Goal: Information Seeking & Learning: Learn about a topic

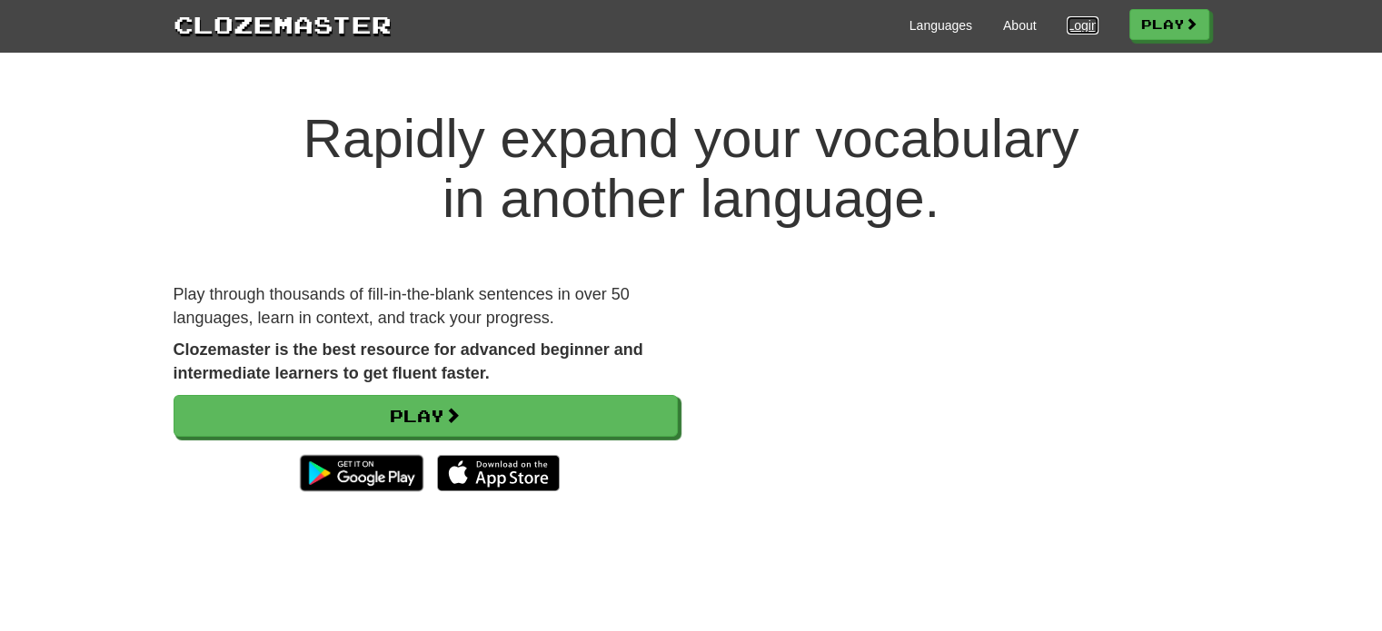
click at [1070, 30] on link "Login" at bounding box center [1082, 25] width 31 height 18
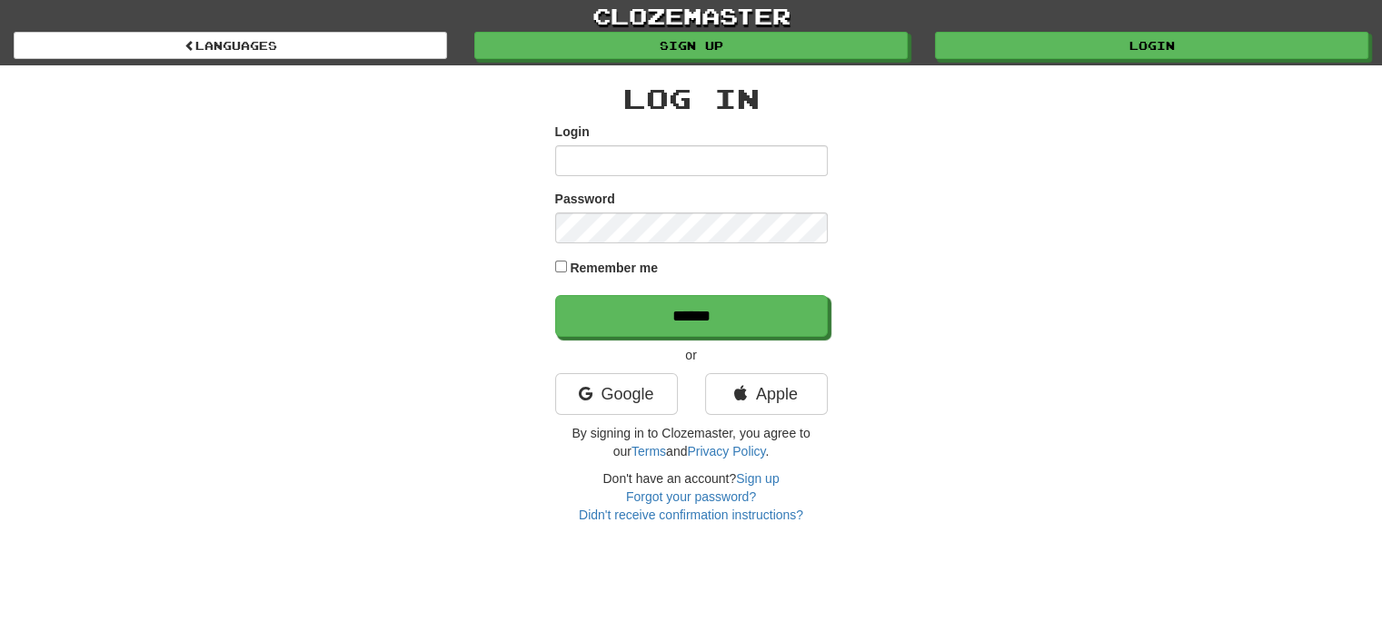
click at [714, 155] on input "Login" at bounding box center [691, 160] width 273 height 31
type input "**********"
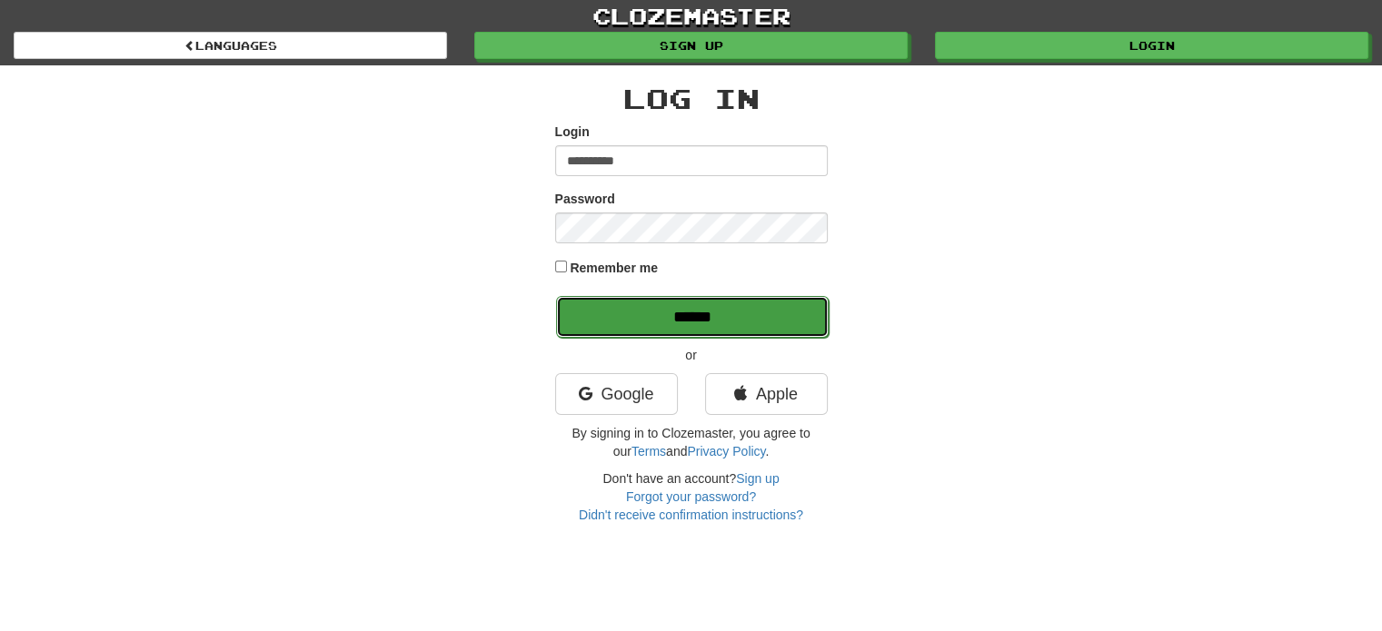
click at [720, 296] on input "******" at bounding box center [692, 317] width 273 height 42
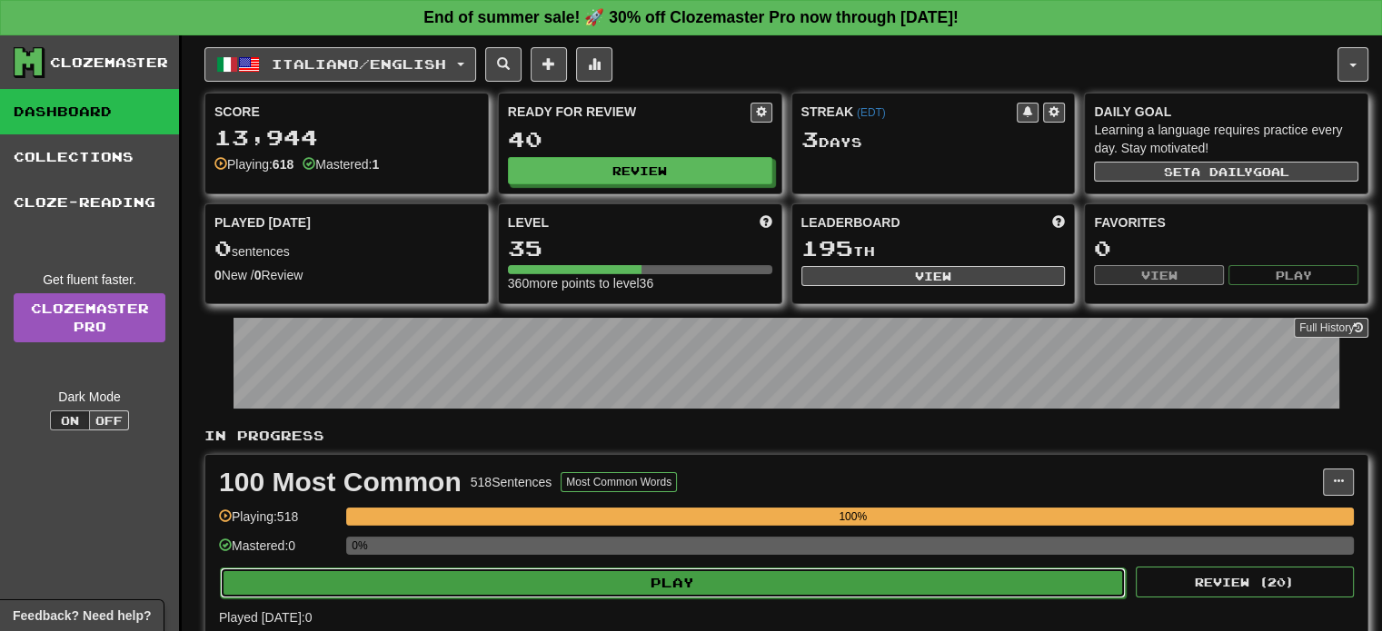
click at [741, 573] on button "Play" at bounding box center [673, 583] width 906 height 31
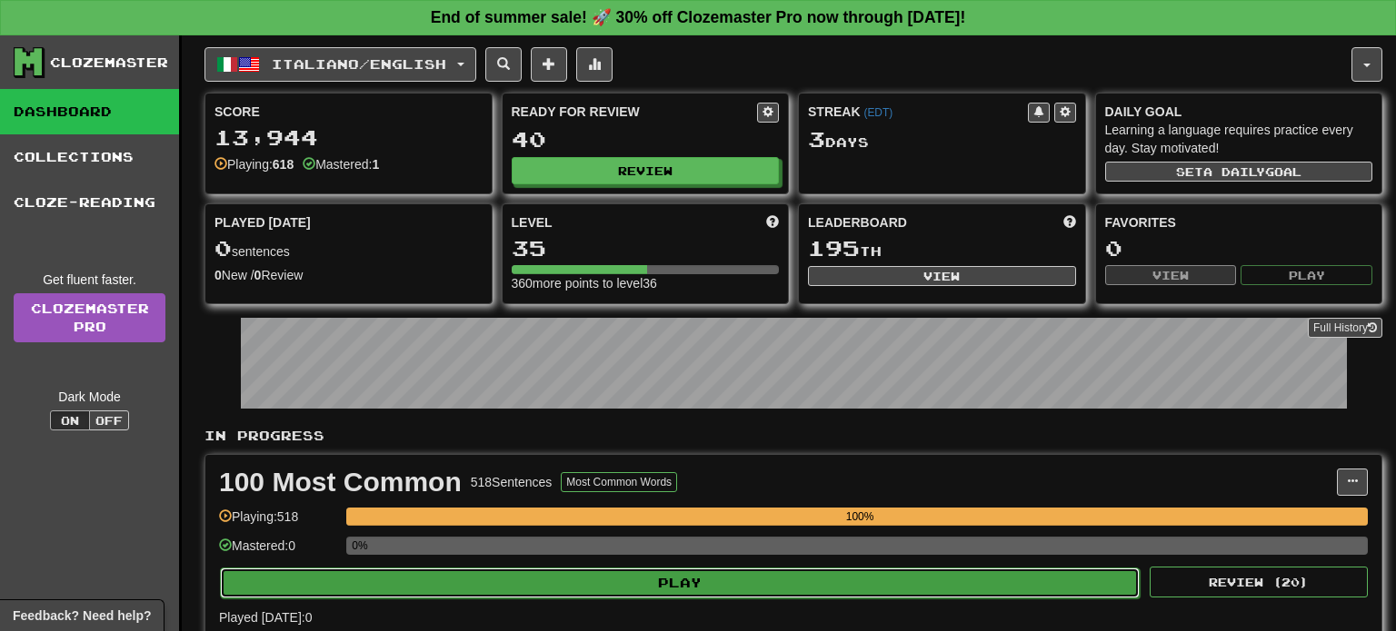
select select "**"
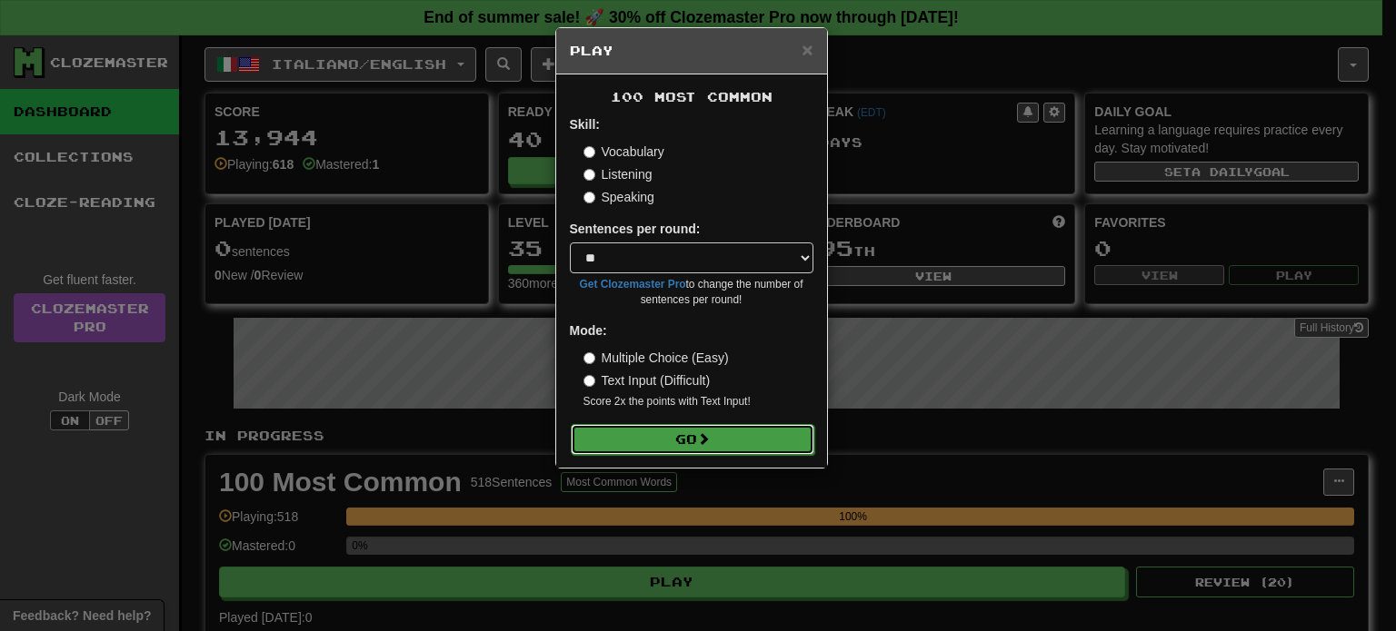
click at [727, 447] on button "Go" at bounding box center [693, 439] width 244 height 31
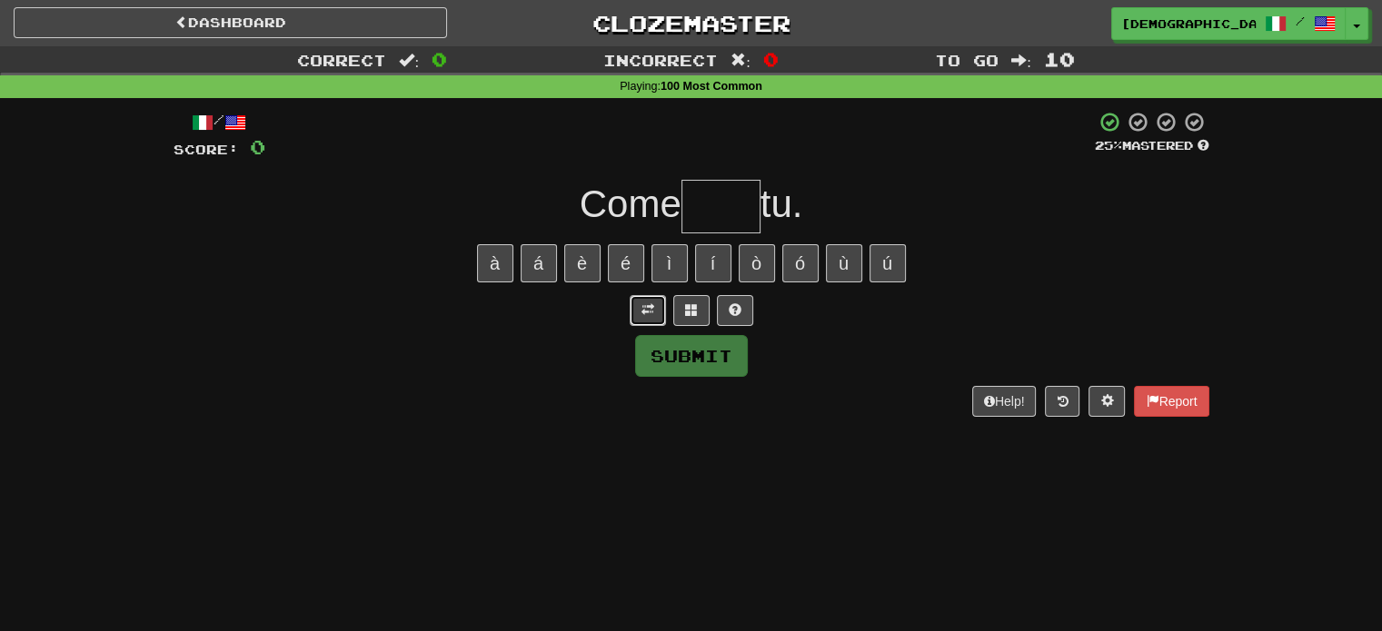
click at [641, 318] on button at bounding box center [648, 310] width 36 height 31
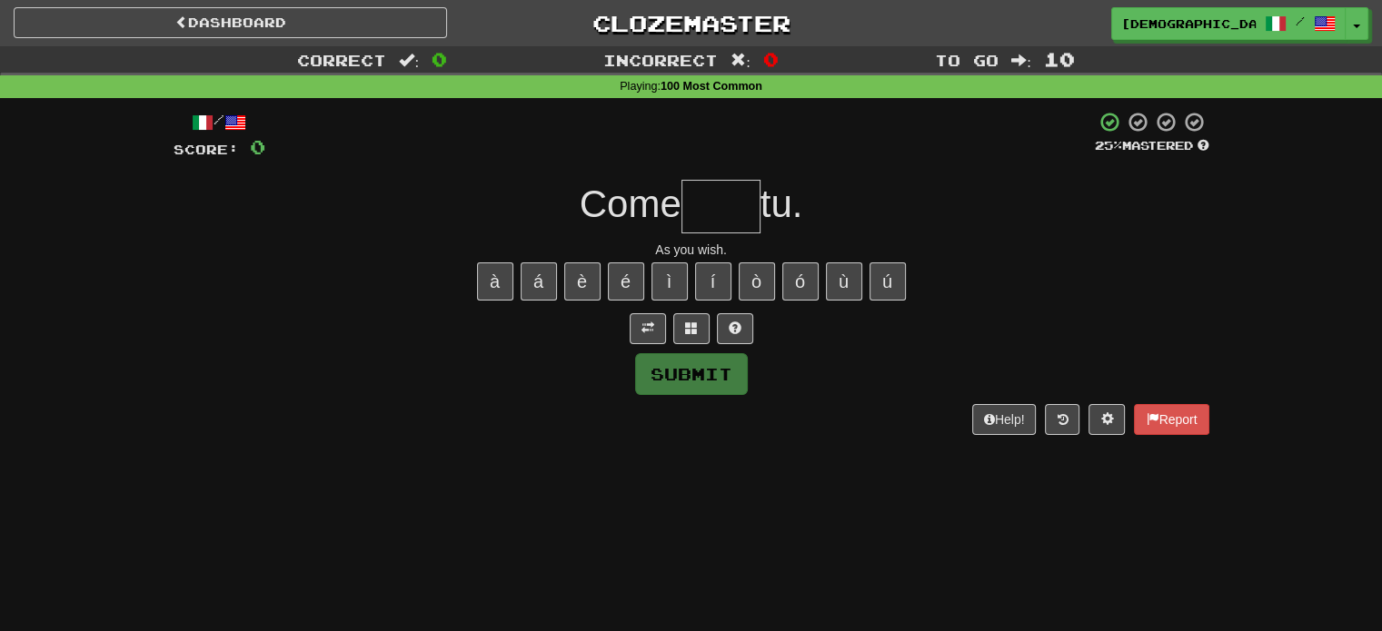
click at [735, 195] on input "text" at bounding box center [720, 207] width 79 height 54
type input "****"
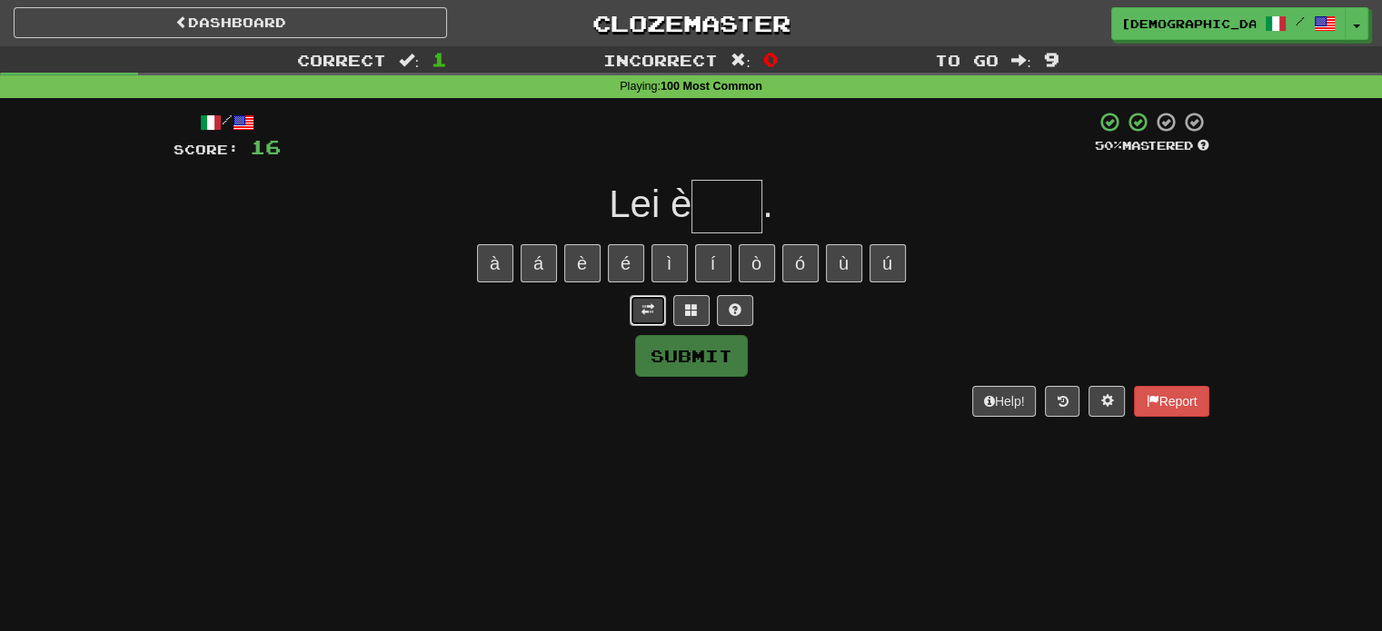
click at [663, 312] on button at bounding box center [648, 310] width 36 height 31
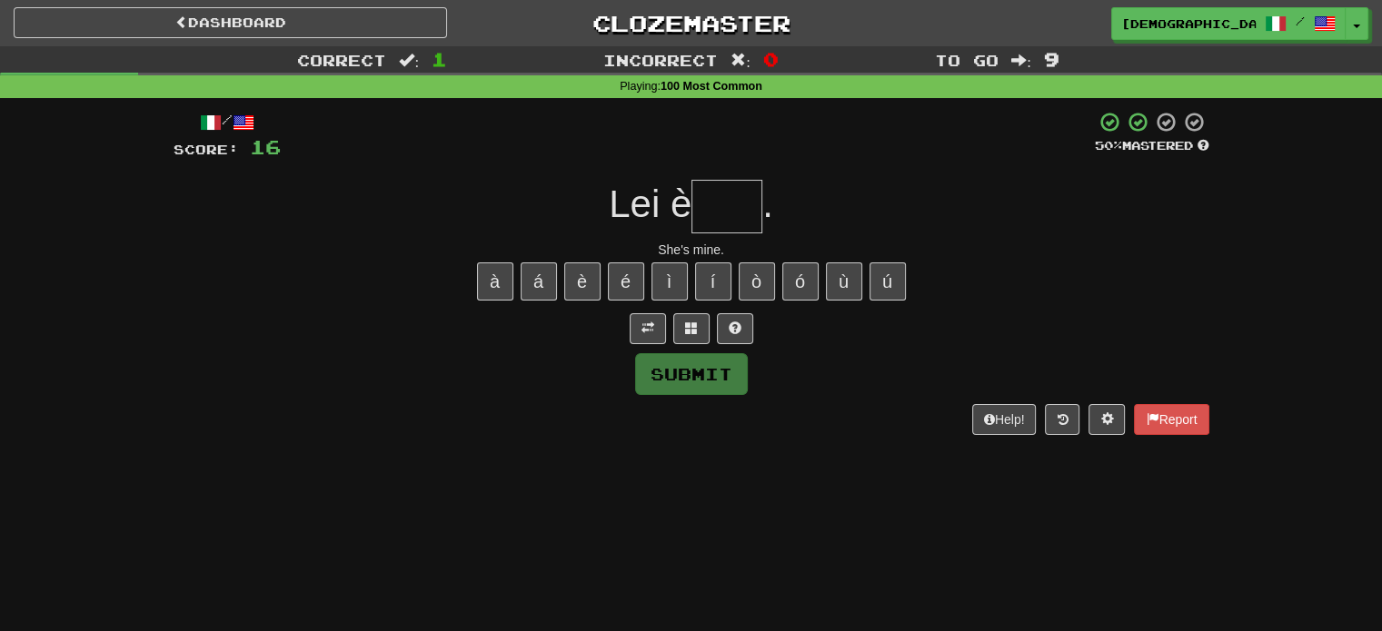
click at [745, 204] on input "text" at bounding box center [726, 207] width 71 height 54
type input "***"
click at [138, 19] on link "Dashboard" at bounding box center [230, 22] width 433 height 31
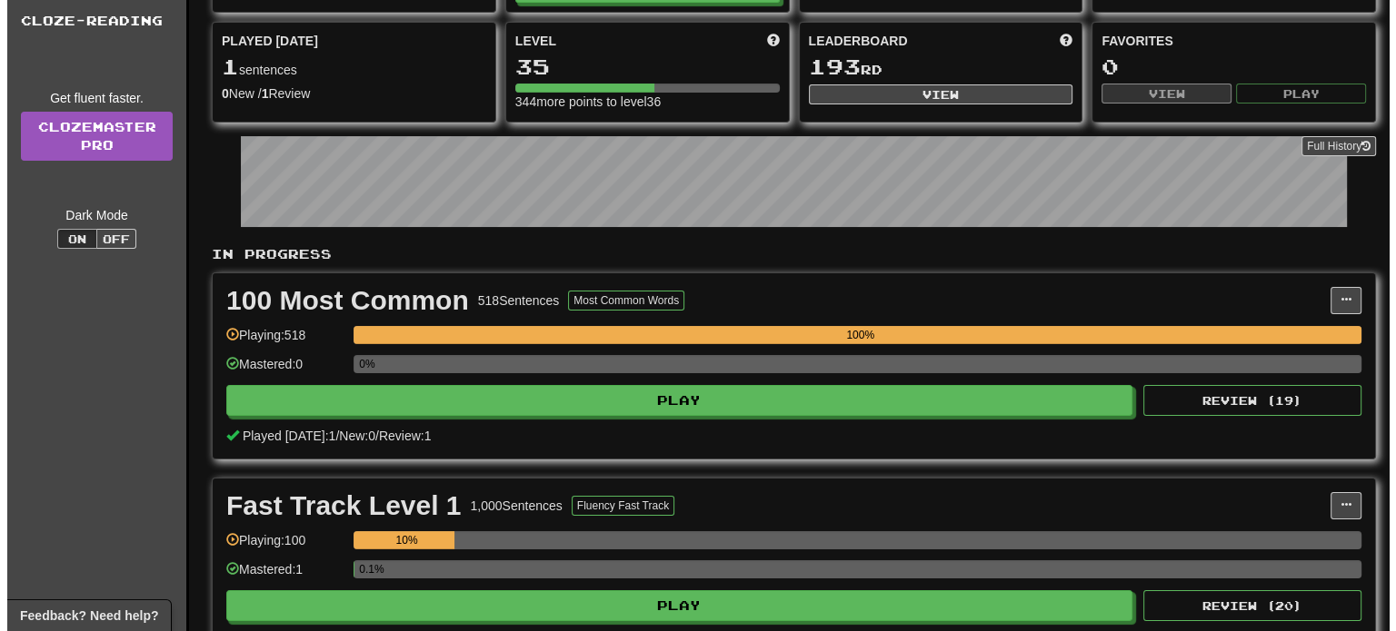
scroll to position [273, 0]
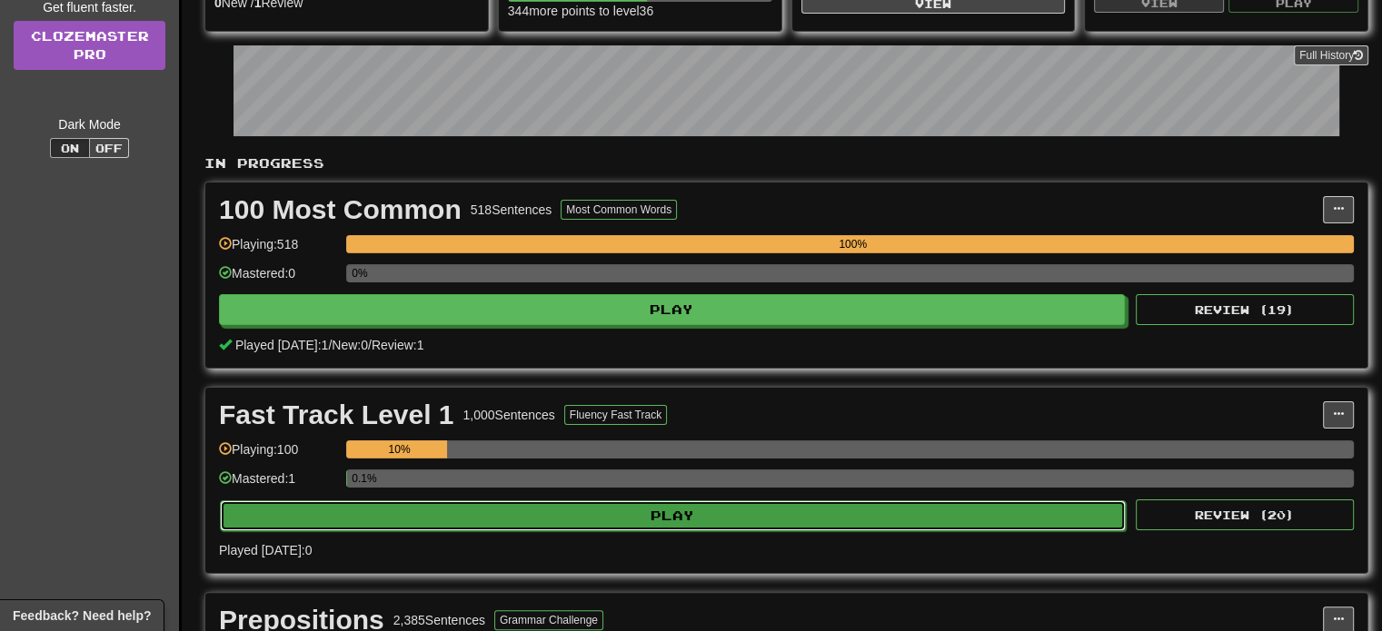
click at [711, 520] on button "Play" at bounding box center [673, 516] width 906 height 31
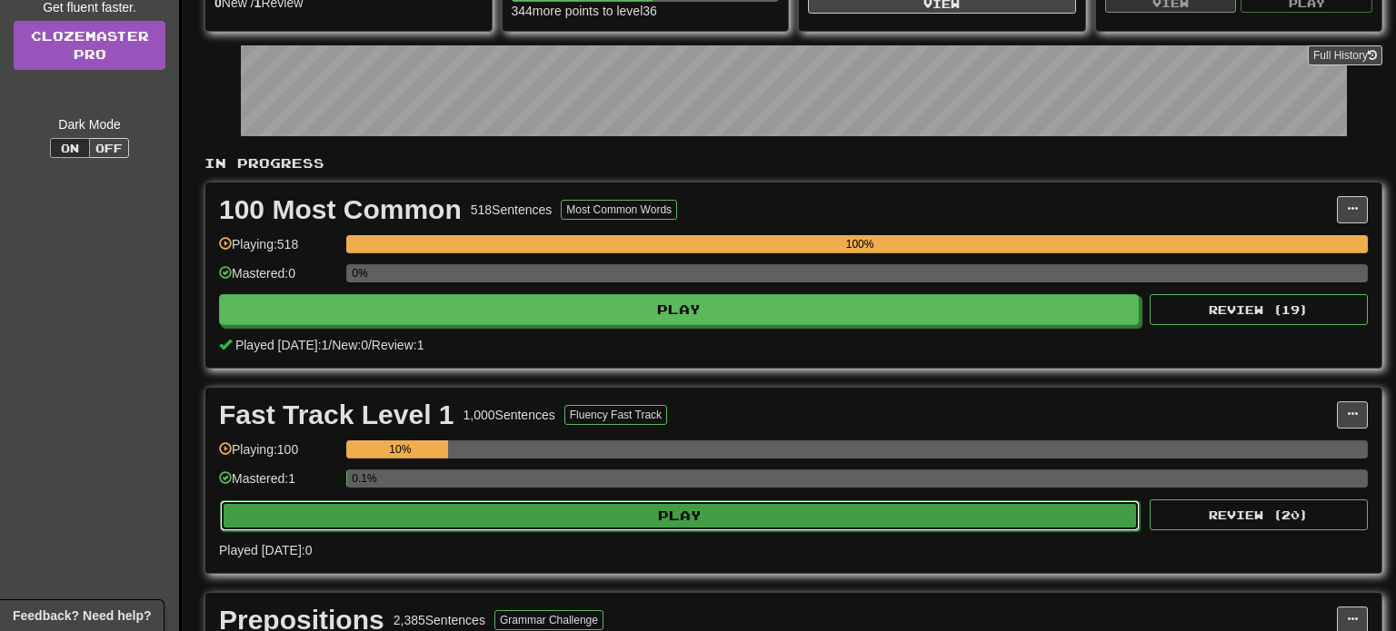
select select "**"
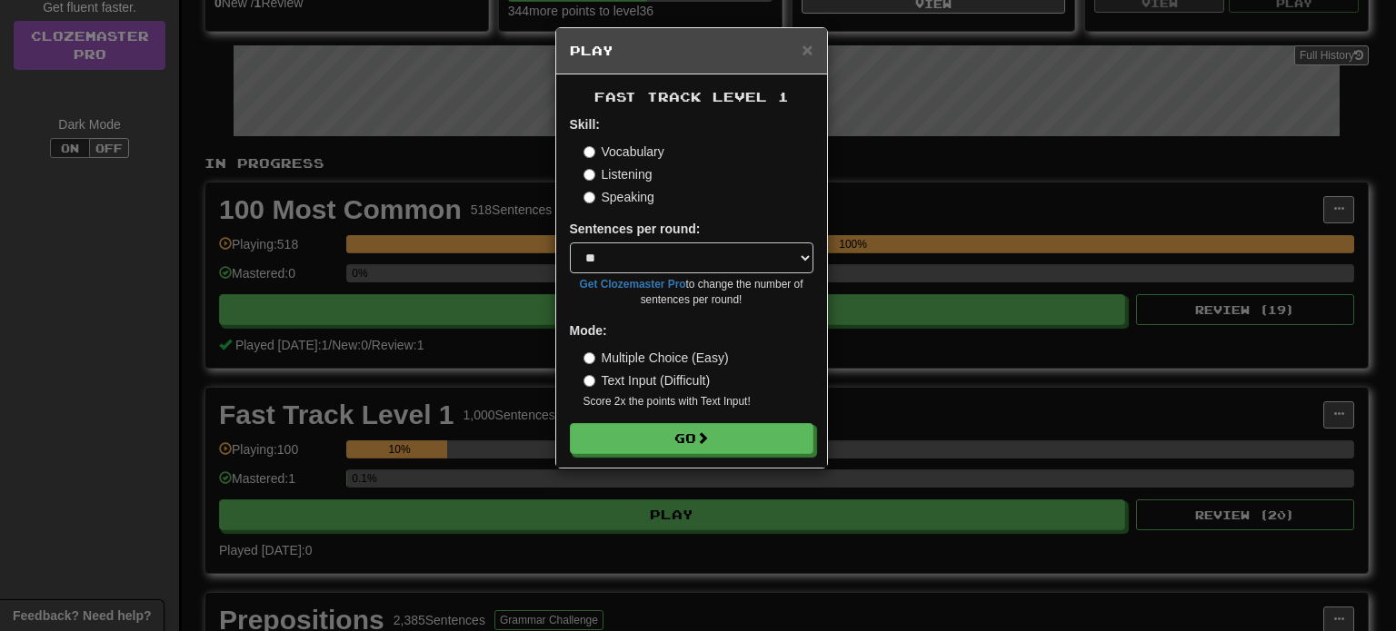
click at [903, 391] on div "× Play Fast Track Level 1 Skill: Vocabulary Listening Speaking Sentences per ro…" at bounding box center [698, 315] width 1396 height 631
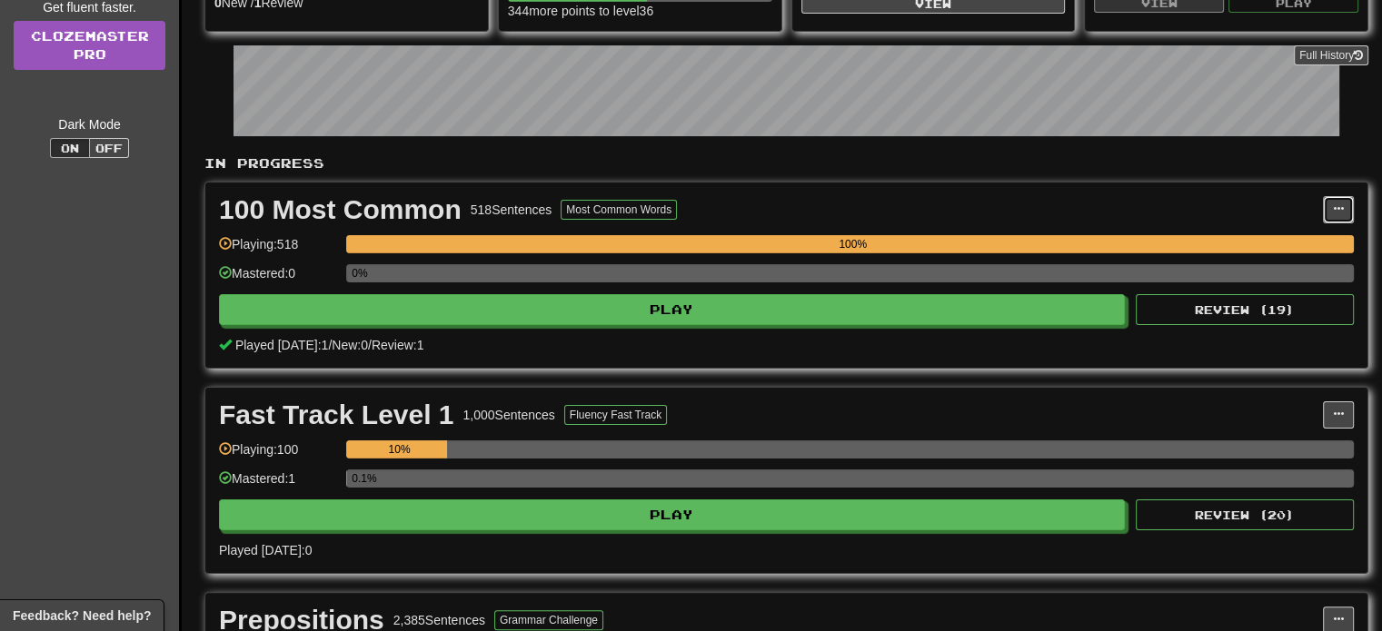
click at [1342, 207] on span at bounding box center [1338, 209] width 11 height 11
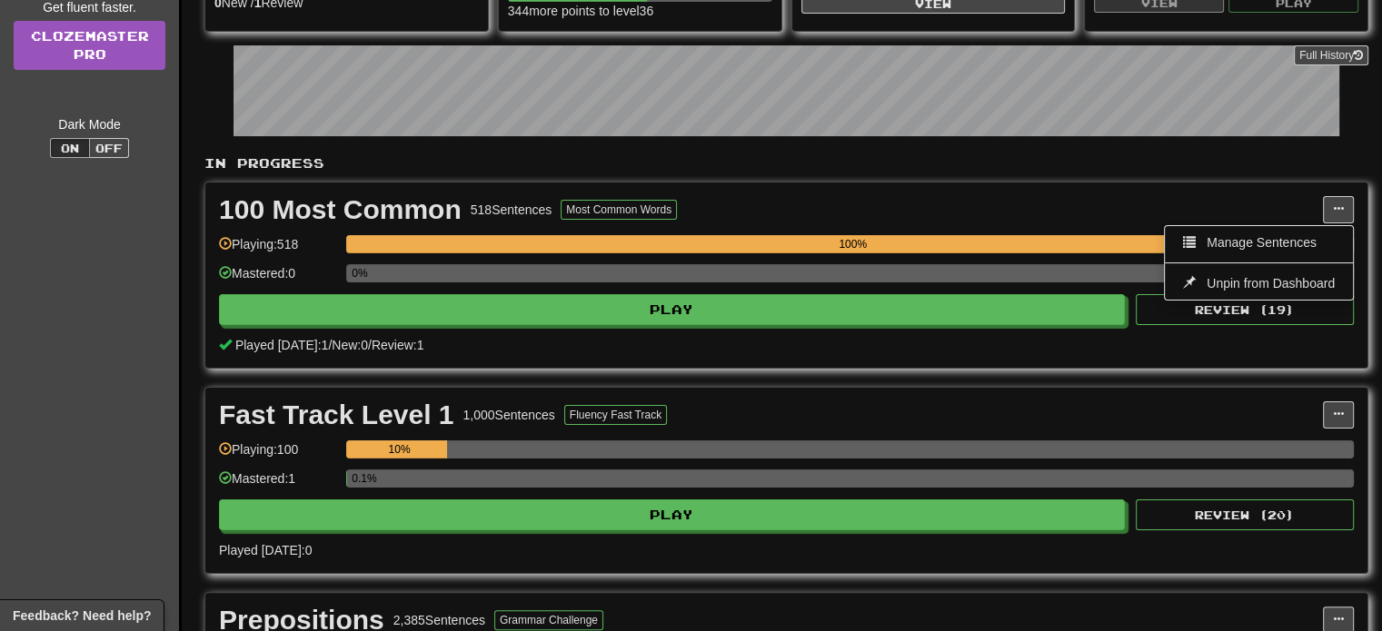
drag, startPoint x: 1303, startPoint y: 283, endPoint x: 1179, endPoint y: 413, distance: 180.0
click at [1303, 282] on span "Unpin from Dashboard" at bounding box center [1271, 283] width 128 height 15
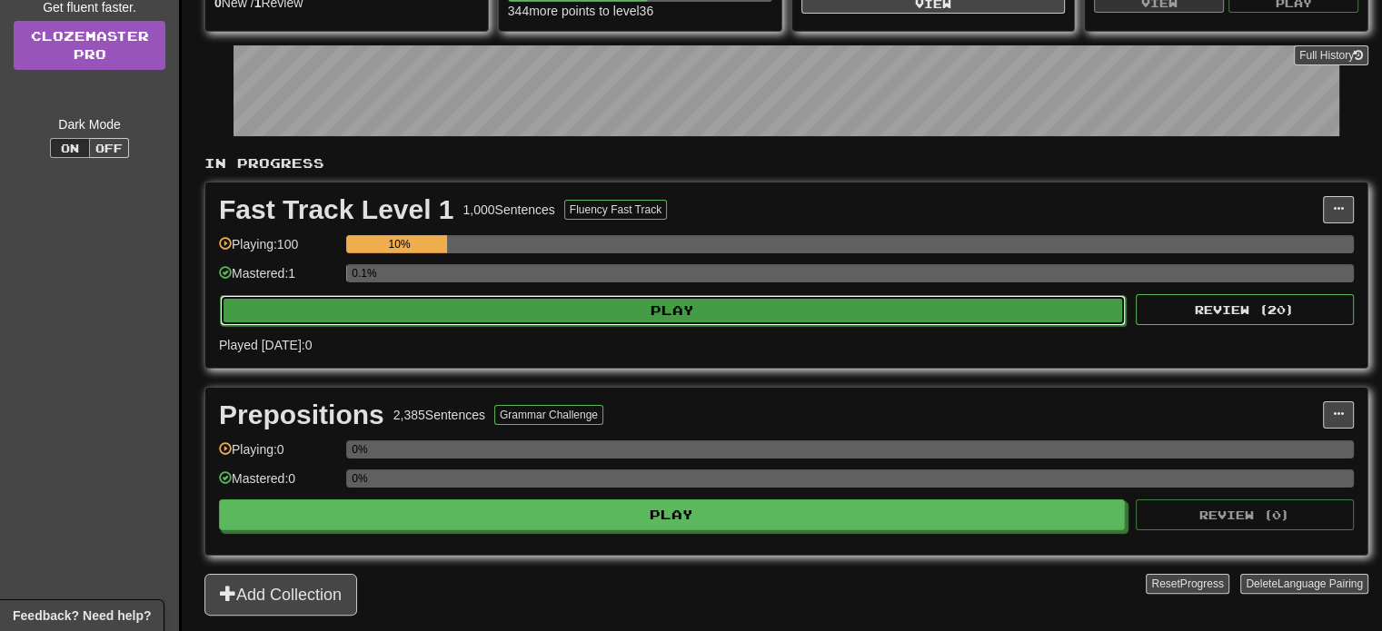
click at [661, 311] on button "Play" at bounding box center [673, 310] width 906 height 31
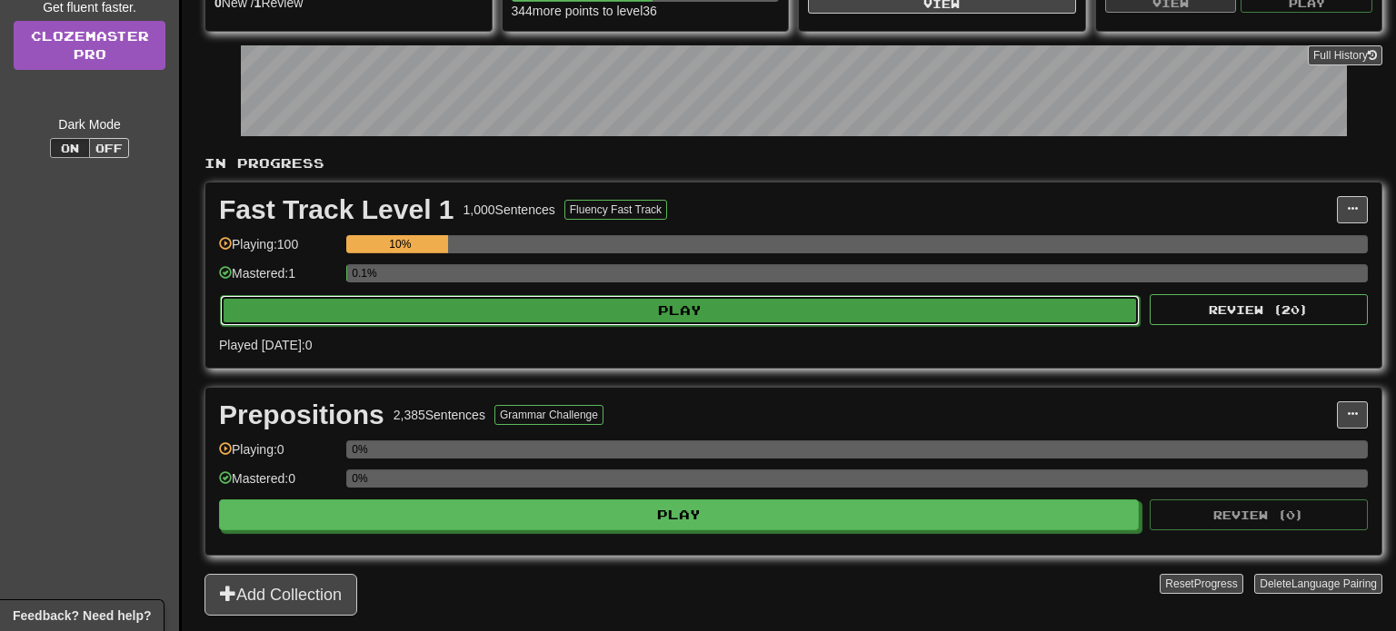
select select "**"
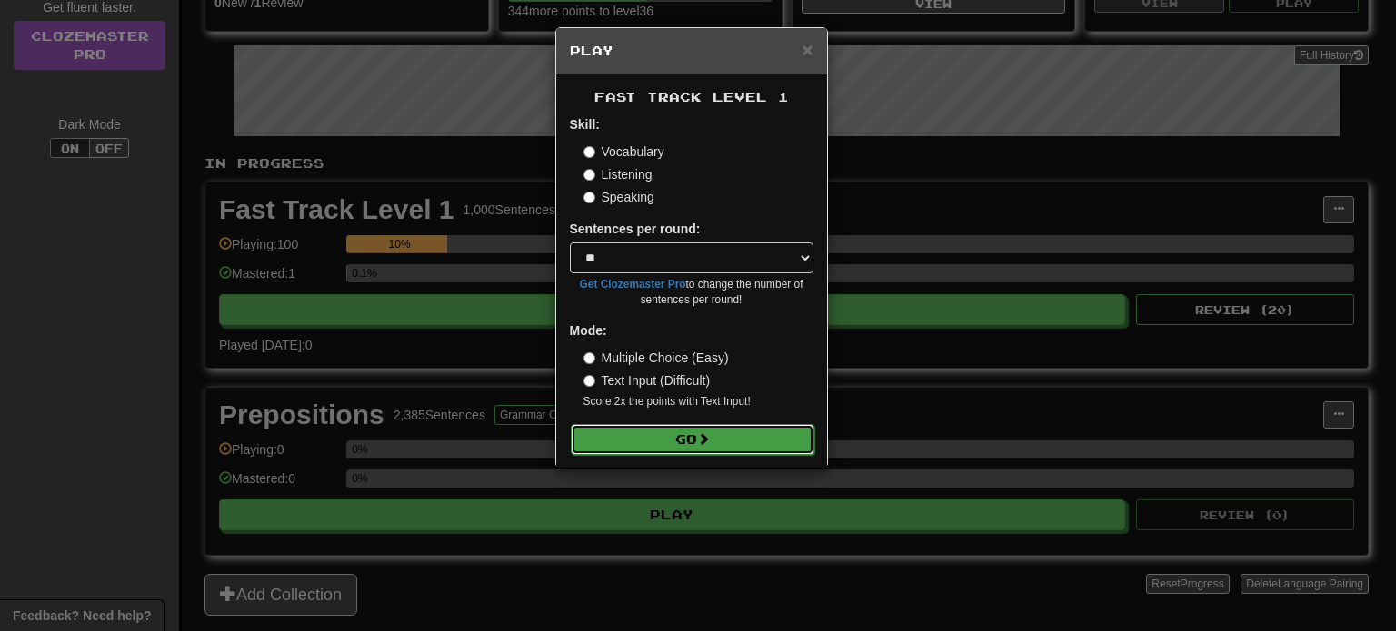
click at [654, 436] on button "Go" at bounding box center [693, 439] width 244 height 31
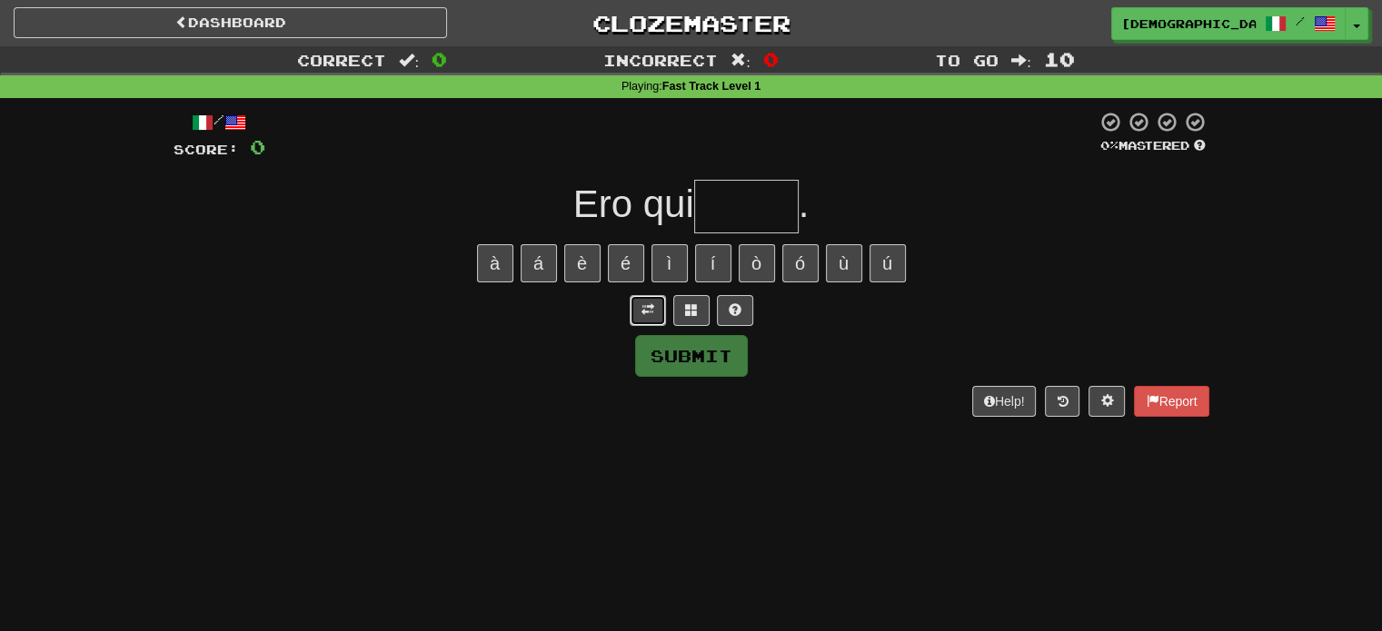
click at [655, 314] on button at bounding box center [648, 310] width 36 height 31
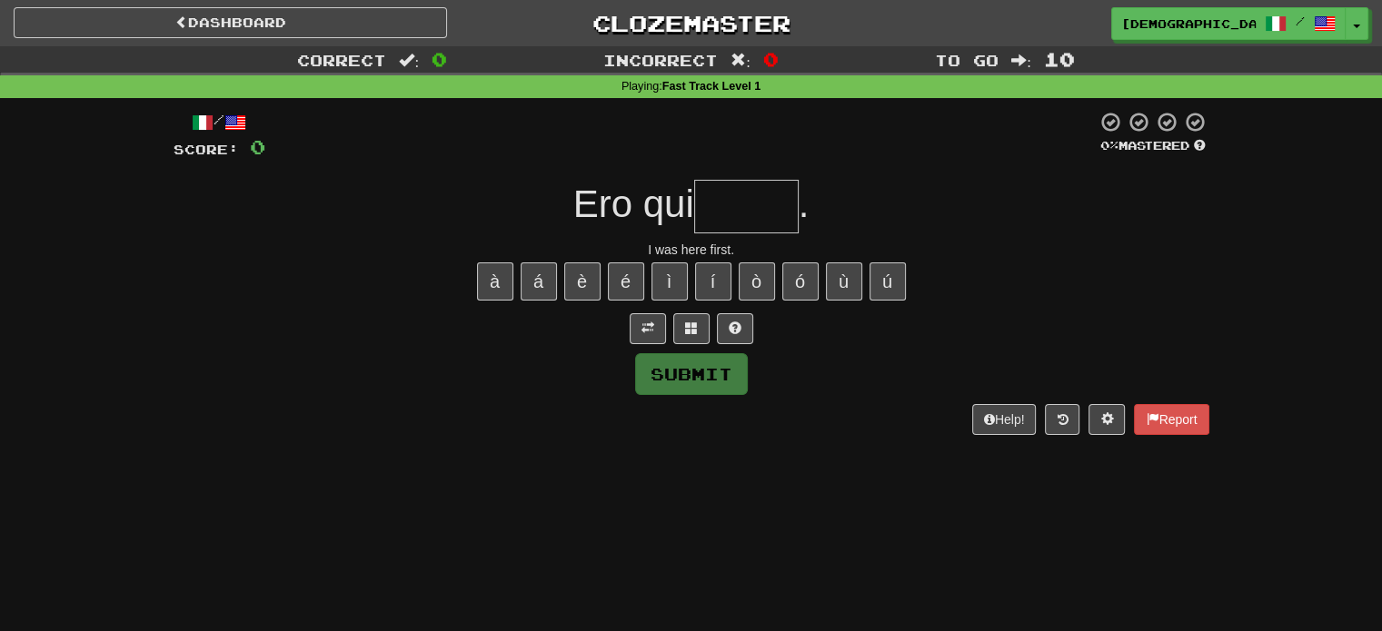
click at [760, 209] on input "text" at bounding box center [746, 207] width 104 height 54
type input "*****"
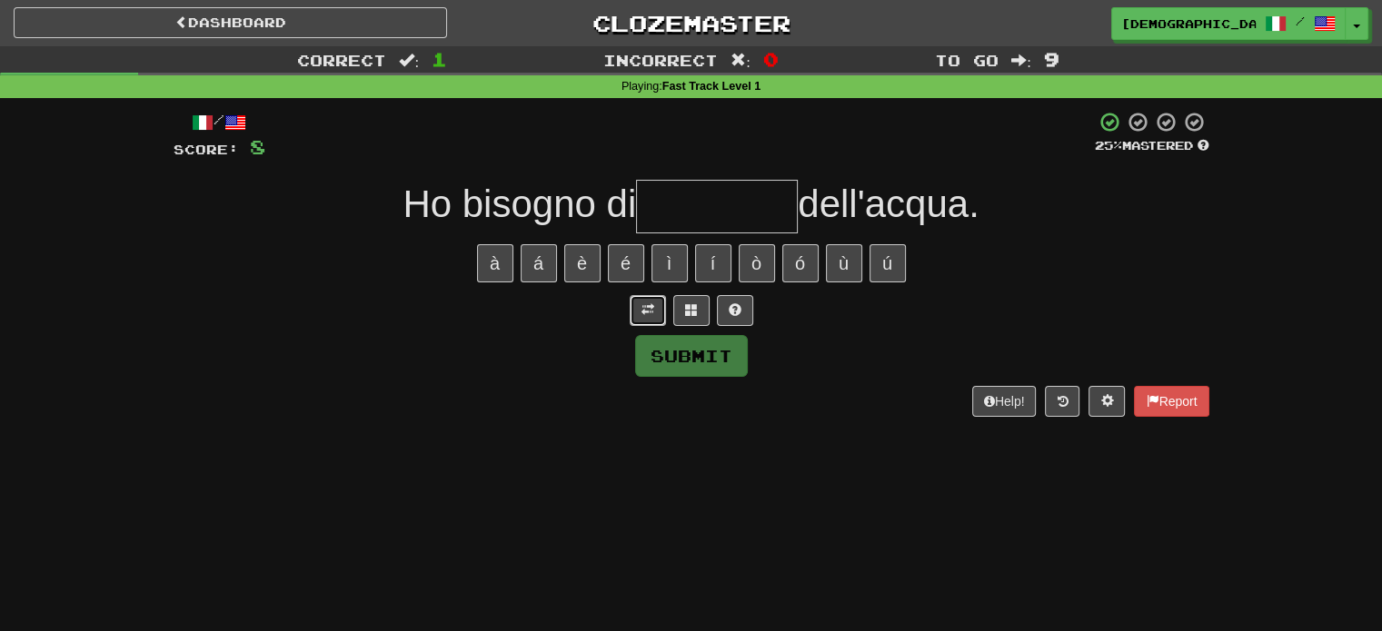
click at [647, 313] on span at bounding box center [647, 309] width 13 height 13
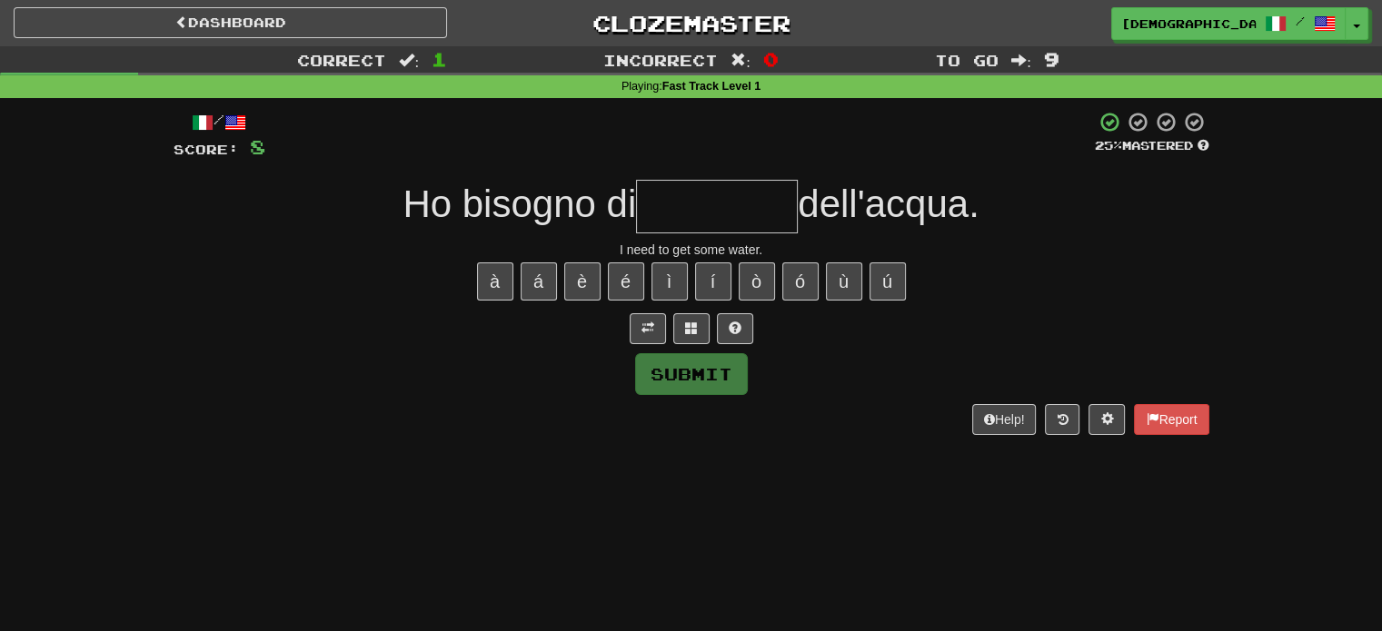
click at [703, 196] on input "text" at bounding box center [717, 207] width 162 height 54
type input "*"
click at [691, 341] on button at bounding box center [691, 328] width 36 height 31
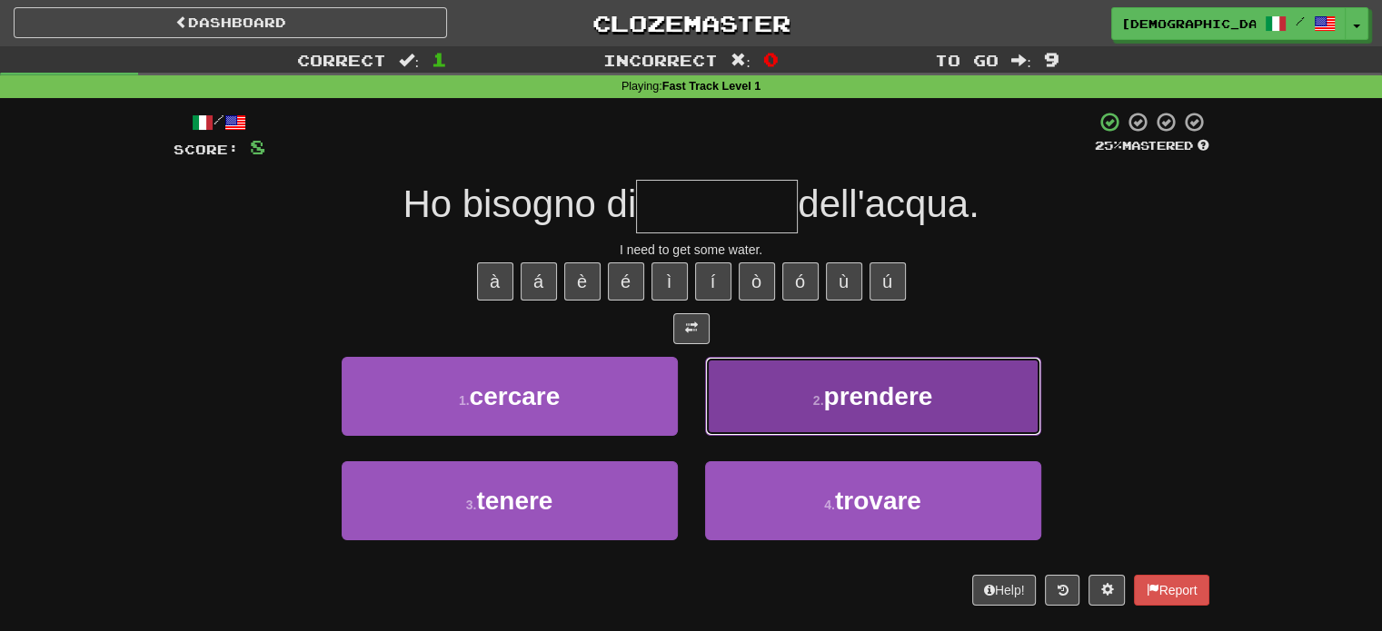
click at [749, 381] on button "2 . prendere" at bounding box center [873, 396] width 336 height 79
type input "********"
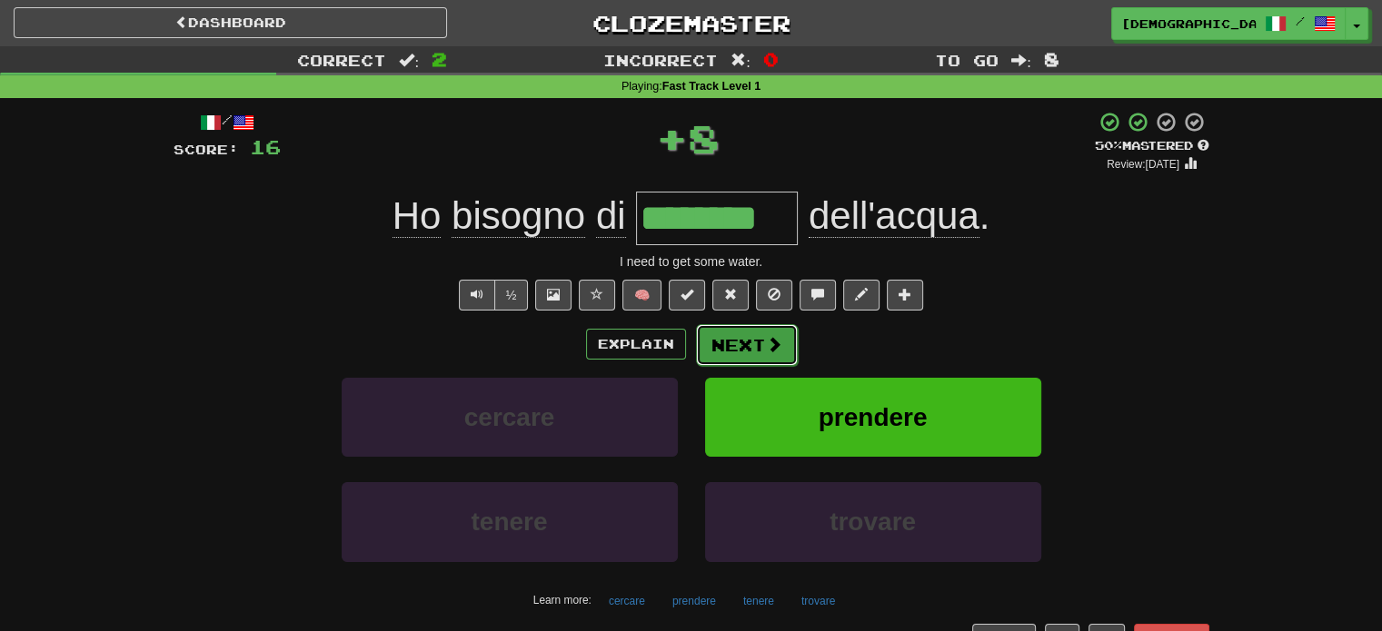
click at [721, 338] on button "Next" at bounding box center [747, 345] width 102 height 42
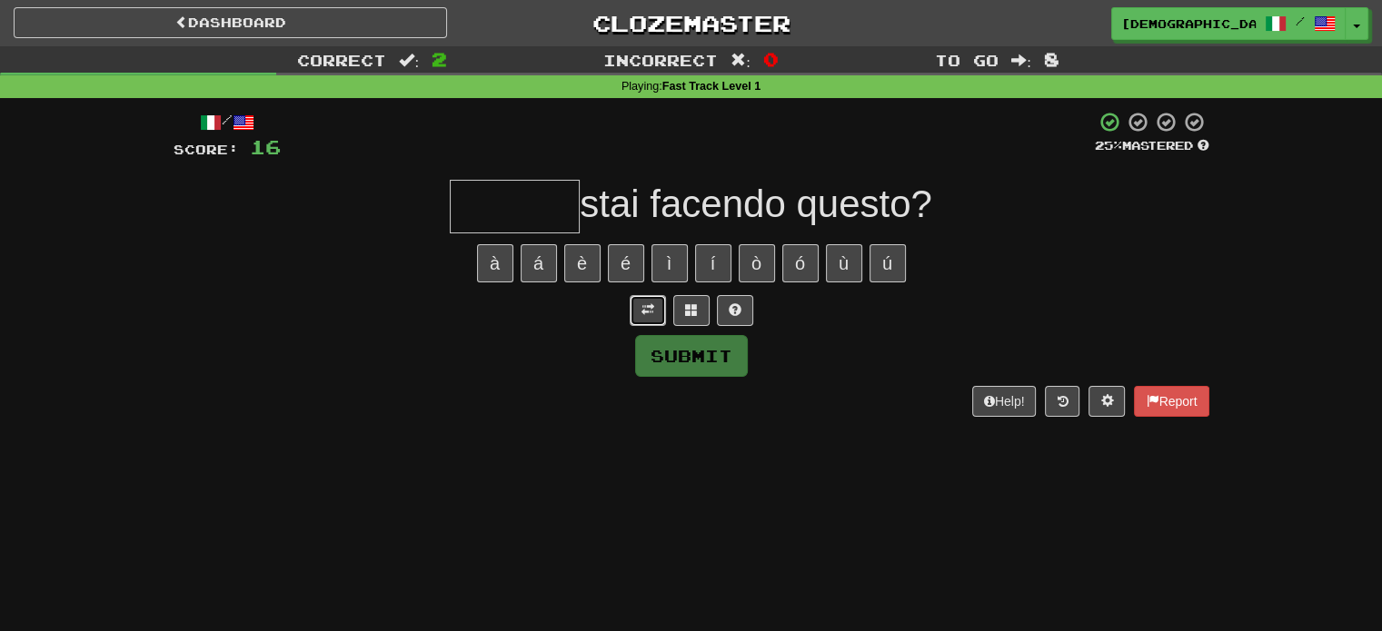
click at [631, 315] on button at bounding box center [648, 310] width 36 height 31
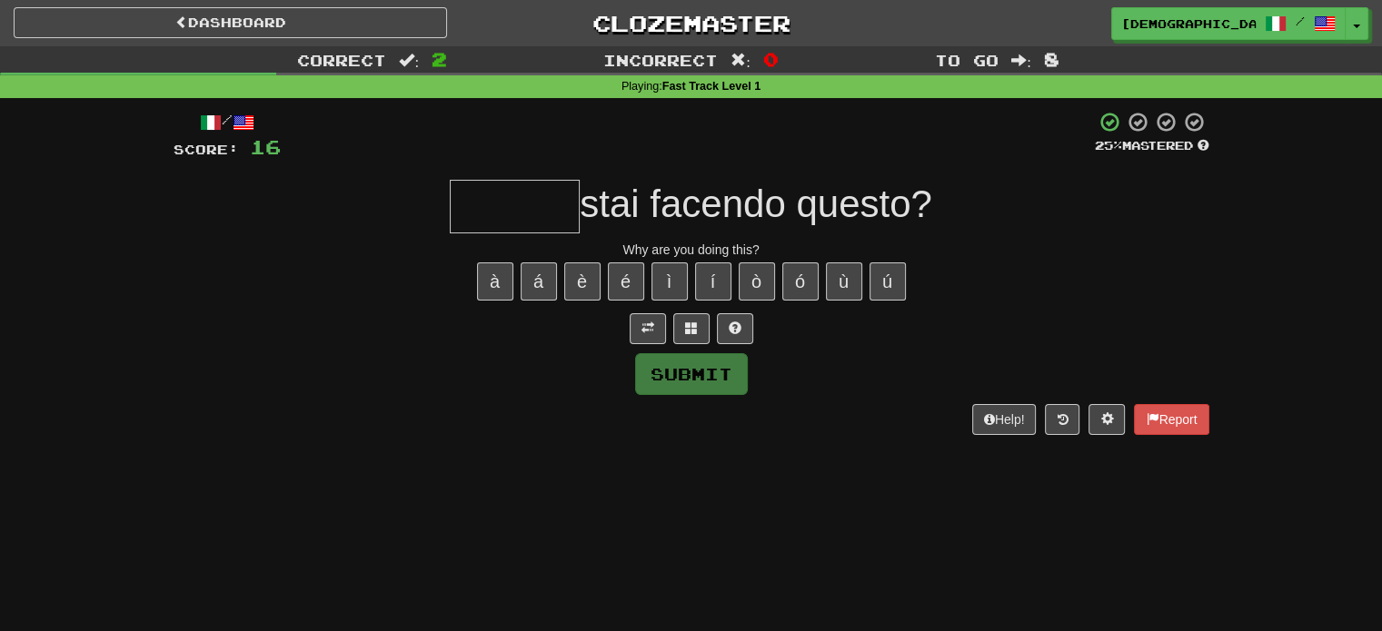
click at [528, 229] on input "text" at bounding box center [515, 207] width 130 height 54
click at [578, 279] on button "è" at bounding box center [582, 282] width 36 height 38
click at [630, 282] on button "é" at bounding box center [626, 282] width 36 height 38
type input "******"
click at [660, 370] on button "Submit" at bounding box center [692, 375] width 113 height 42
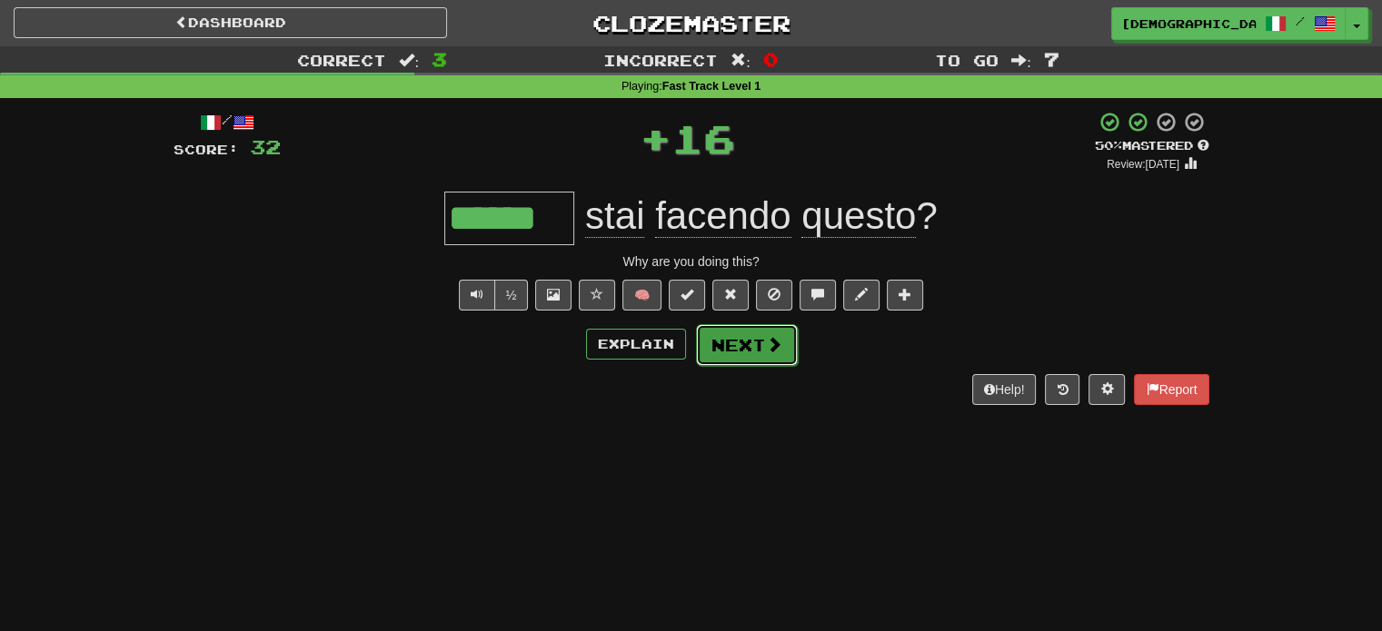
click at [758, 329] on button "Next" at bounding box center [747, 345] width 102 height 42
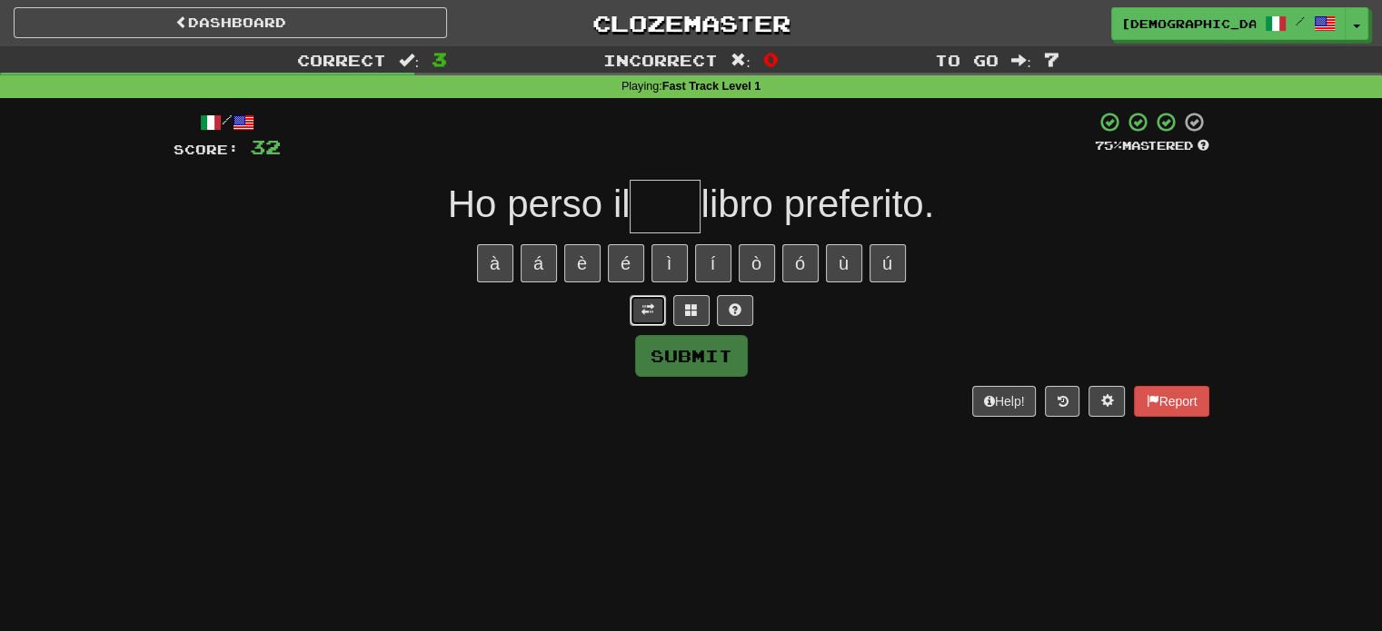
click at [641, 304] on span at bounding box center [647, 309] width 13 height 13
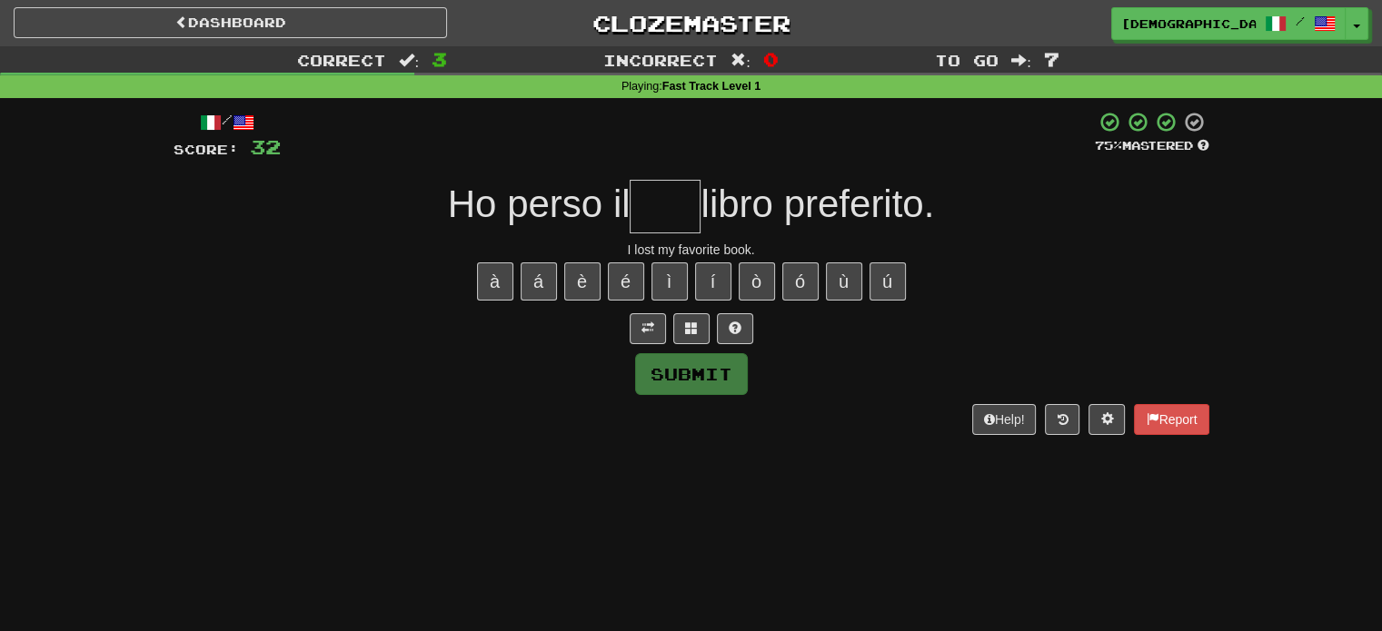
click at [643, 214] on input "text" at bounding box center [665, 207] width 71 height 54
type input "***"
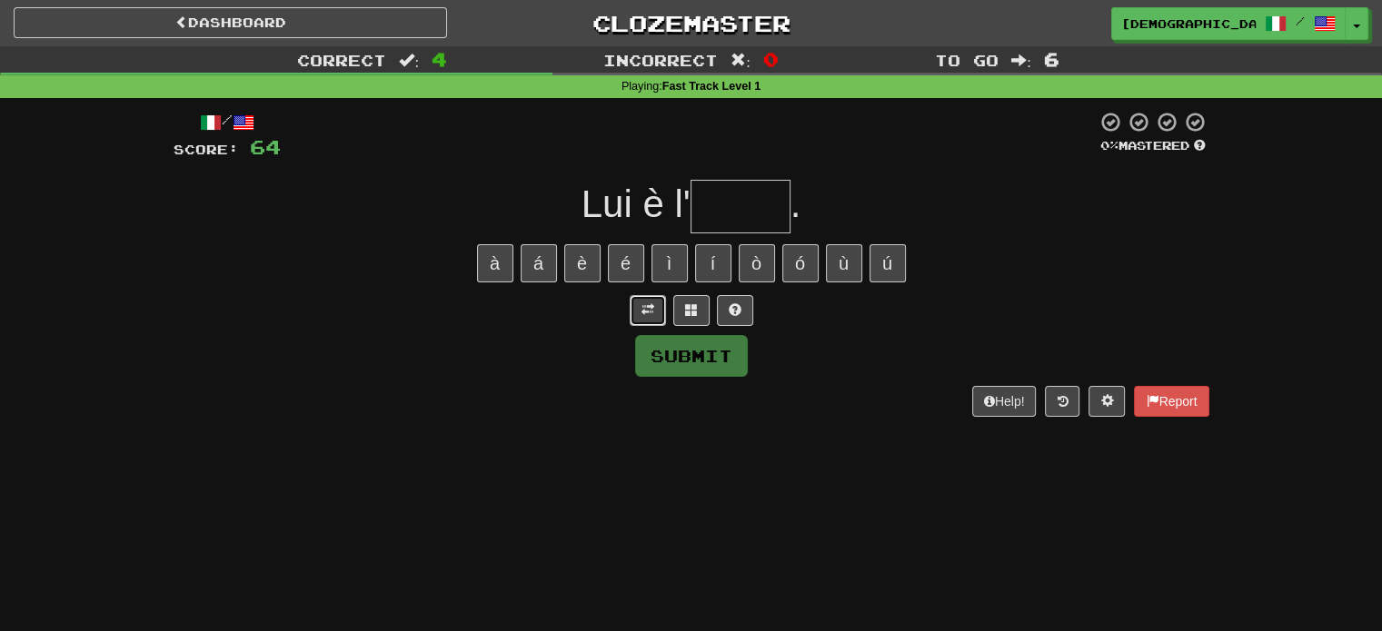
click at [654, 315] on button at bounding box center [648, 310] width 36 height 31
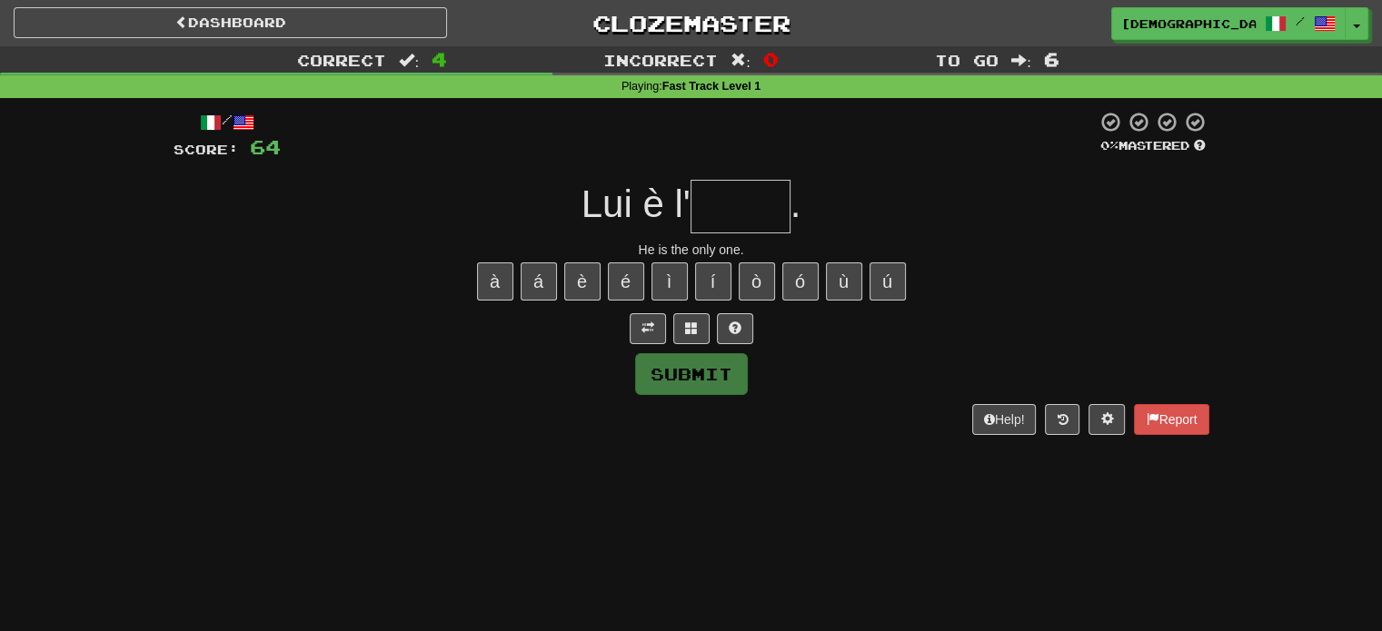
click at [716, 193] on input "text" at bounding box center [741, 207] width 100 height 54
click at [742, 323] on button at bounding box center [735, 328] width 36 height 31
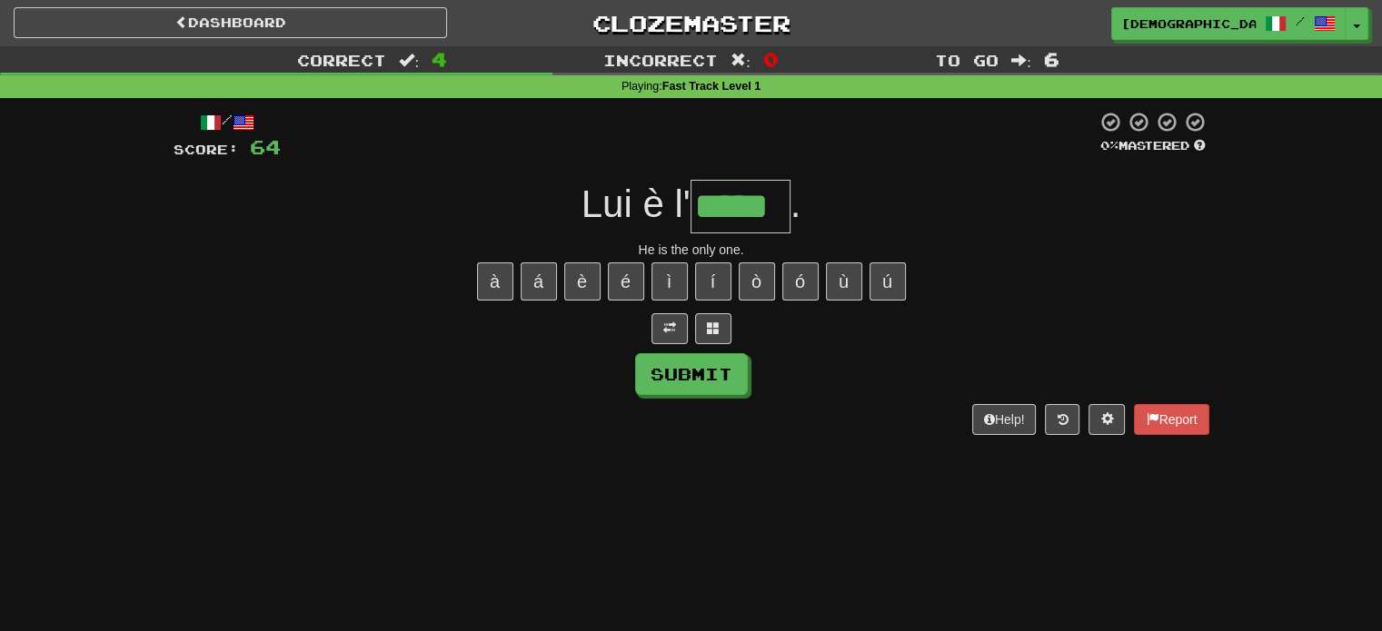
type input "*****"
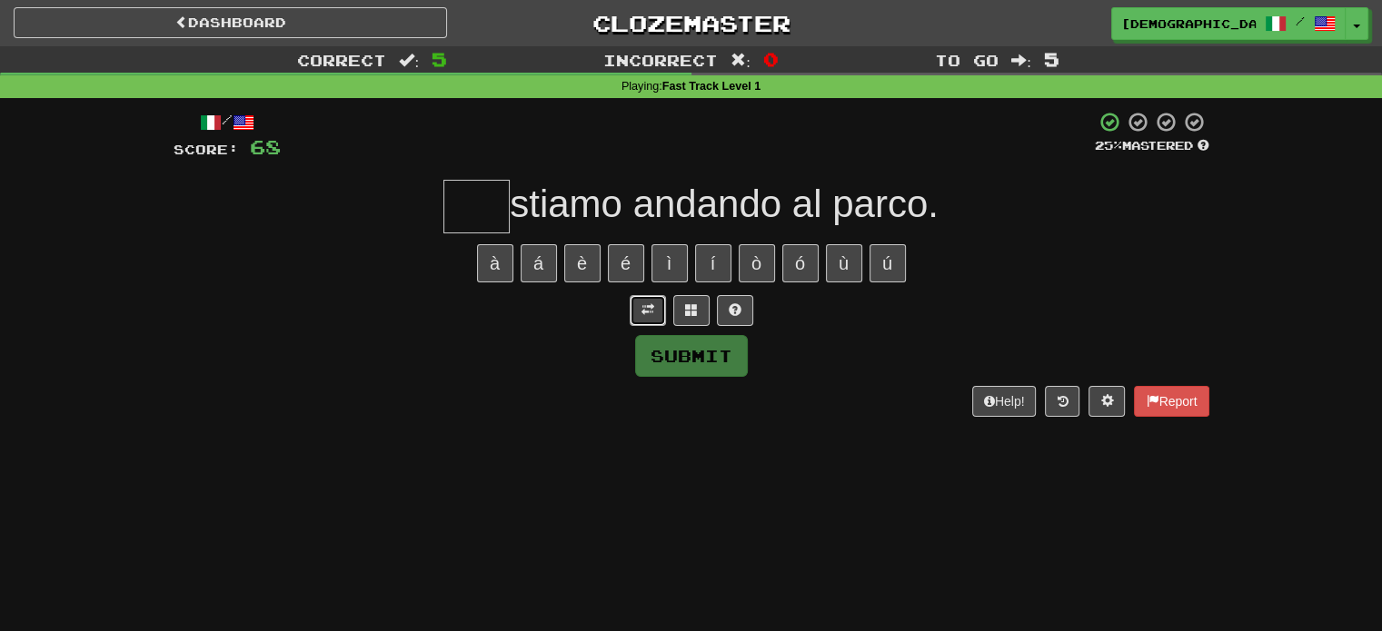
click at [649, 304] on span at bounding box center [647, 309] width 13 height 13
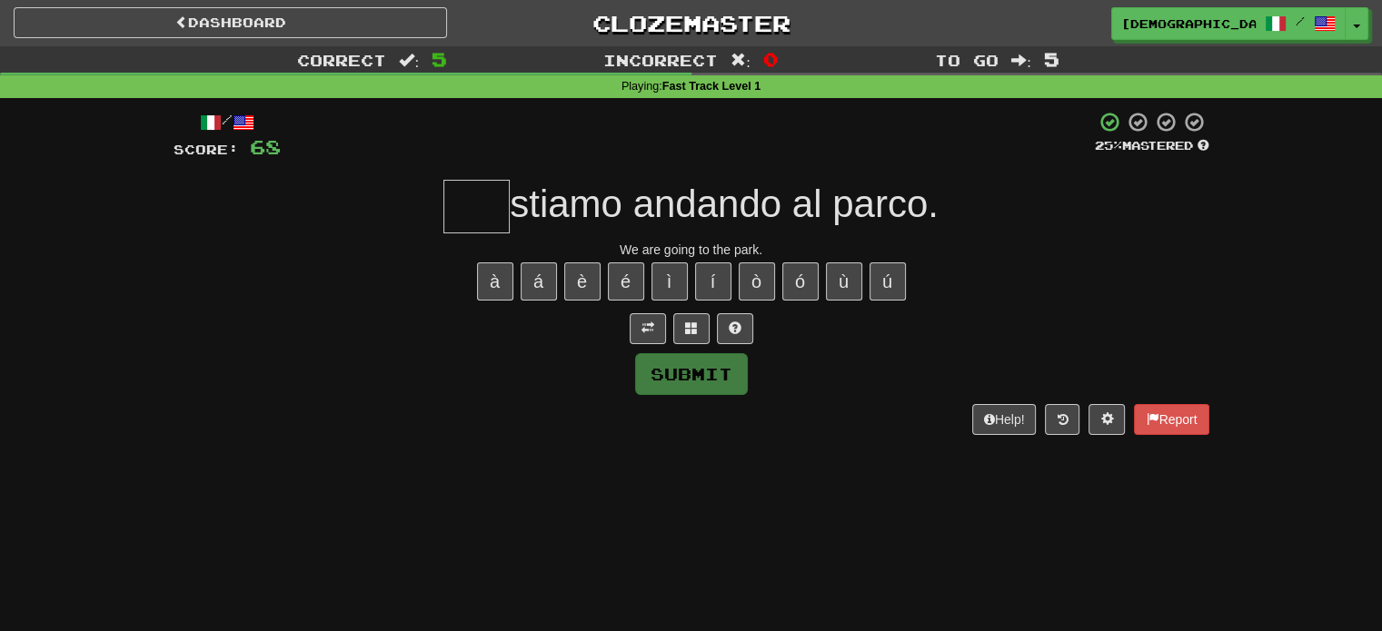
click at [490, 206] on input "text" at bounding box center [476, 207] width 66 height 54
type input "***"
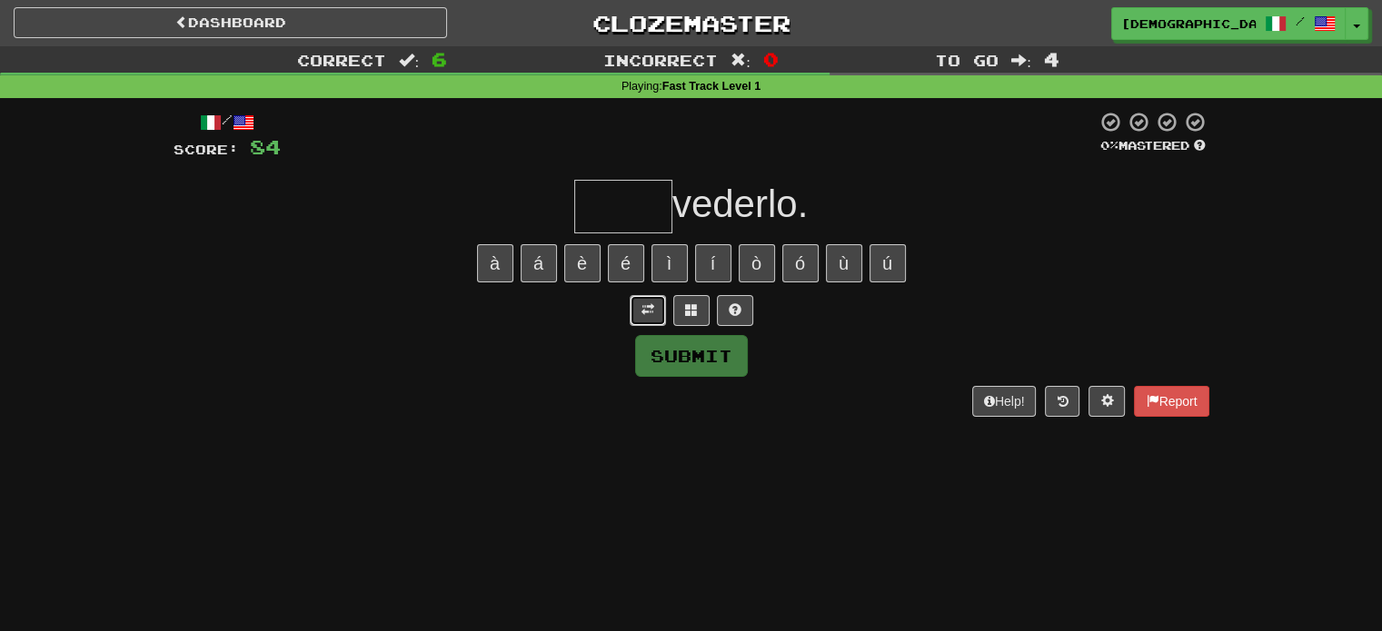
click at [652, 304] on span at bounding box center [647, 309] width 13 height 13
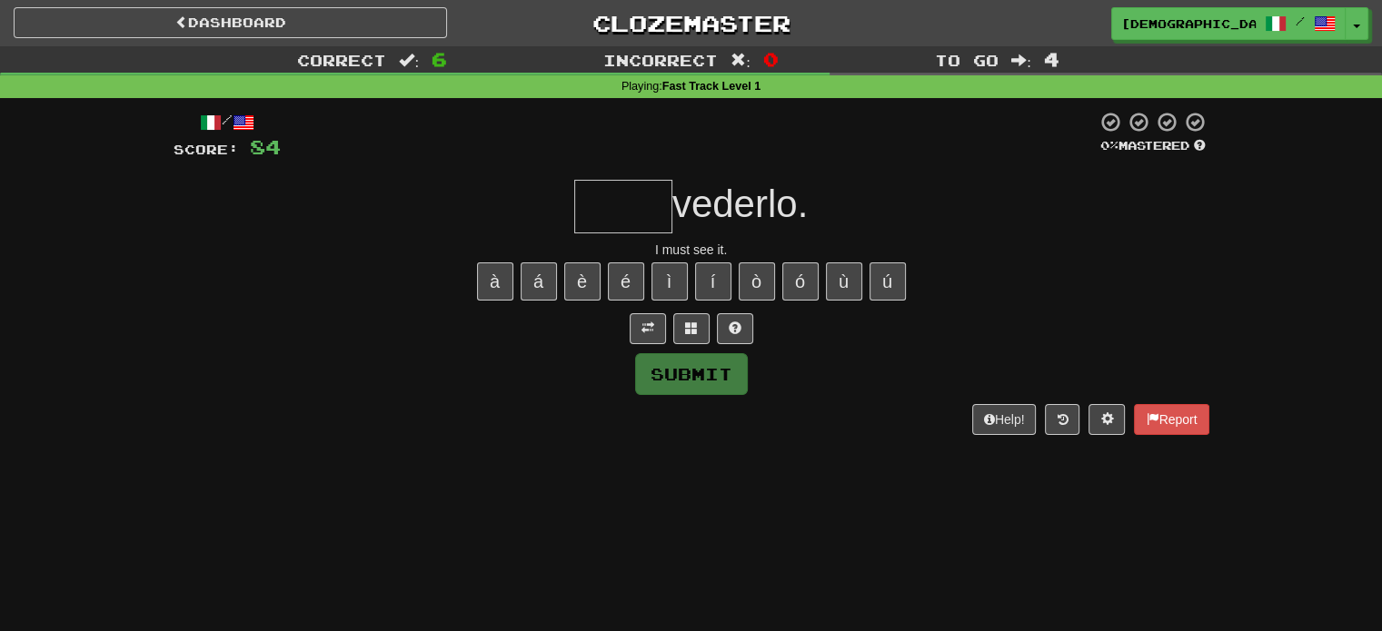
click at [602, 206] on input "text" at bounding box center [623, 207] width 98 height 54
click at [745, 337] on button at bounding box center [735, 328] width 36 height 31
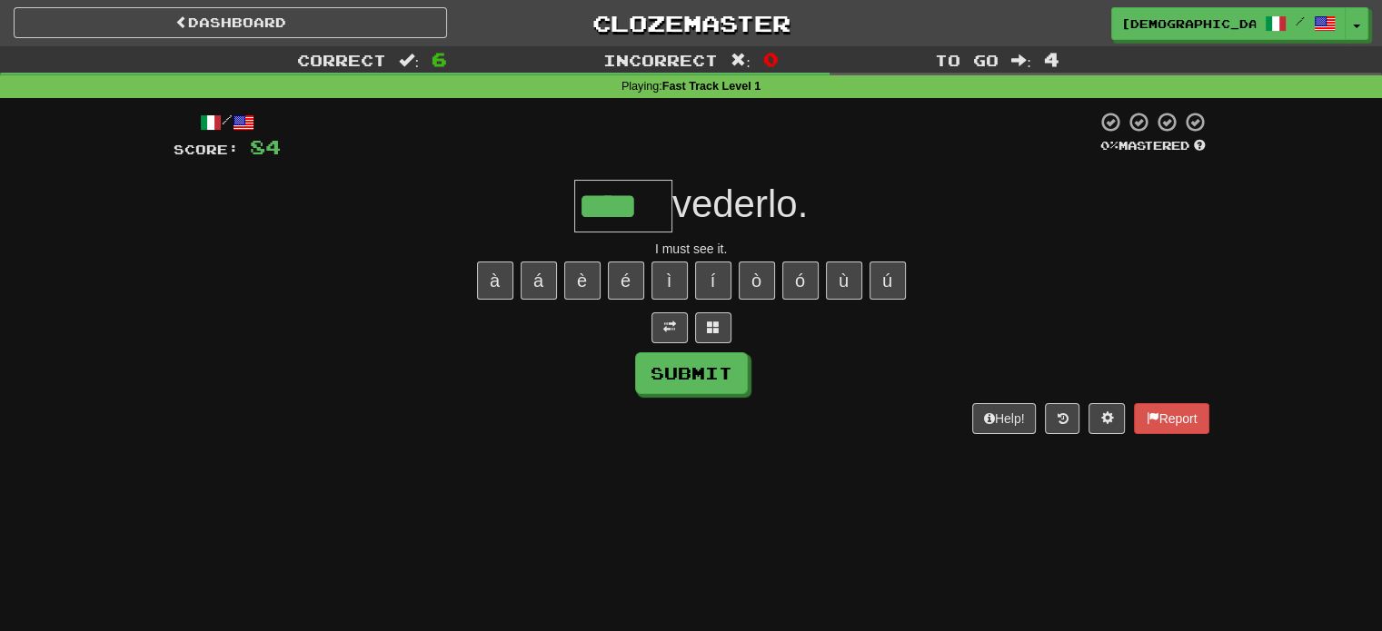
type input "****"
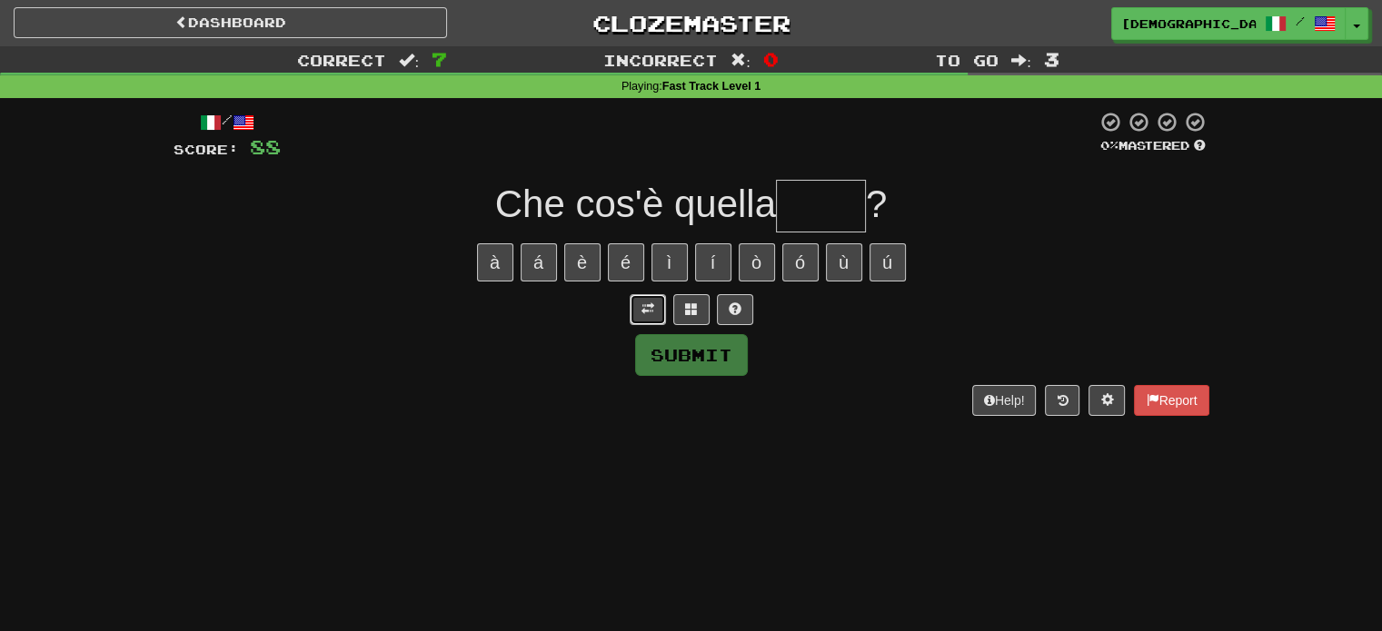
click at [647, 309] on span at bounding box center [647, 309] width 13 height 13
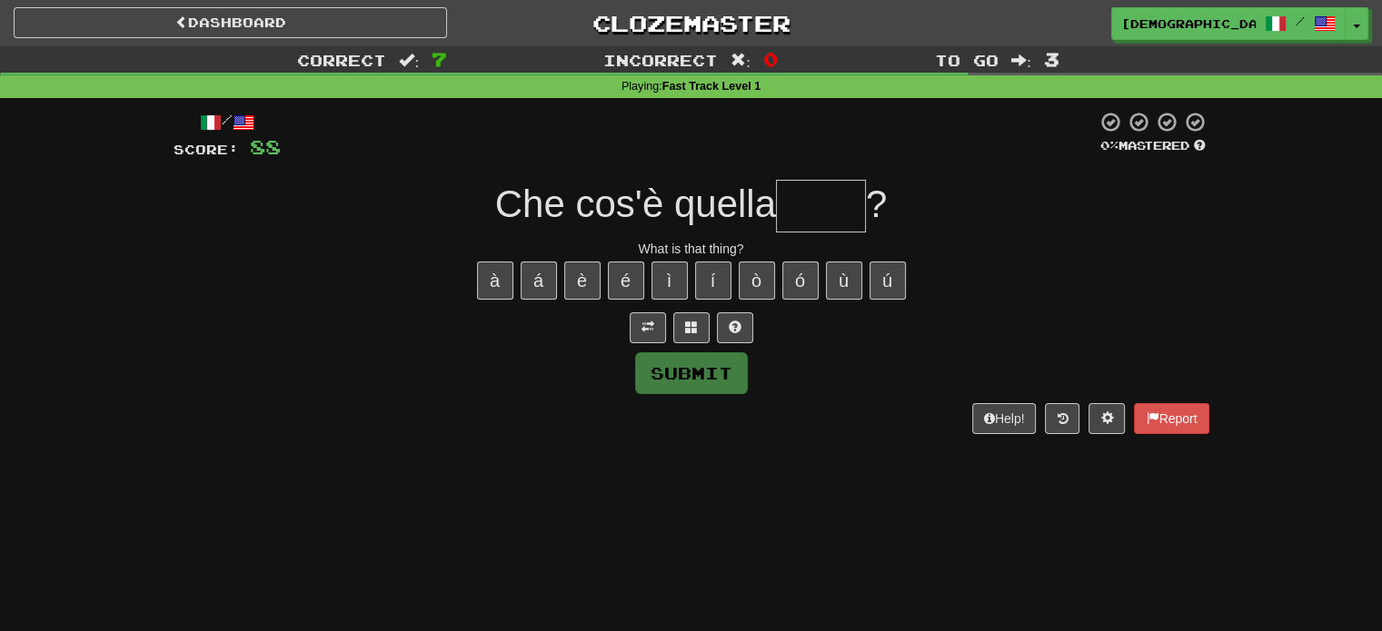
click at [792, 199] on input "text" at bounding box center [821, 206] width 90 height 53
type input "****"
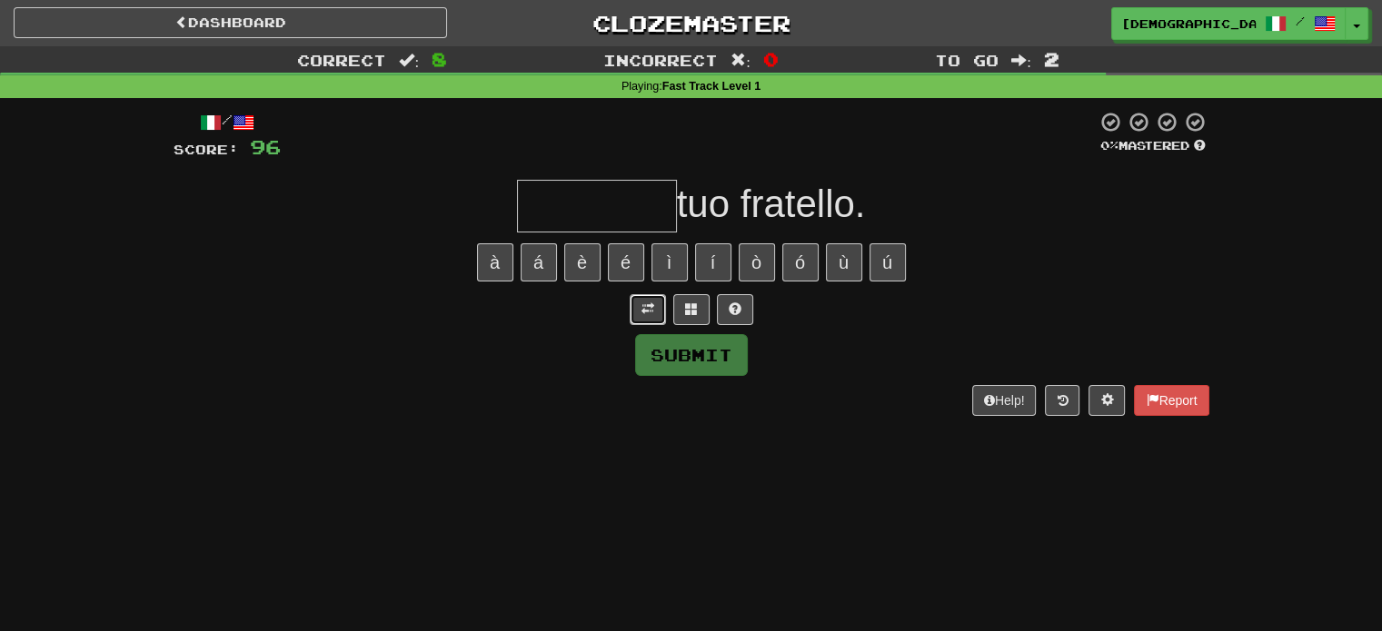
click at [654, 312] on button at bounding box center [648, 309] width 36 height 31
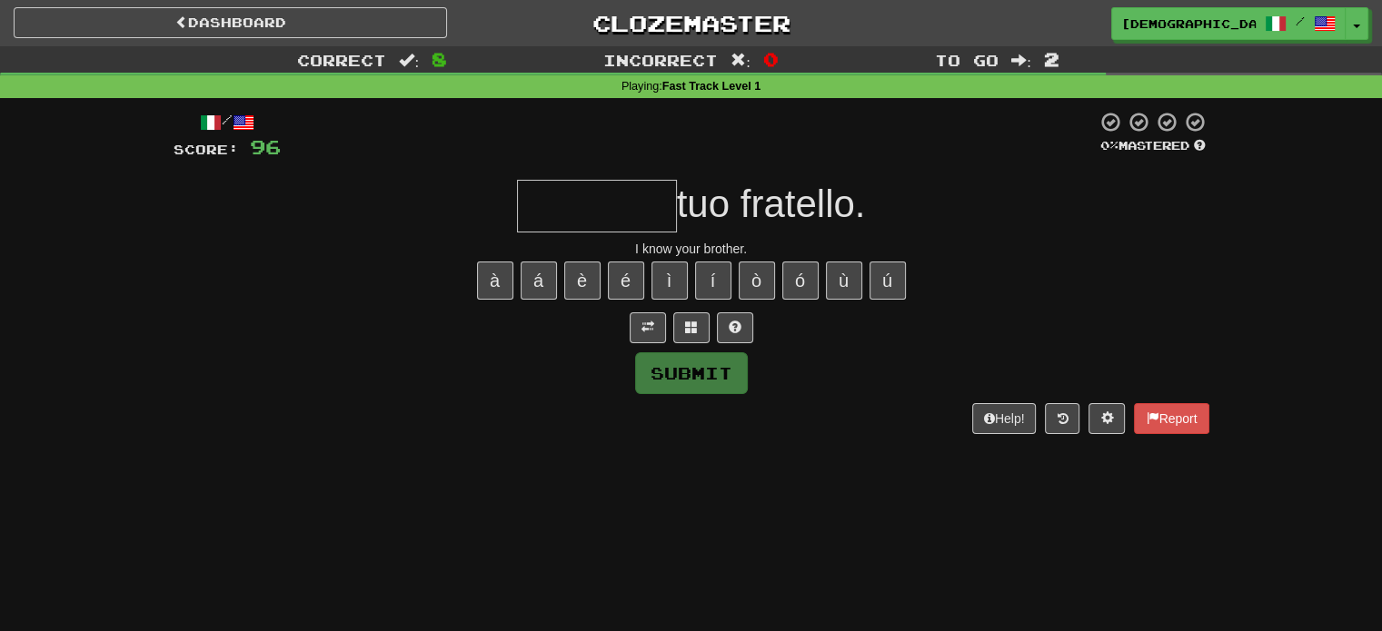
click at [617, 204] on input "text" at bounding box center [597, 206] width 160 height 53
type input "*"
click at [678, 333] on button at bounding box center [691, 328] width 36 height 31
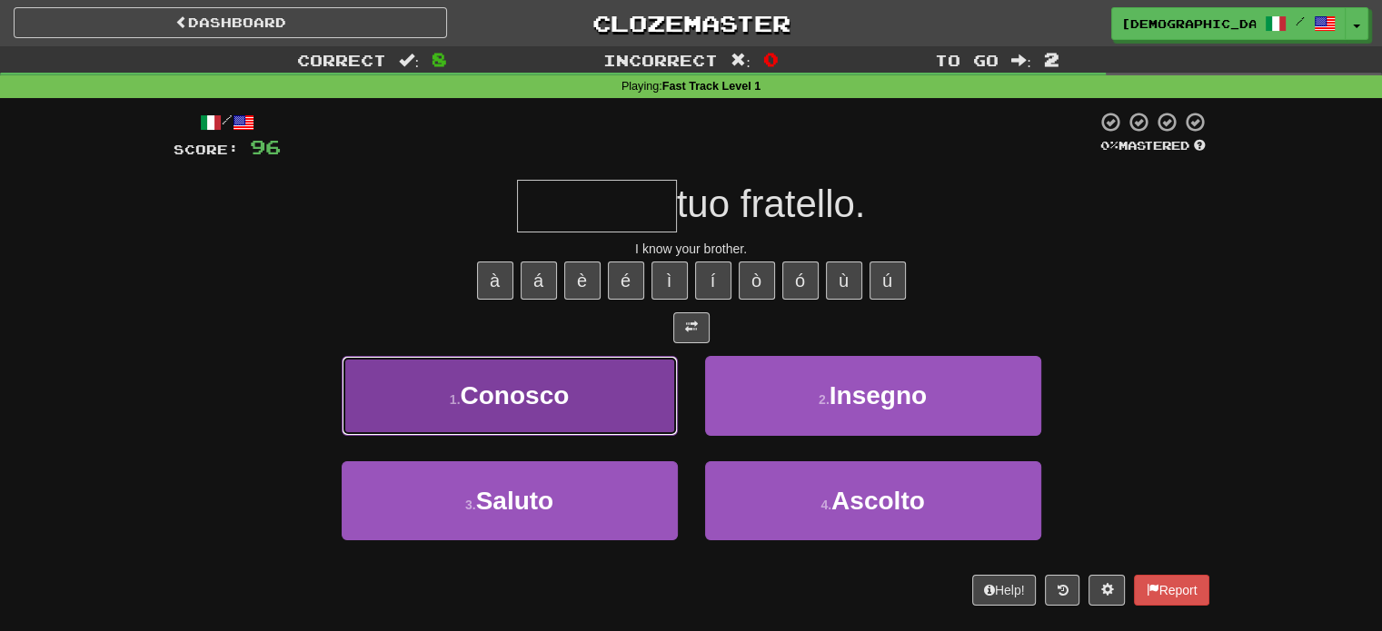
click at [651, 409] on button "1 . Conosco" at bounding box center [510, 395] width 336 height 79
type input "*******"
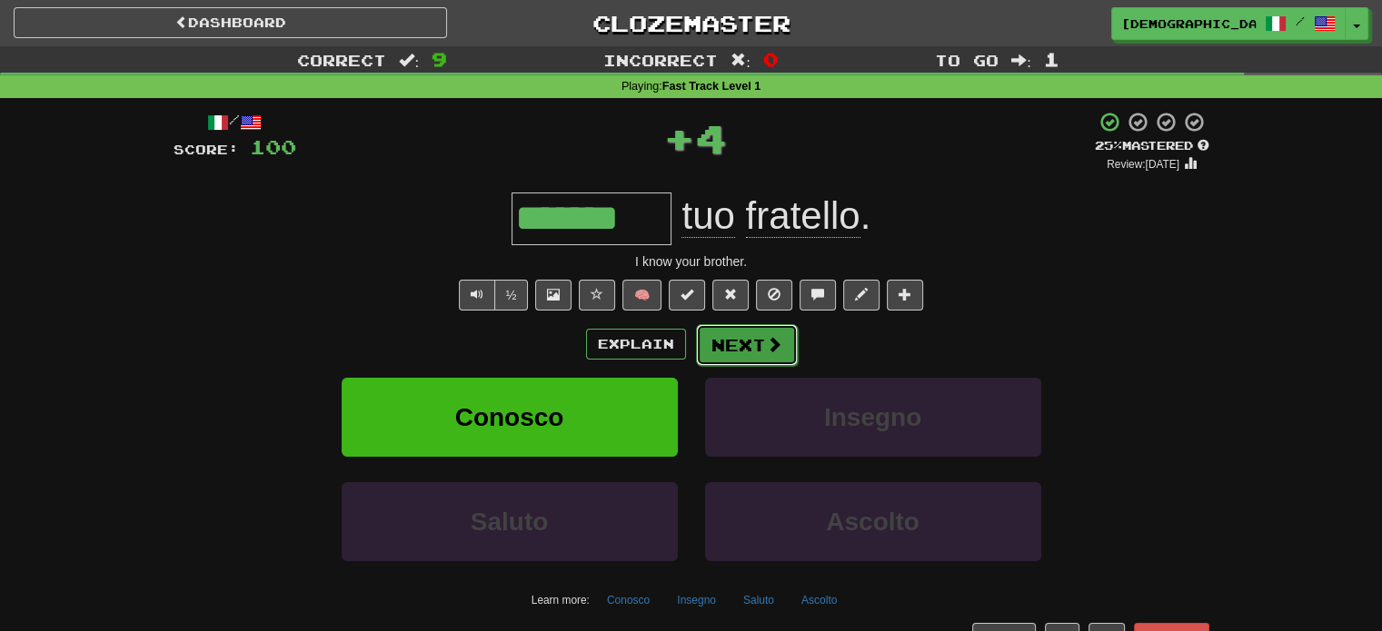
click at [750, 352] on button "Next" at bounding box center [747, 345] width 102 height 42
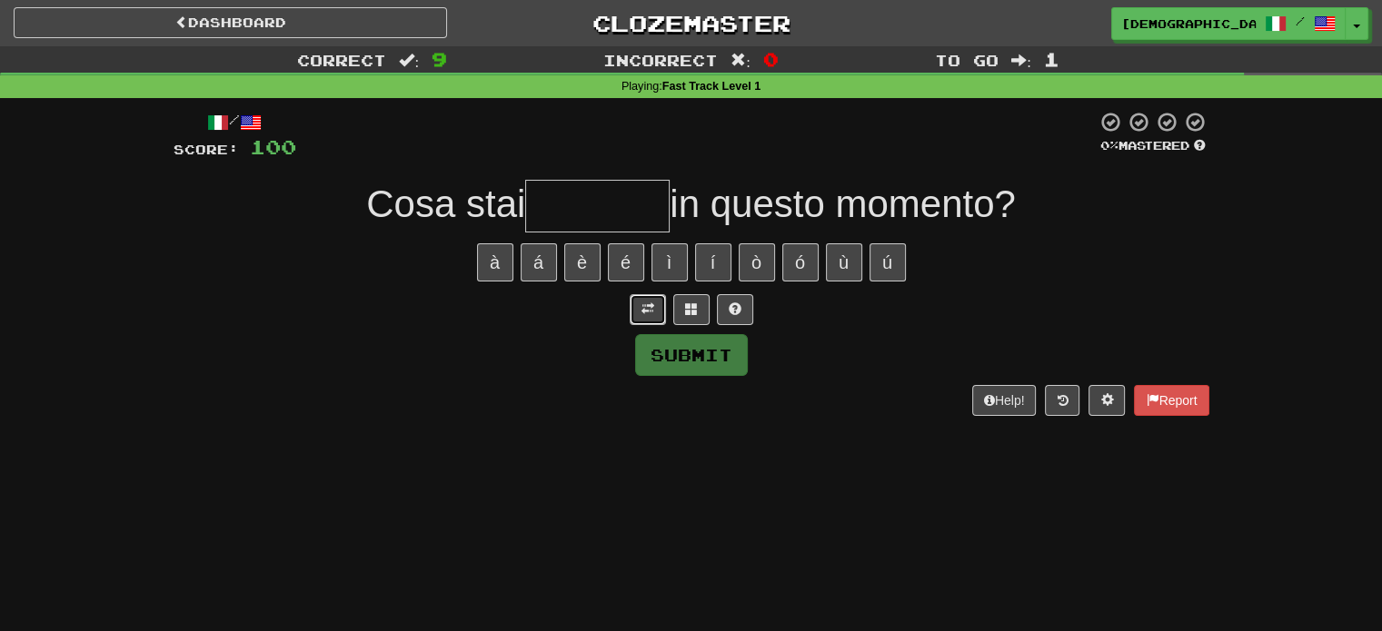
click at [648, 320] on button at bounding box center [648, 309] width 36 height 31
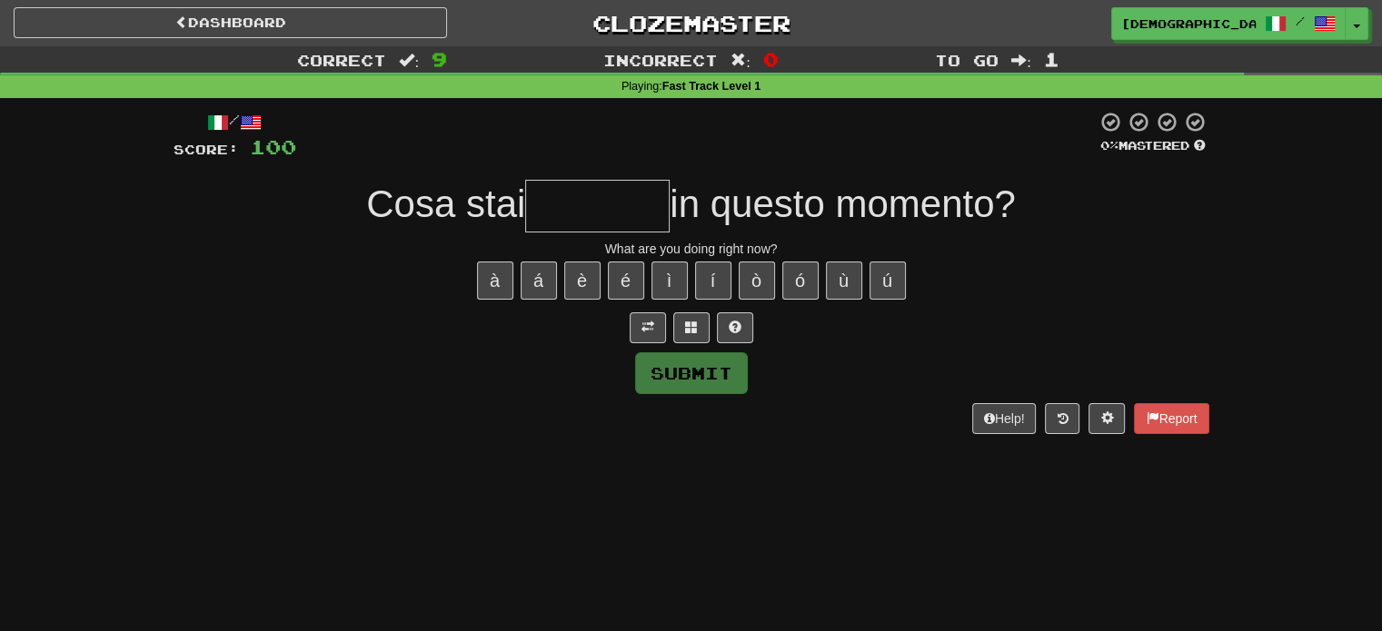
click at [634, 197] on input "text" at bounding box center [597, 206] width 144 height 53
type input "*******"
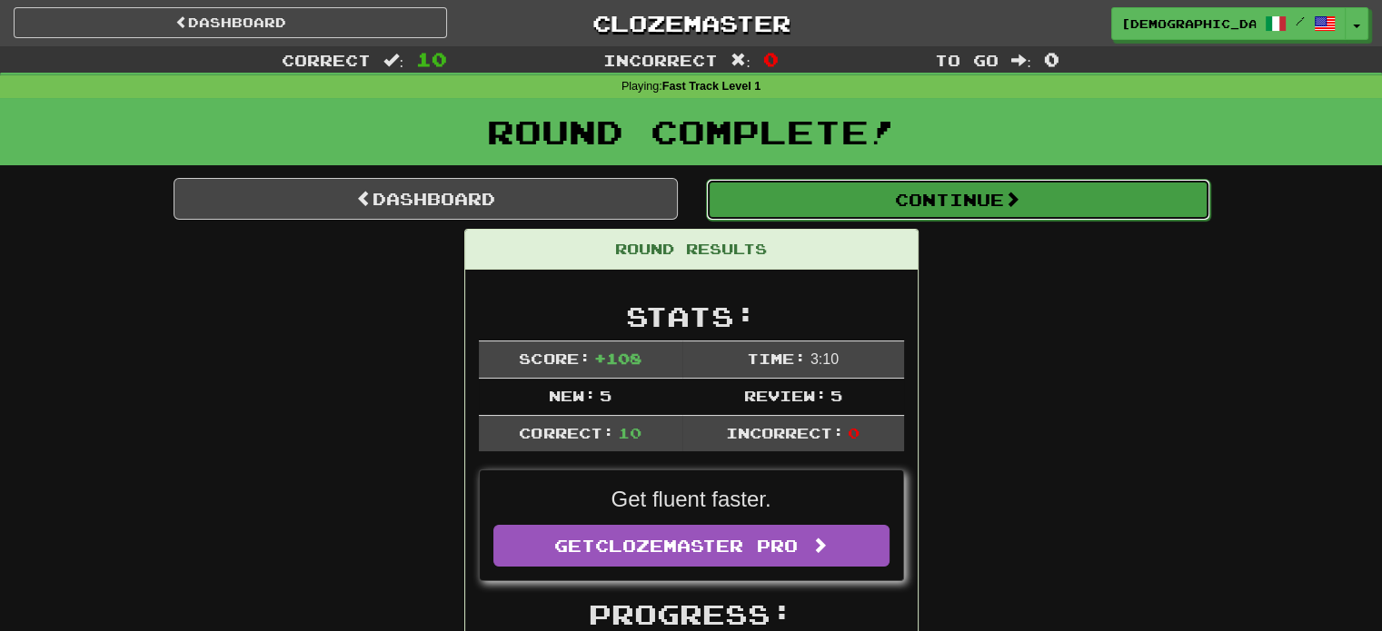
click at [749, 193] on button "Continue" at bounding box center [958, 200] width 504 height 42
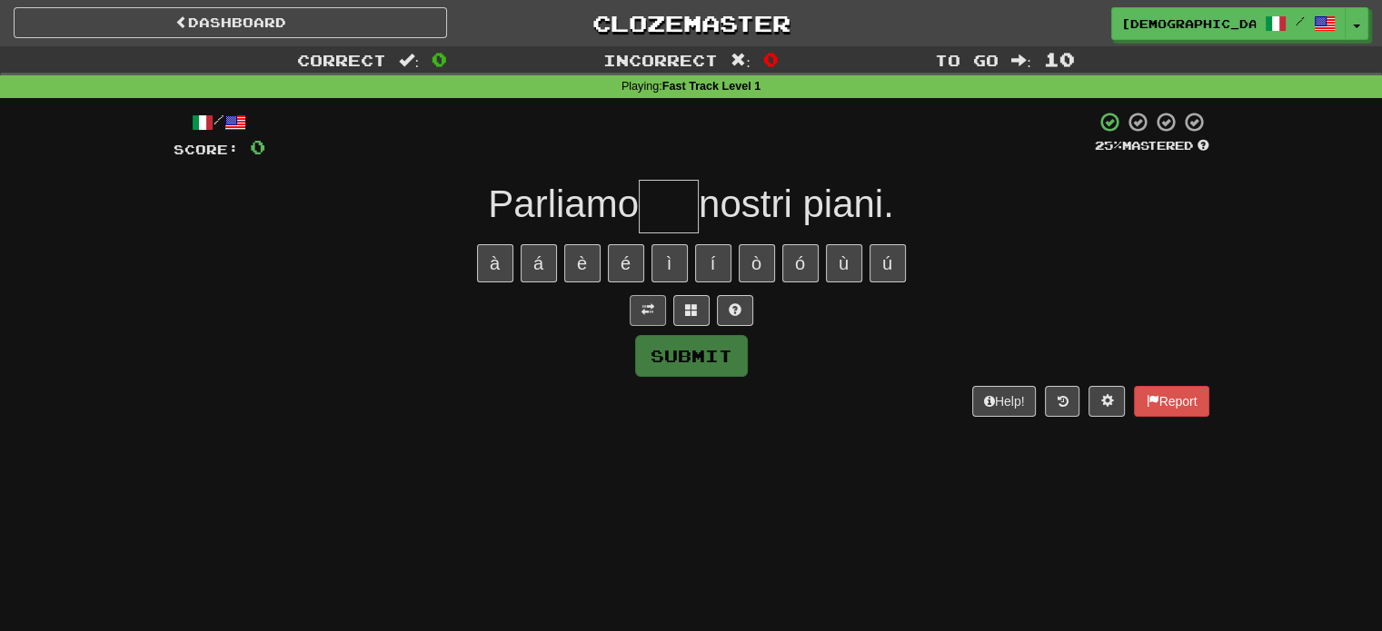
click at [655, 326] on div "/ Score: 0 25 % Mastered Parliamo nostri piani. à á è é ì í ò ó ù ú Submit Help…" at bounding box center [692, 263] width 1036 height 305
click at [646, 308] on span at bounding box center [647, 309] width 13 height 13
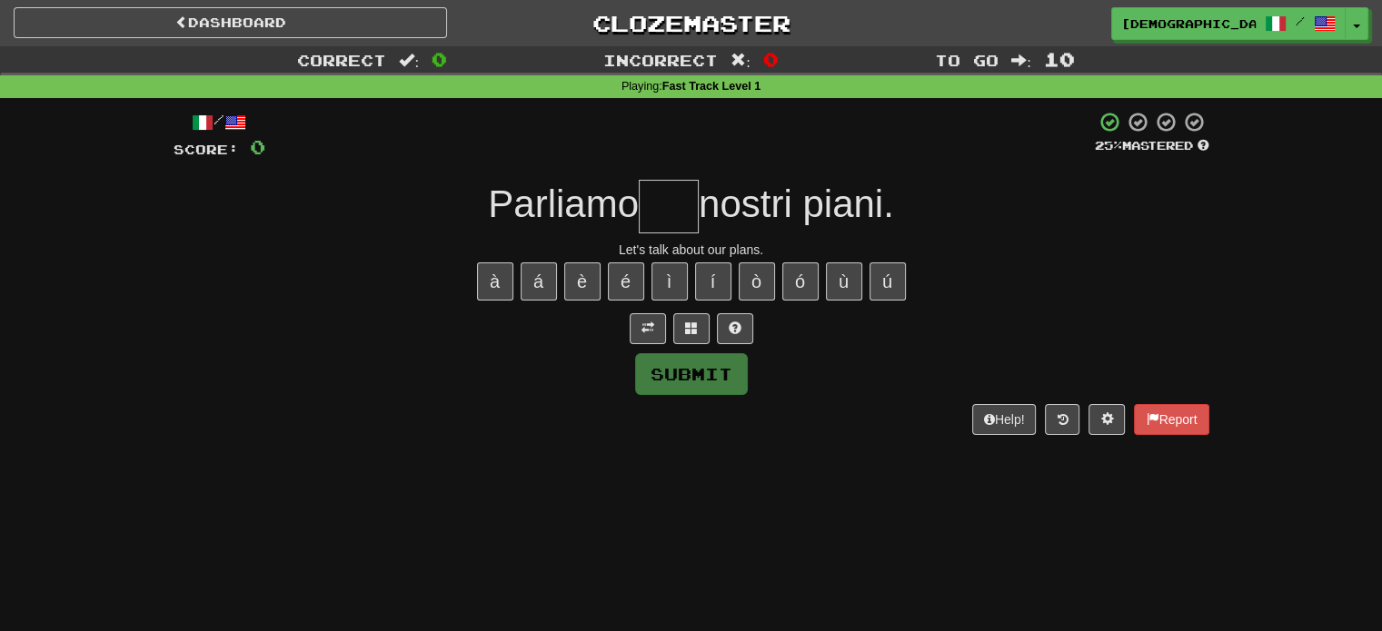
click at [681, 216] on input "text" at bounding box center [669, 207] width 60 height 54
type input "*"
type input "***"
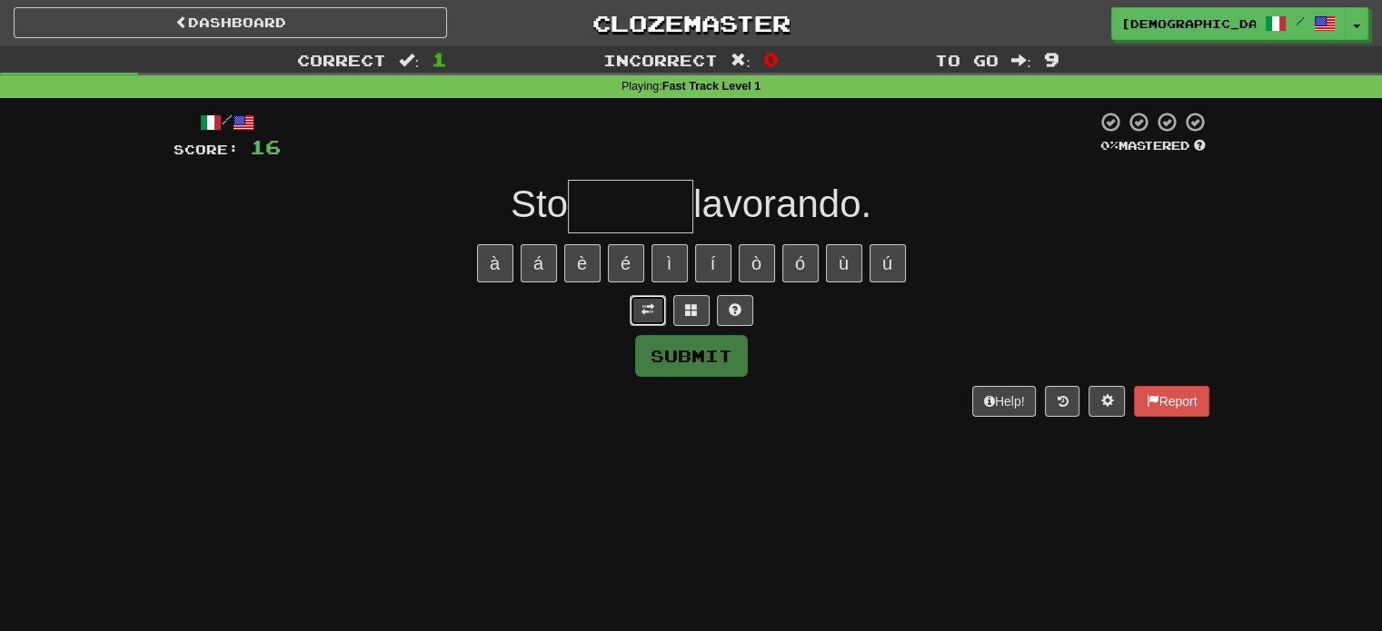
click at [637, 317] on button at bounding box center [648, 310] width 36 height 31
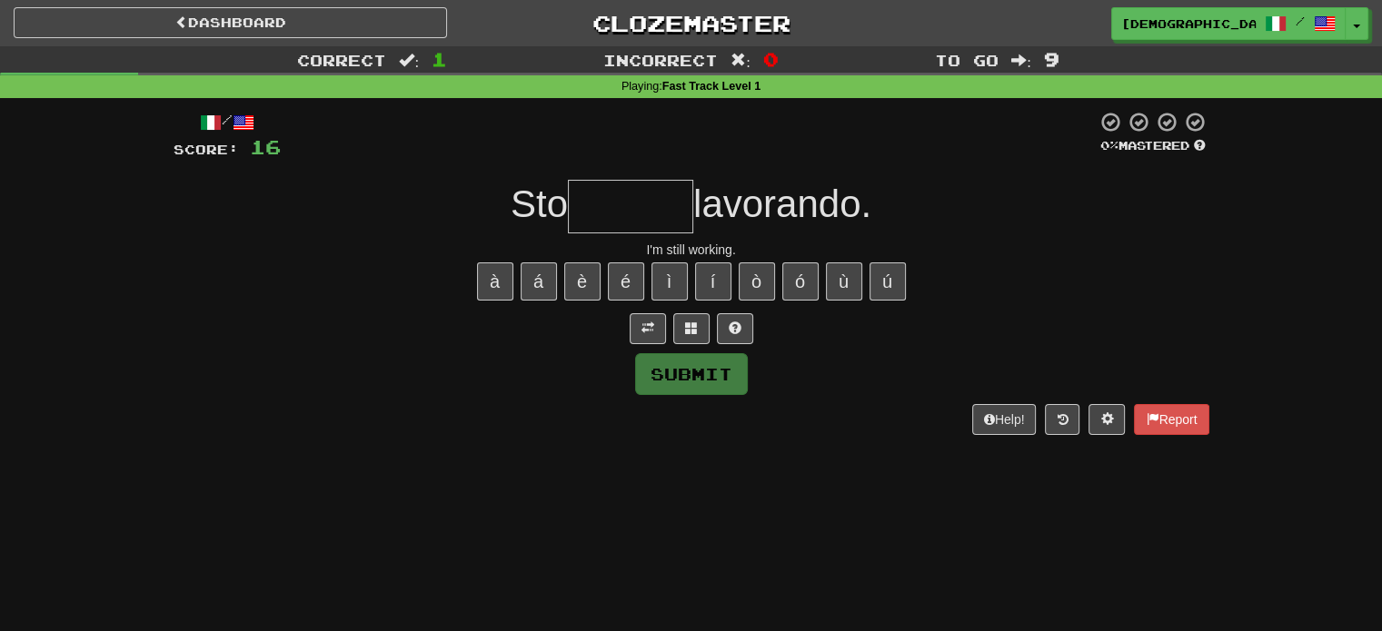
click at [621, 193] on input "text" at bounding box center [630, 207] width 125 height 54
type input "*"
click at [721, 329] on button at bounding box center [735, 328] width 36 height 31
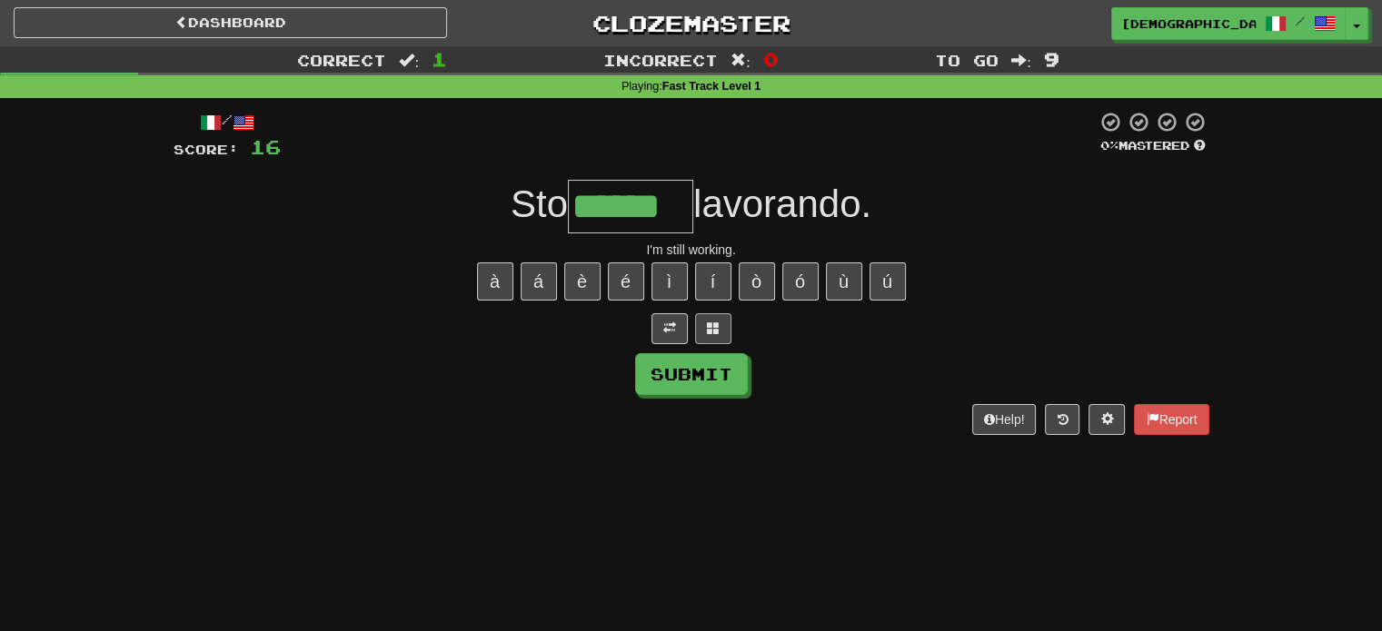
type input "******"
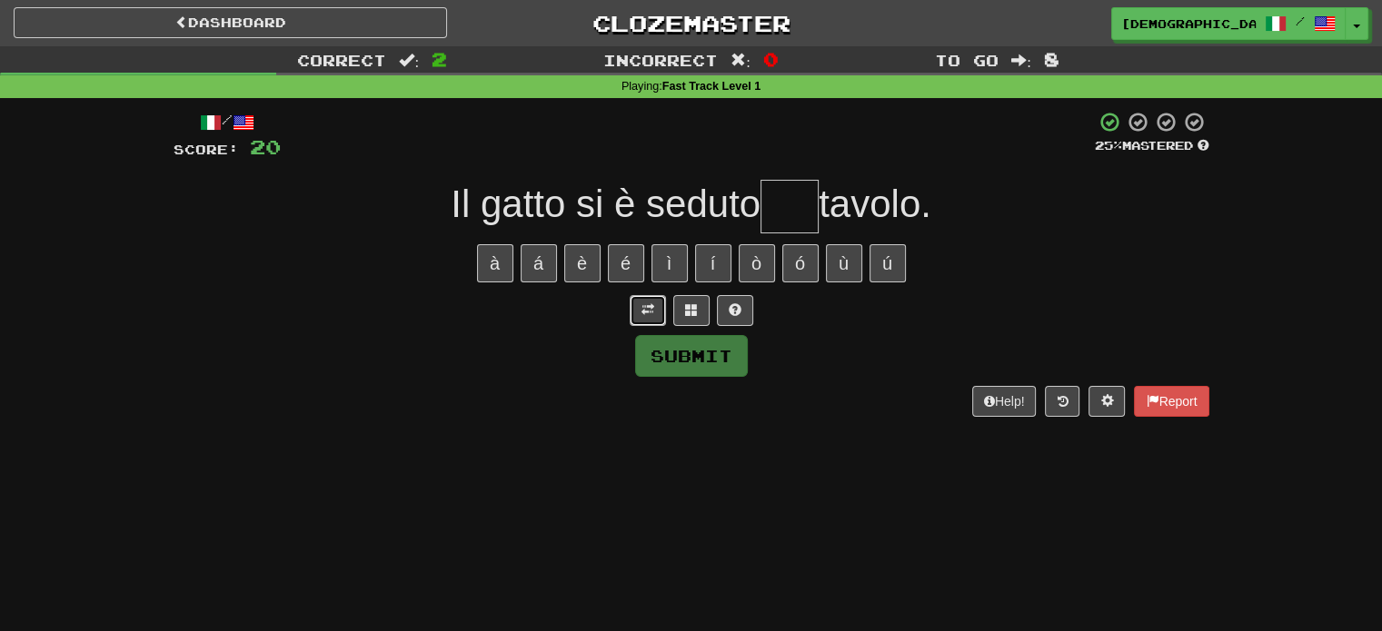
click at [644, 317] on button at bounding box center [648, 310] width 36 height 31
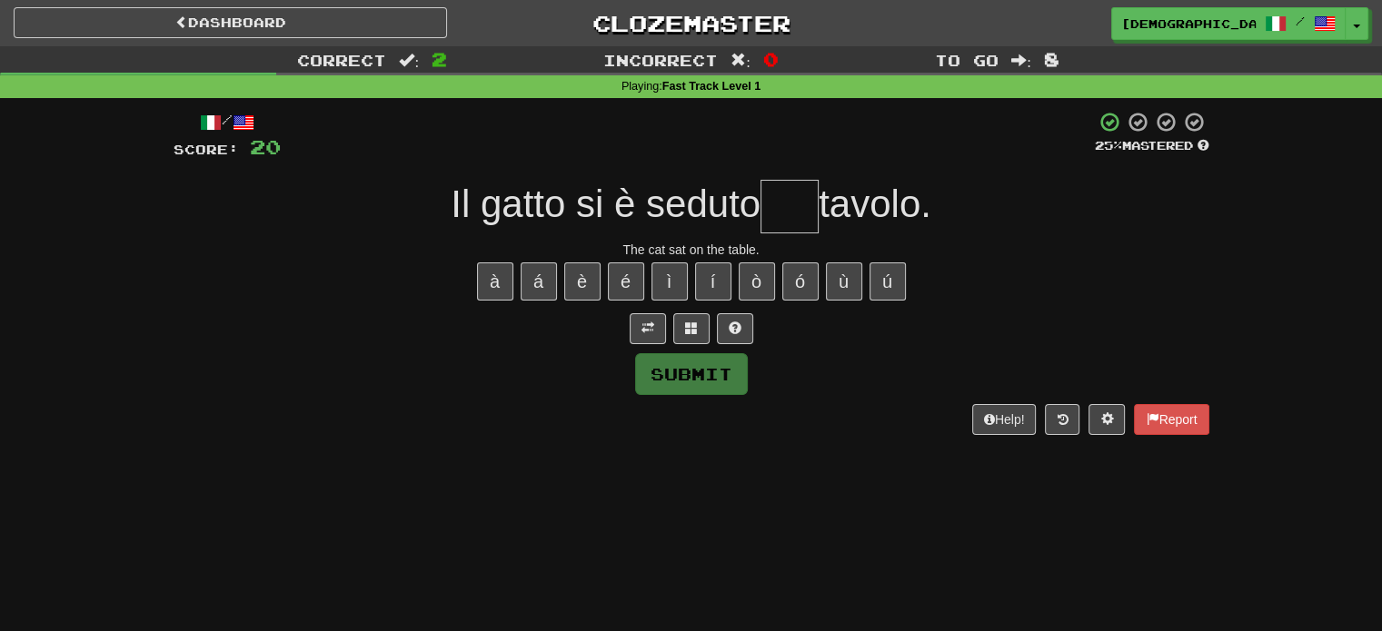
click at [802, 205] on input "text" at bounding box center [790, 207] width 58 height 54
type input "*"
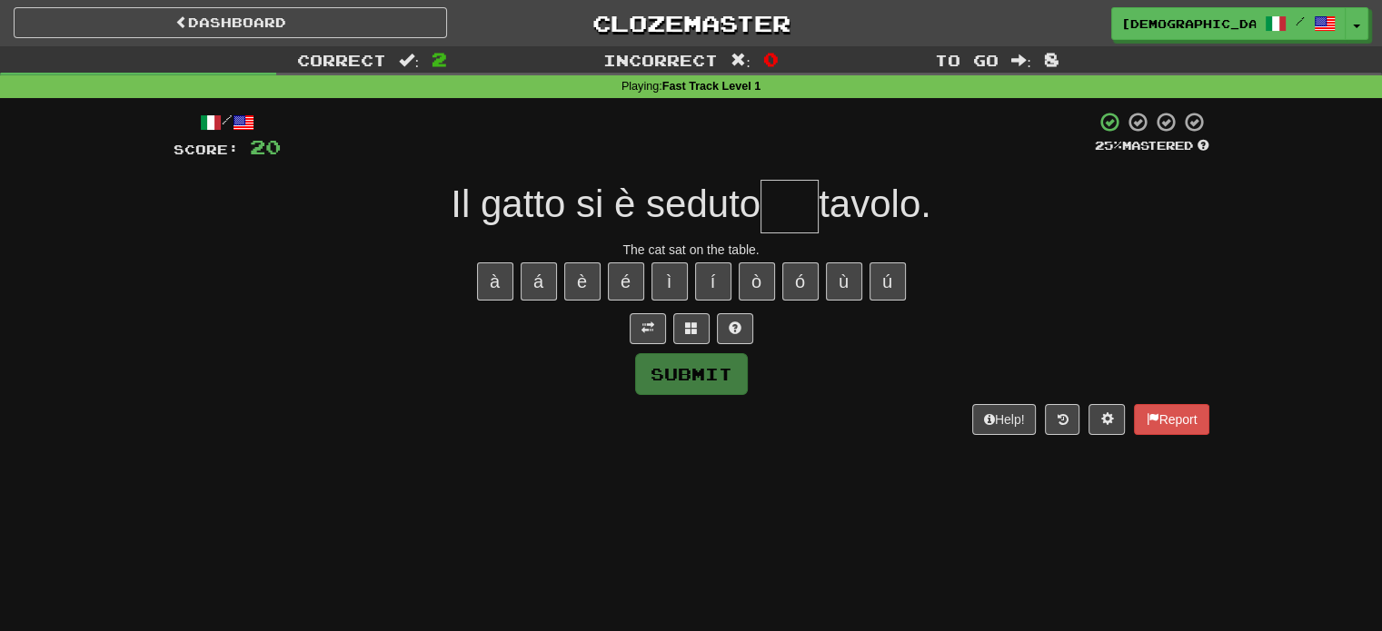
type input "*"
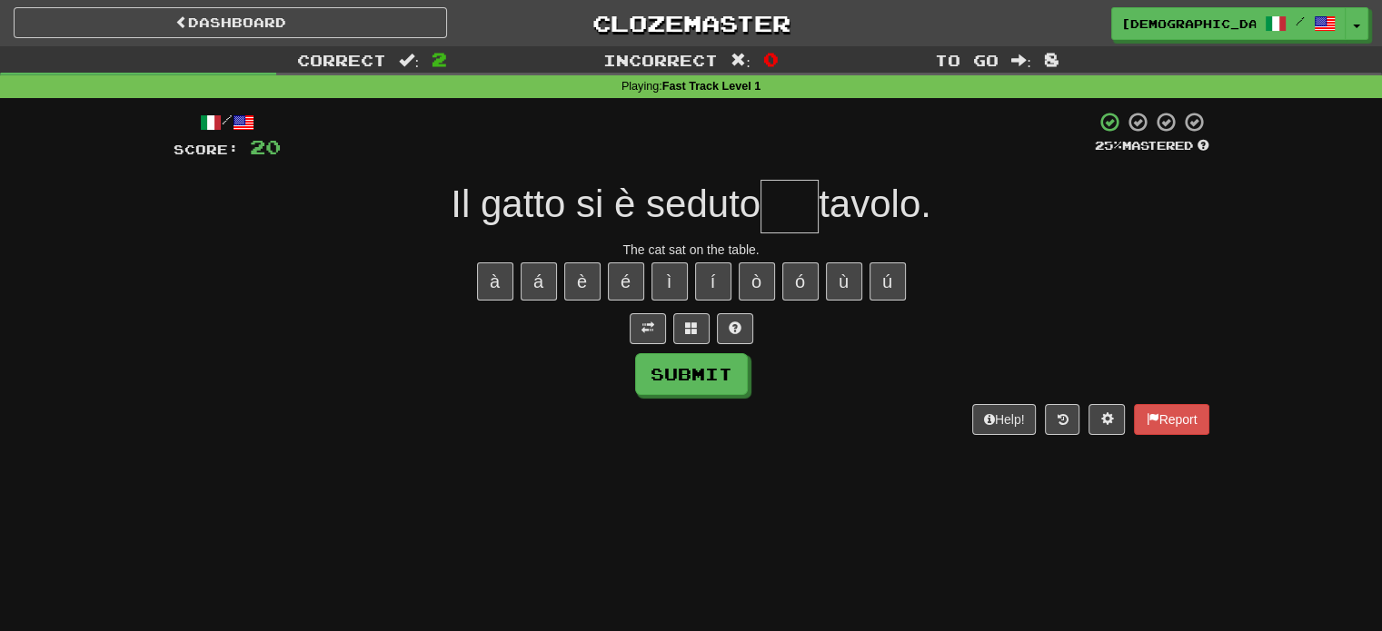
type input "*"
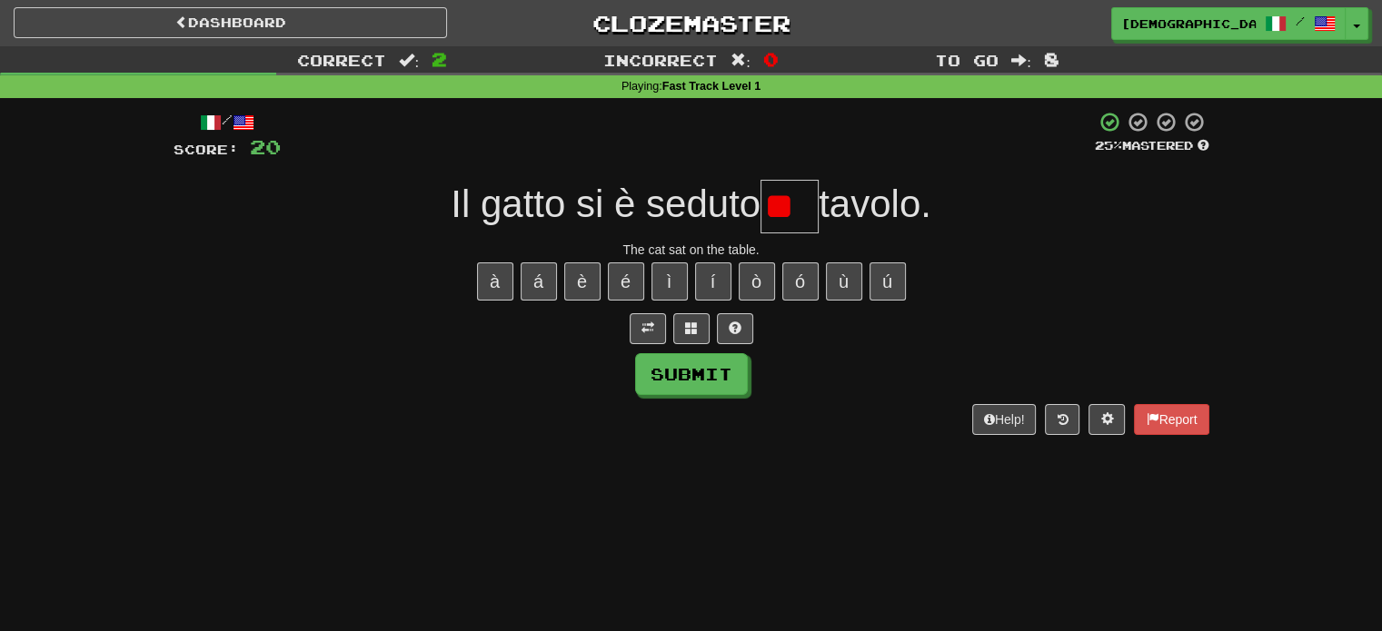
type input "*"
click at [699, 263] on button "í" at bounding box center [713, 281] width 36 height 38
click at [677, 279] on button "ì" at bounding box center [669, 281] width 36 height 38
type input "***"
click at [729, 367] on button "Submit" at bounding box center [692, 374] width 113 height 42
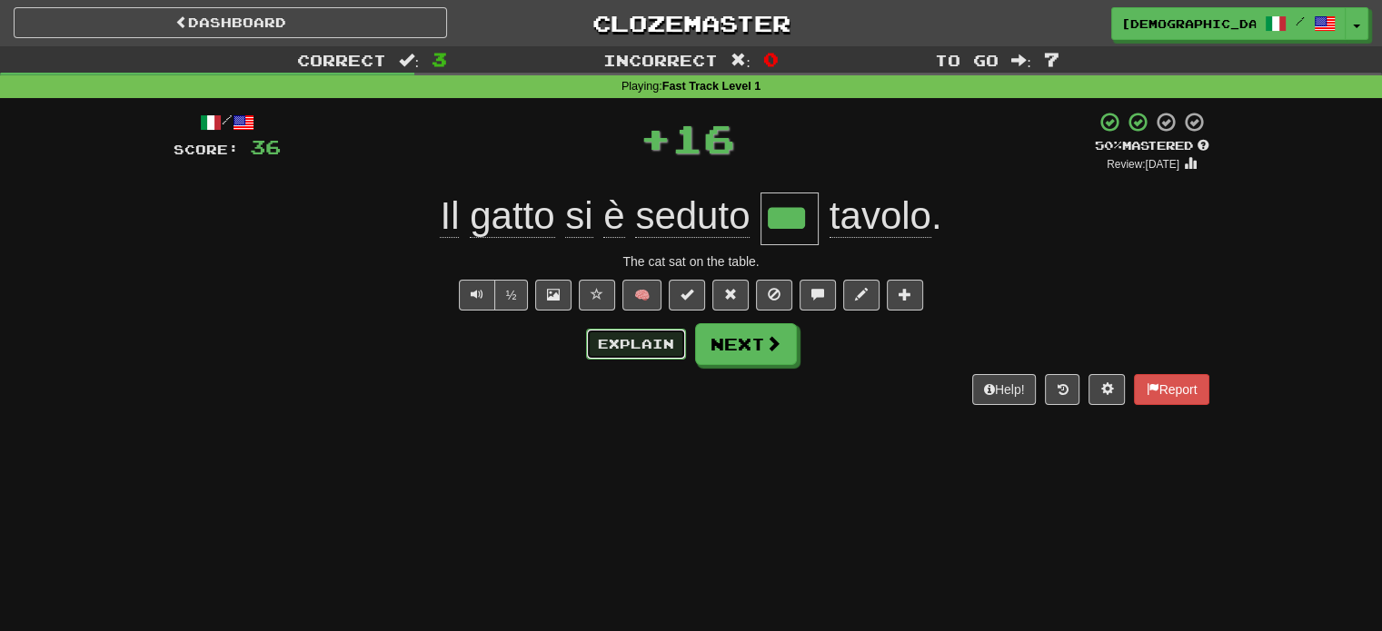
click at [632, 350] on button "Explain" at bounding box center [636, 344] width 100 height 31
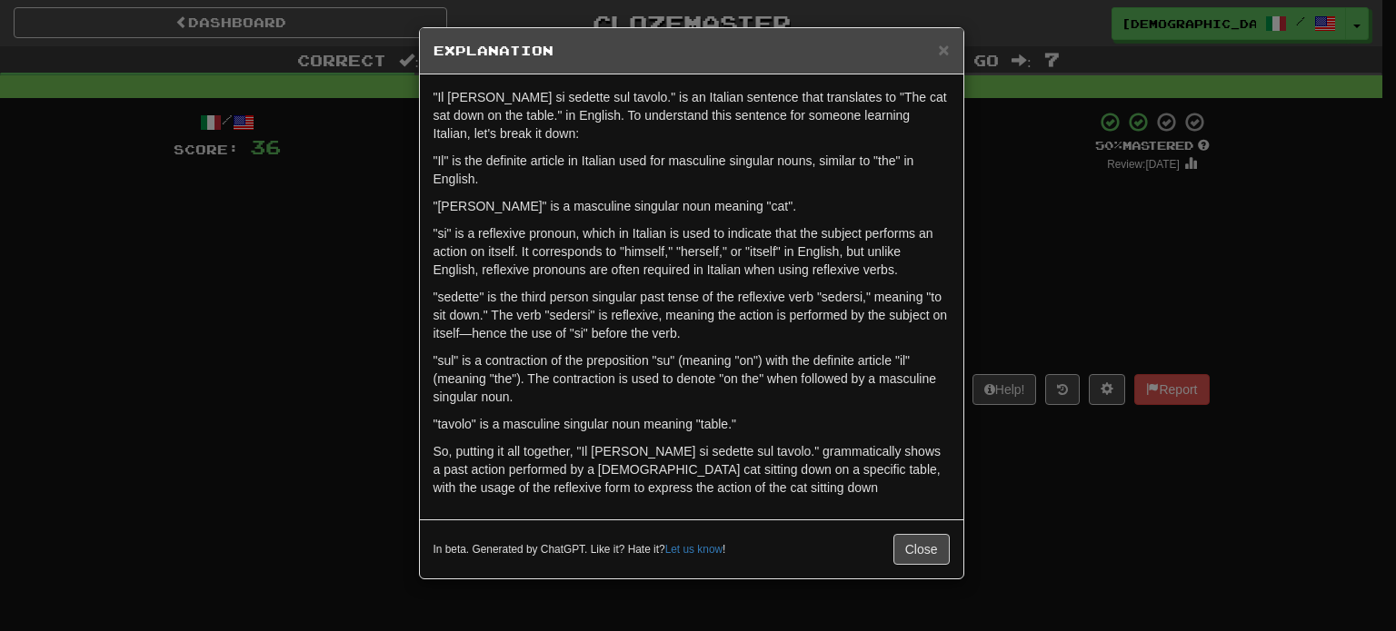
click at [1129, 518] on div "× Explanation "Il [PERSON_NAME] si sedette sul tavolo." is an Italian sentence …" at bounding box center [698, 315] width 1396 height 631
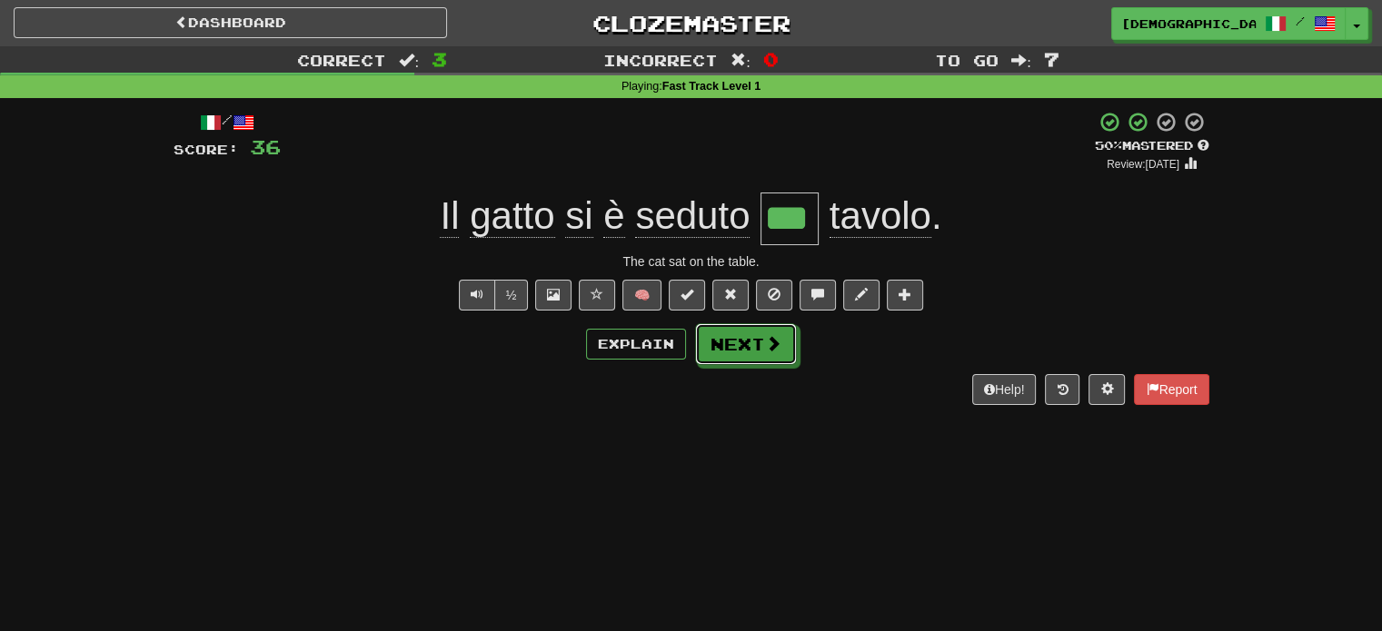
click at [774, 344] on span at bounding box center [773, 343] width 16 height 16
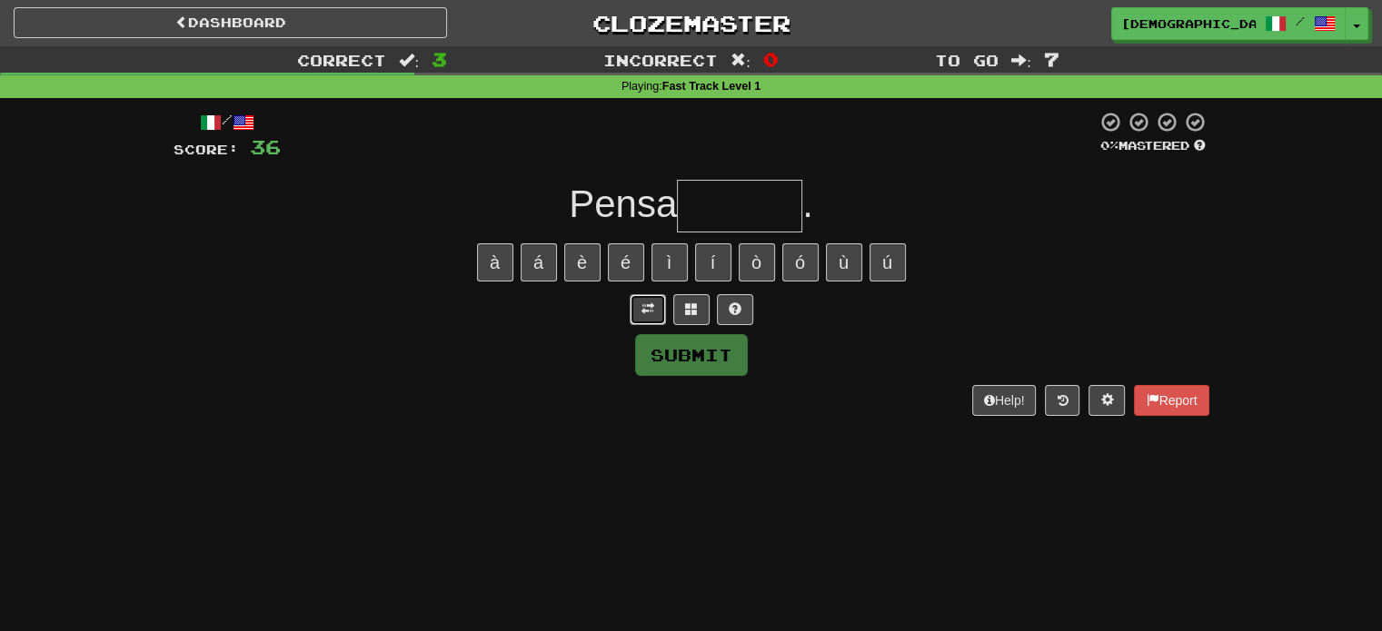
click at [651, 307] on span at bounding box center [647, 309] width 13 height 13
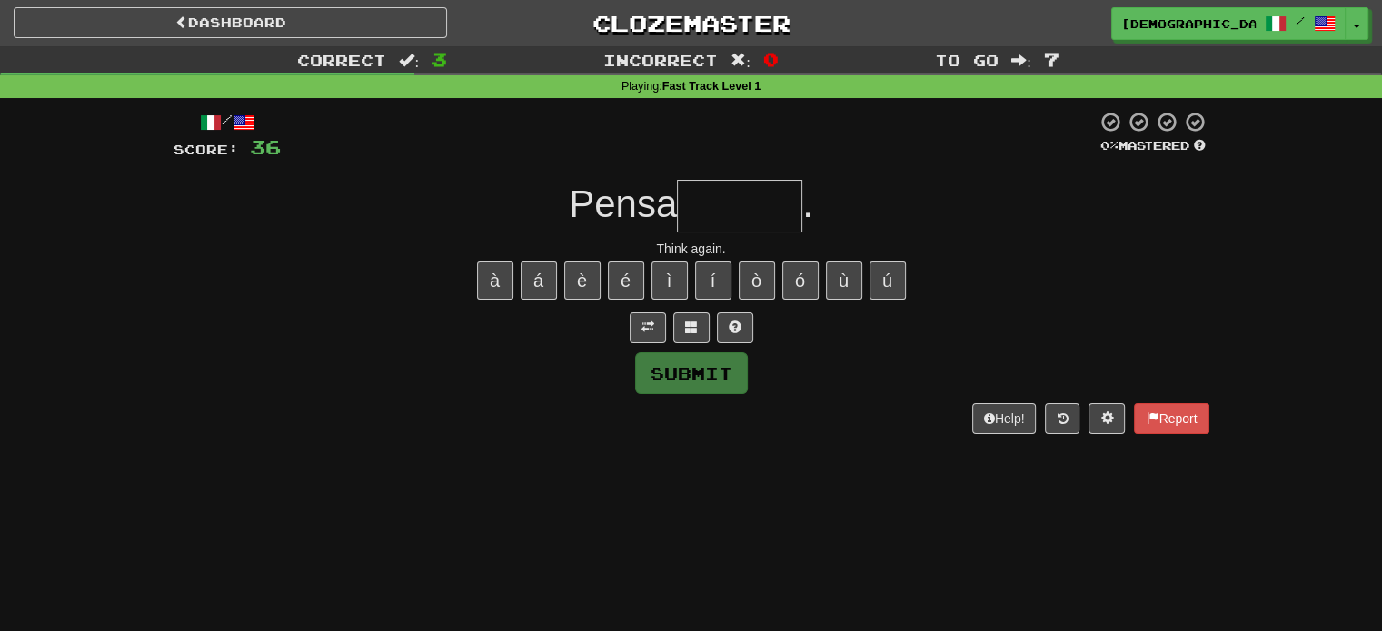
click at [789, 213] on input "text" at bounding box center [739, 206] width 125 height 53
type input "******"
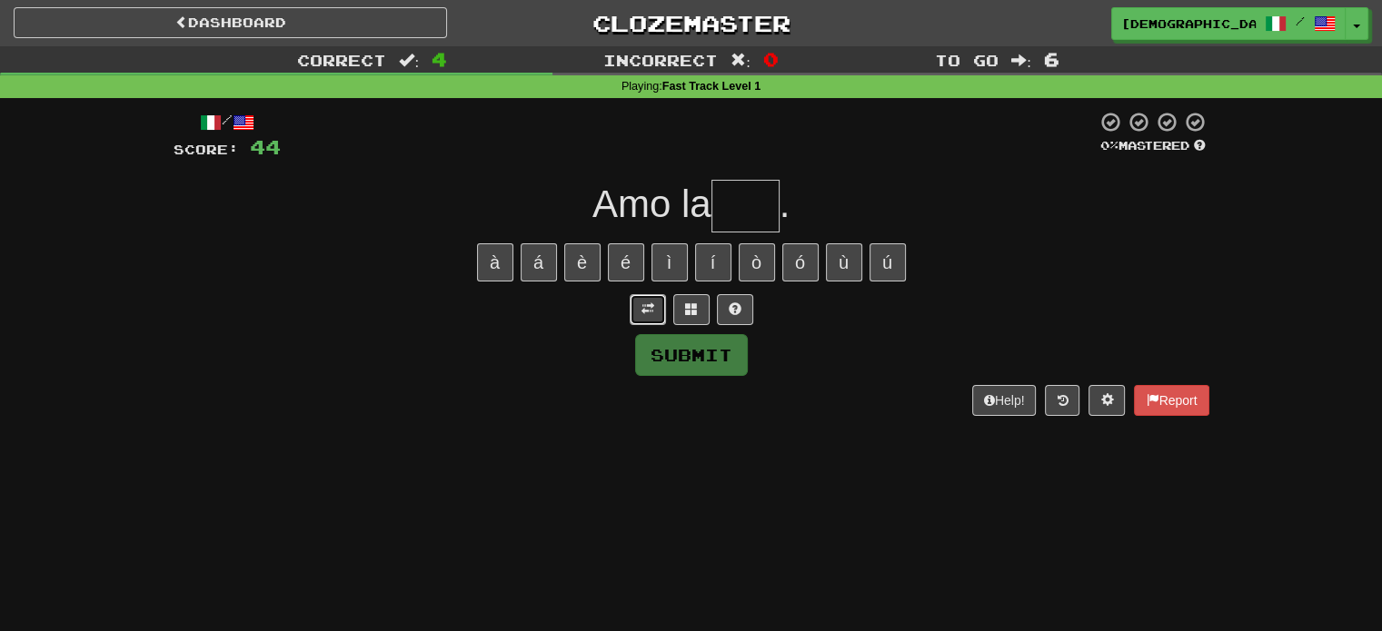
click at [661, 310] on button at bounding box center [648, 309] width 36 height 31
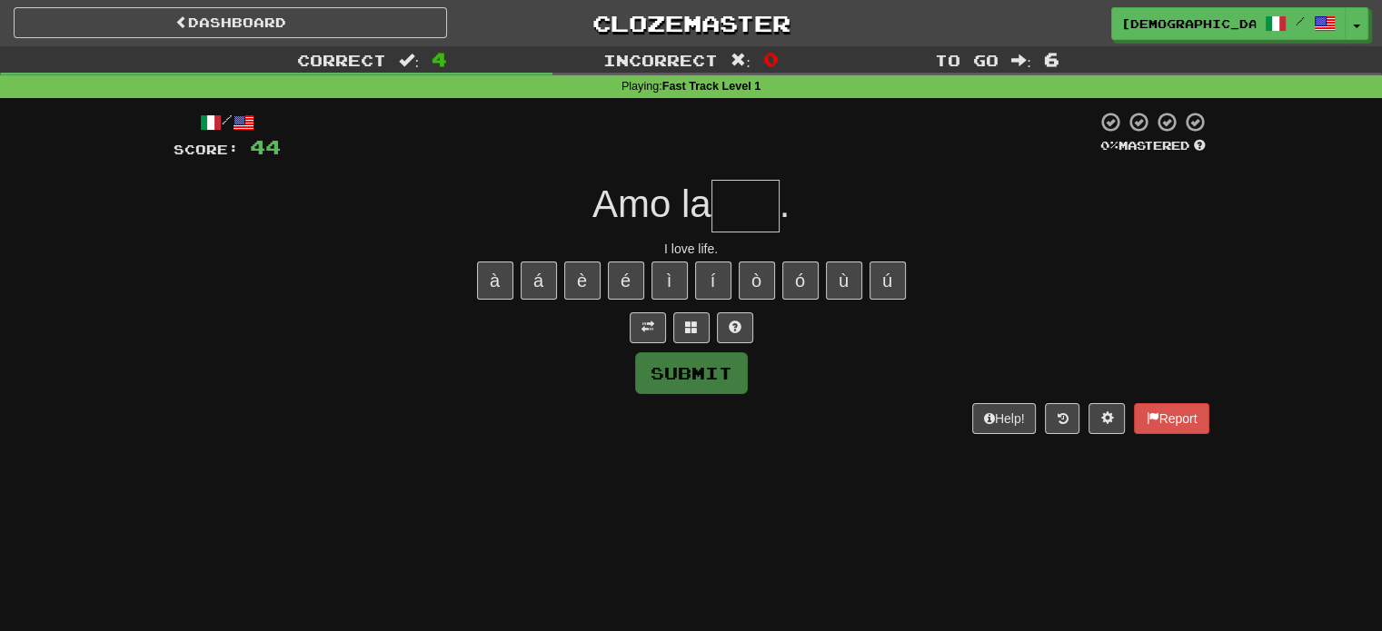
click at [761, 202] on input "text" at bounding box center [745, 206] width 68 height 53
type input "*"
click at [721, 336] on button at bounding box center [735, 328] width 36 height 31
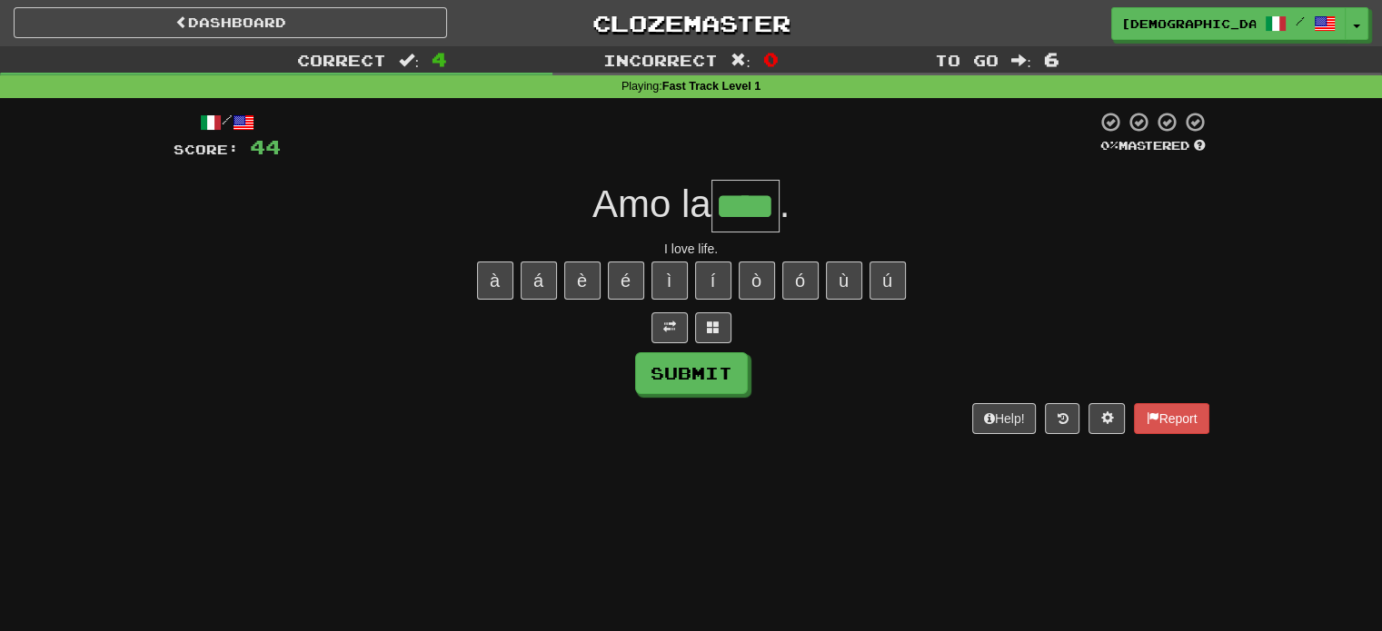
type input "****"
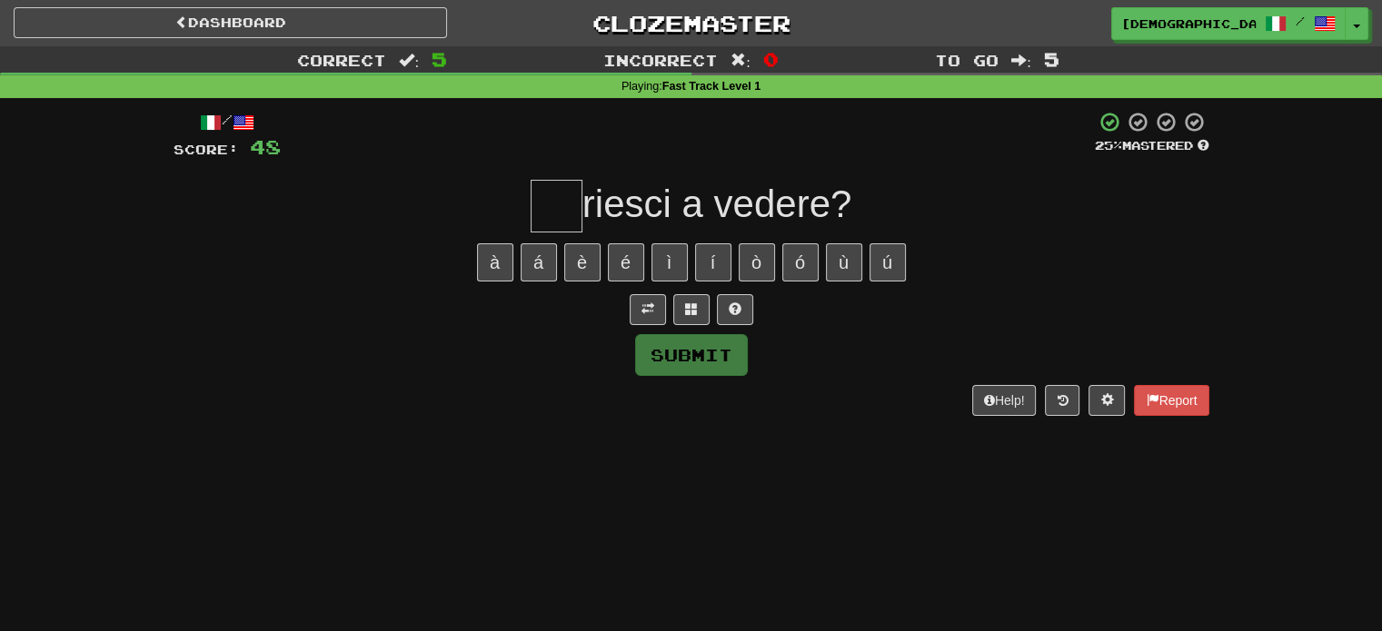
click at [665, 313] on div at bounding box center [692, 309] width 1036 height 31
click at [661, 312] on div at bounding box center [692, 309] width 1036 height 31
click at [661, 310] on button at bounding box center [648, 309] width 36 height 31
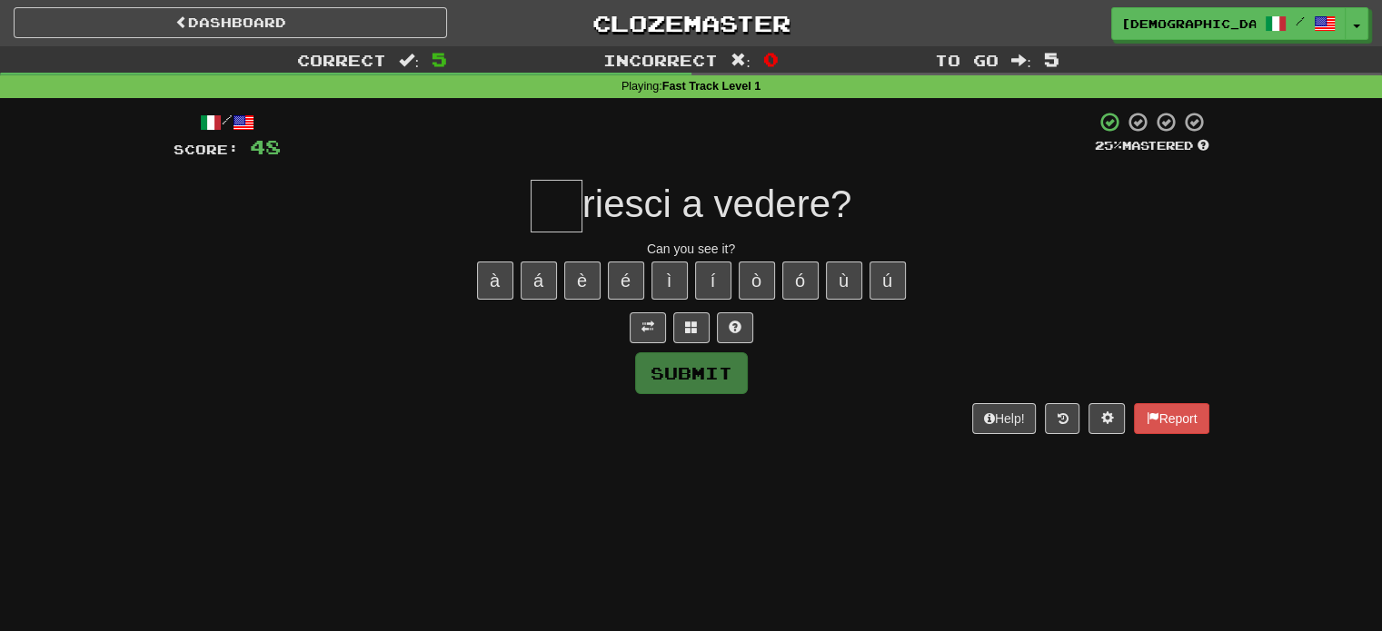
click at [552, 218] on input "text" at bounding box center [557, 206] width 52 height 53
type input "*"
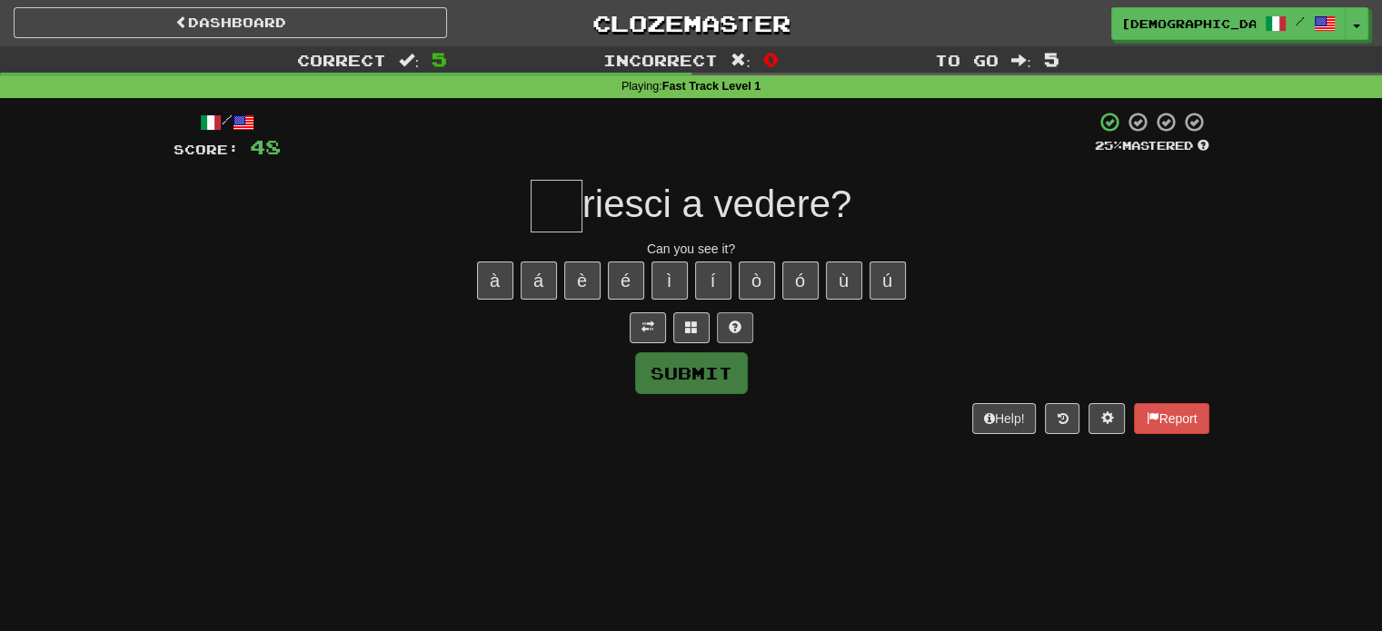
type input "*"
click at [727, 332] on button at bounding box center [735, 328] width 36 height 31
click at [631, 278] on button "é" at bounding box center [626, 281] width 36 height 38
click at [592, 277] on button "è" at bounding box center [582, 281] width 36 height 38
type input "**"
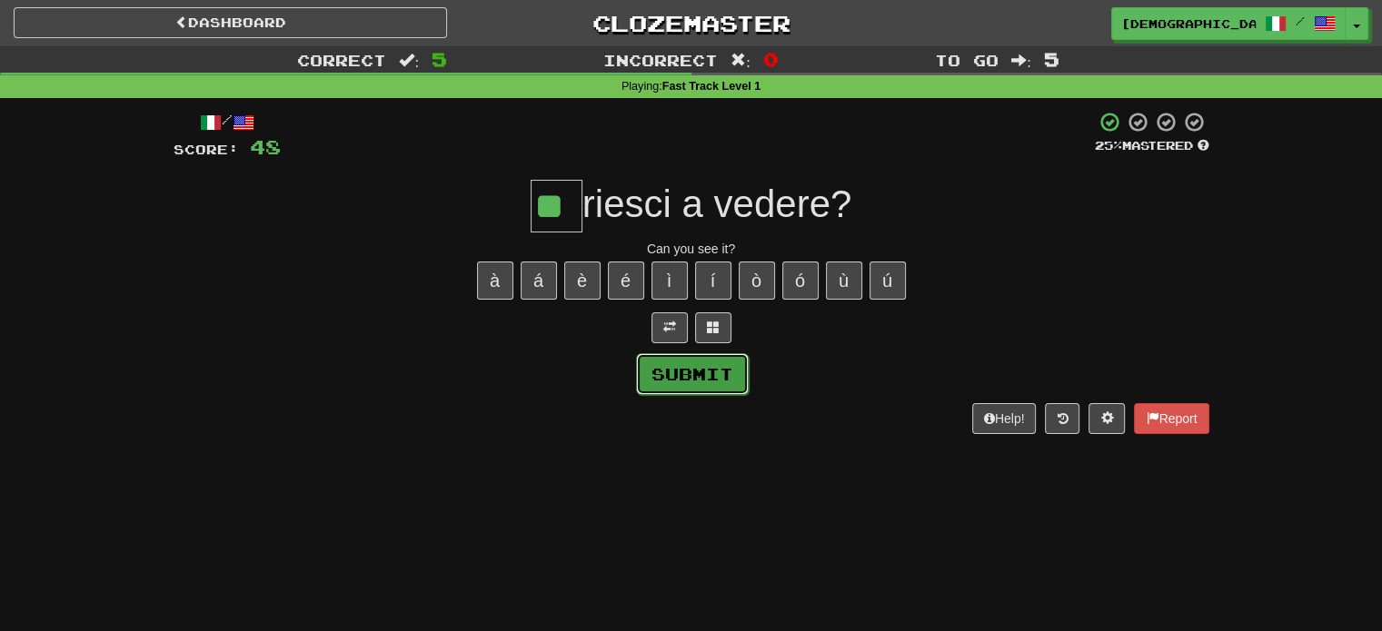
click at [674, 365] on button "Submit" at bounding box center [692, 374] width 113 height 42
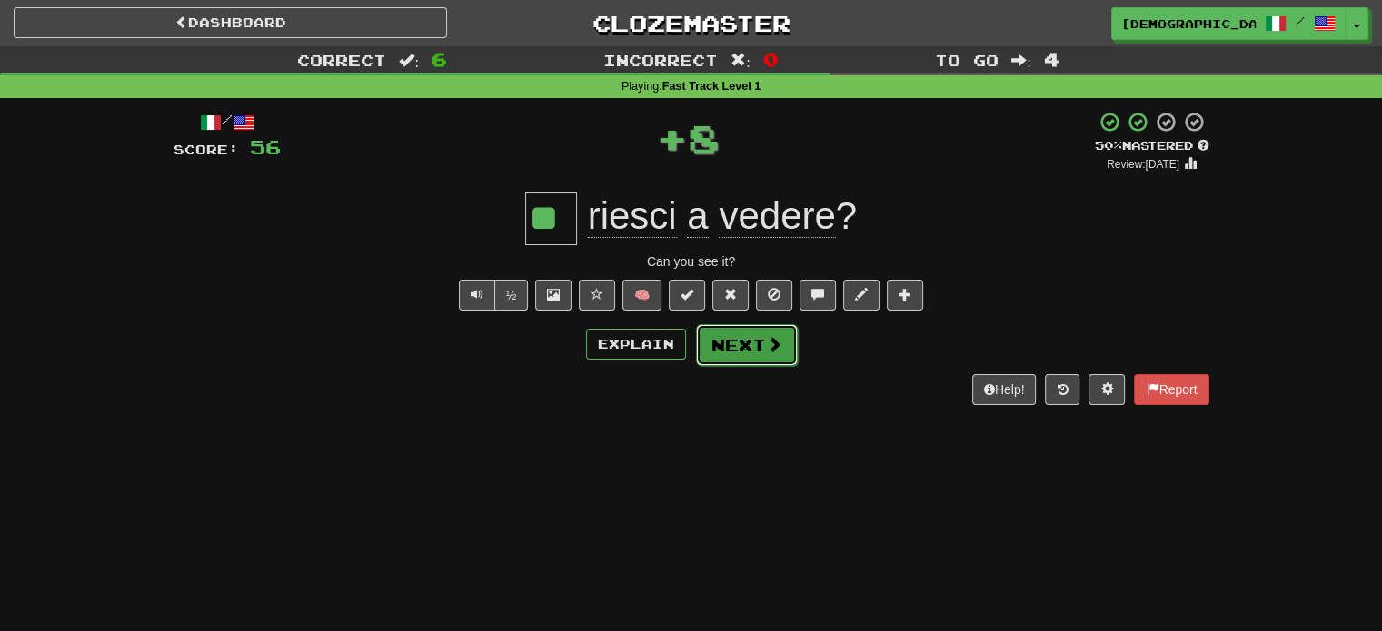
click at [749, 344] on button "Next" at bounding box center [747, 345] width 102 height 42
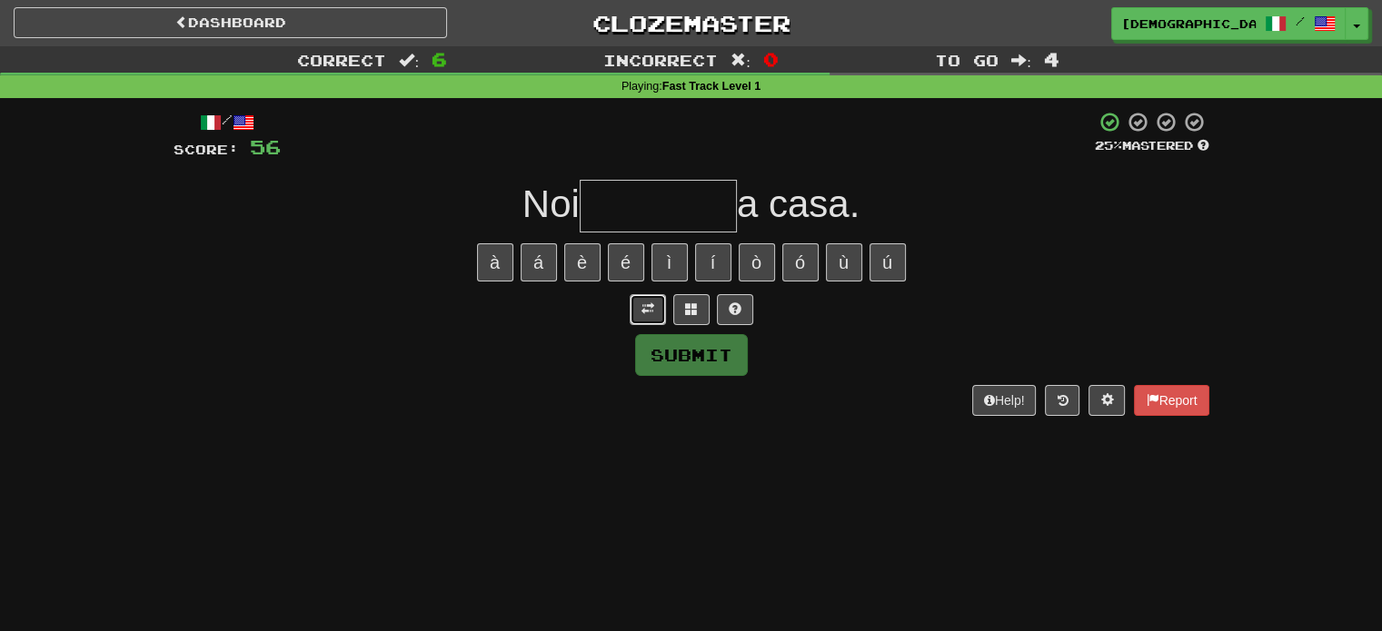
click at [649, 315] on span at bounding box center [647, 309] width 13 height 13
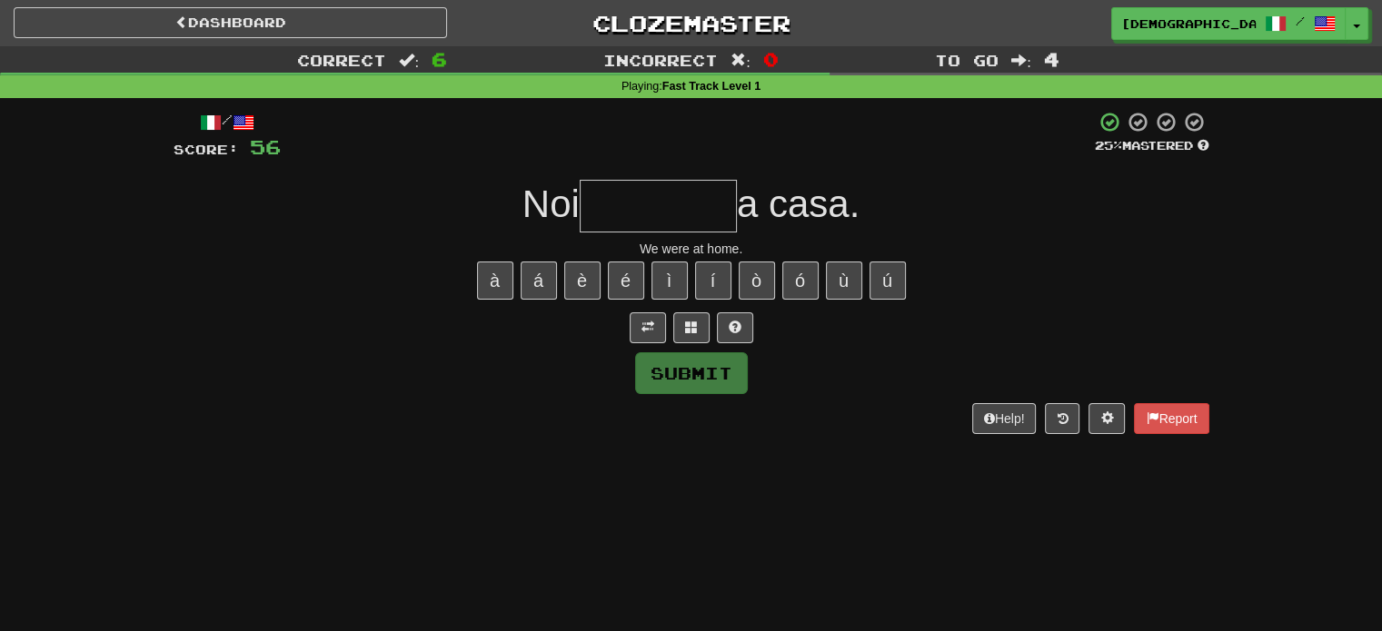
click at [702, 184] on input "text" at bounding box center [658, 206] width 157 height 53
type input "*"
click at [740, 317] on button at bounding box center [735, 328] width 36 height 31
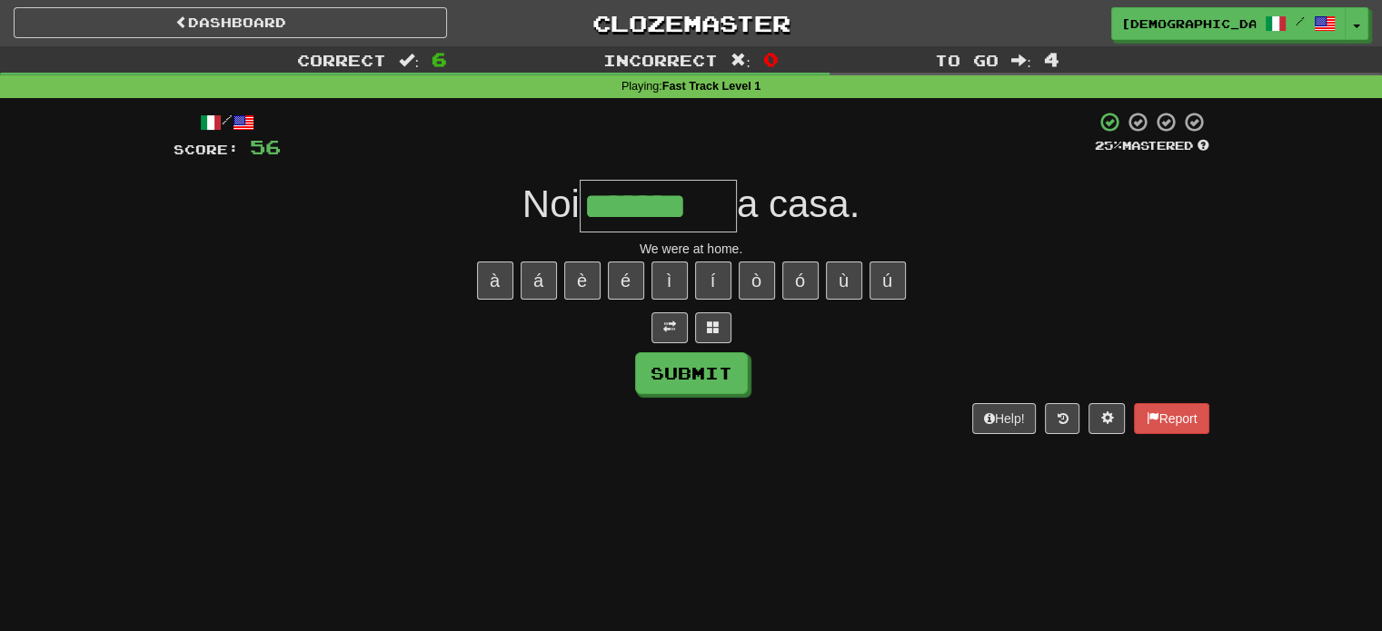
type input "*******"
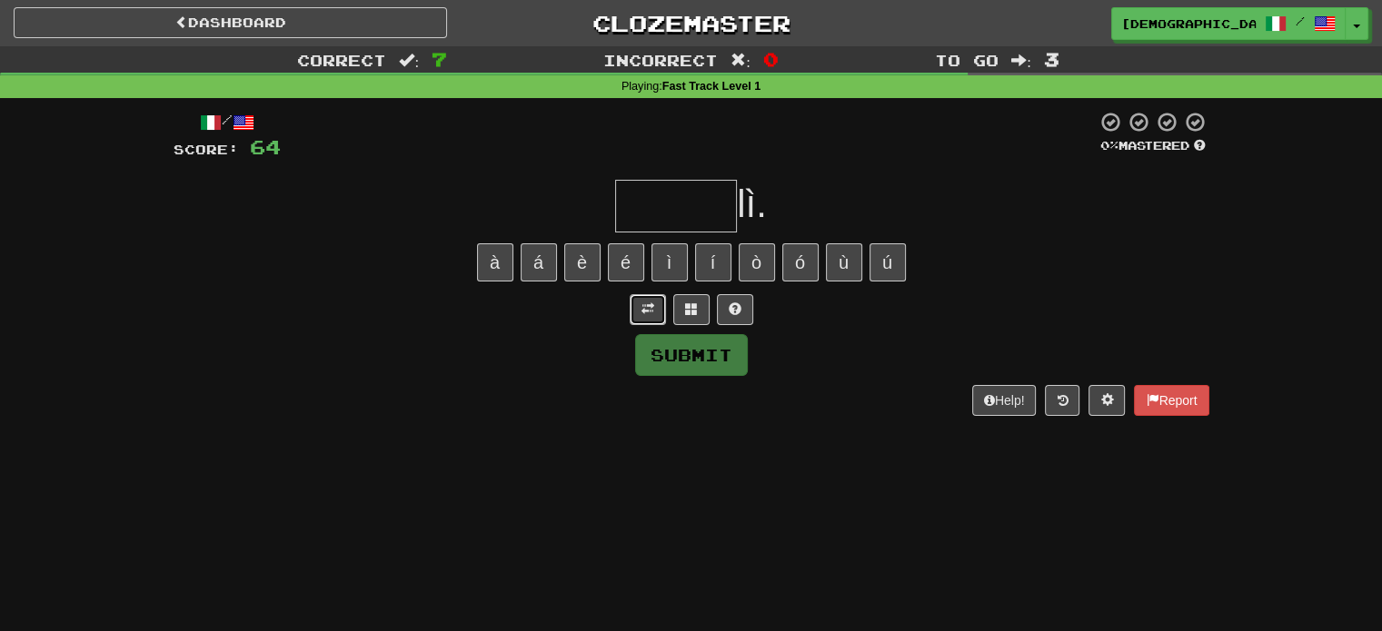
click at [651, 314] on span at bounding box center [647, 309] width 13 height 13
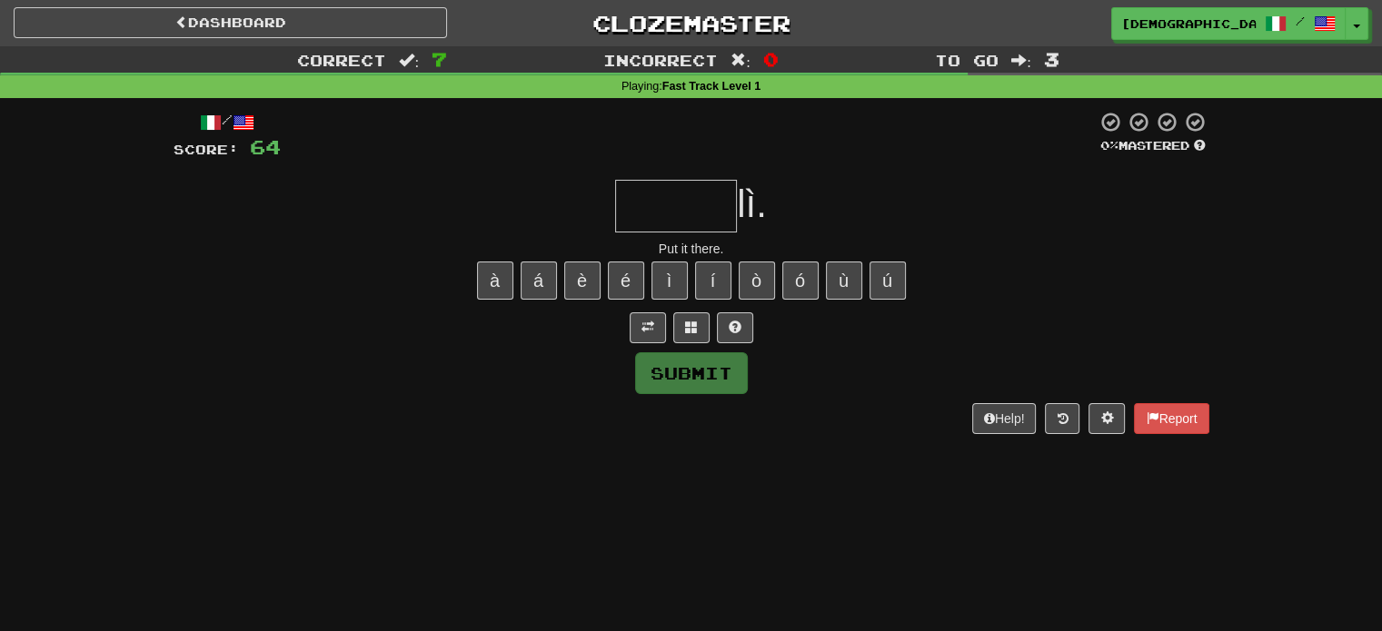
click at [697, 201] on input "text" at bounding box center [676, 206] width 122 height 53
type input "*"
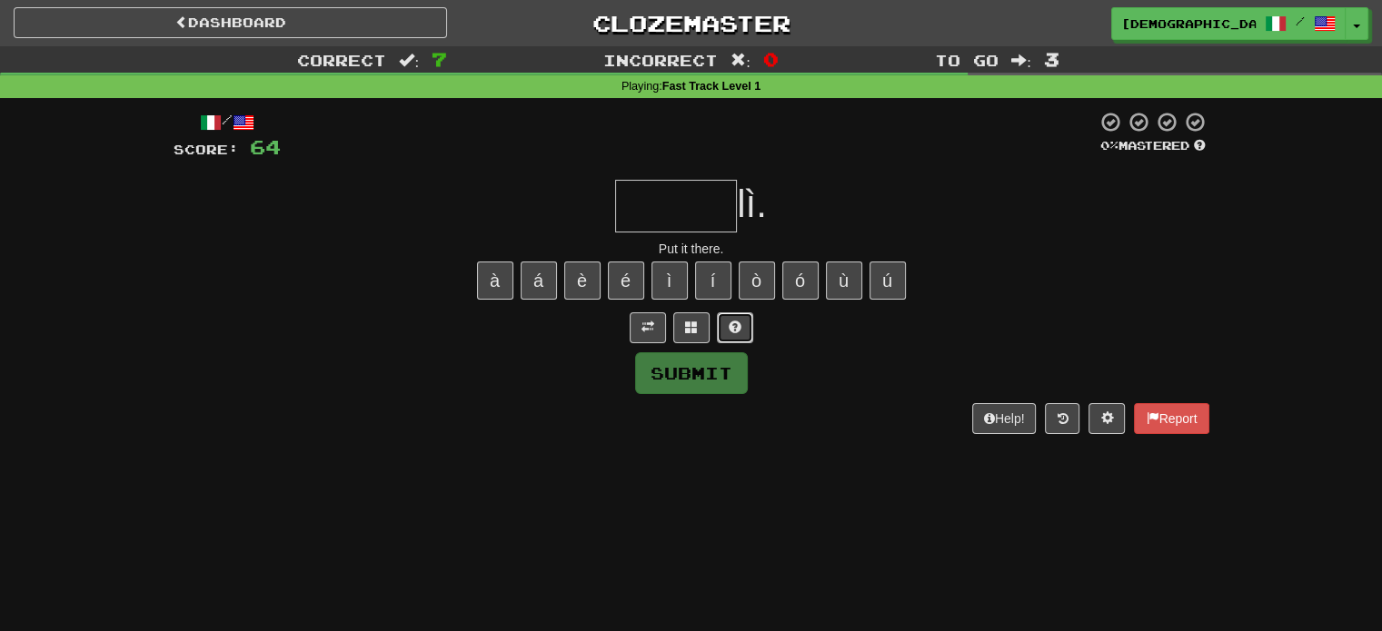
click at [745, 330] on button at bounding box center [735, 328] width 36 height 31
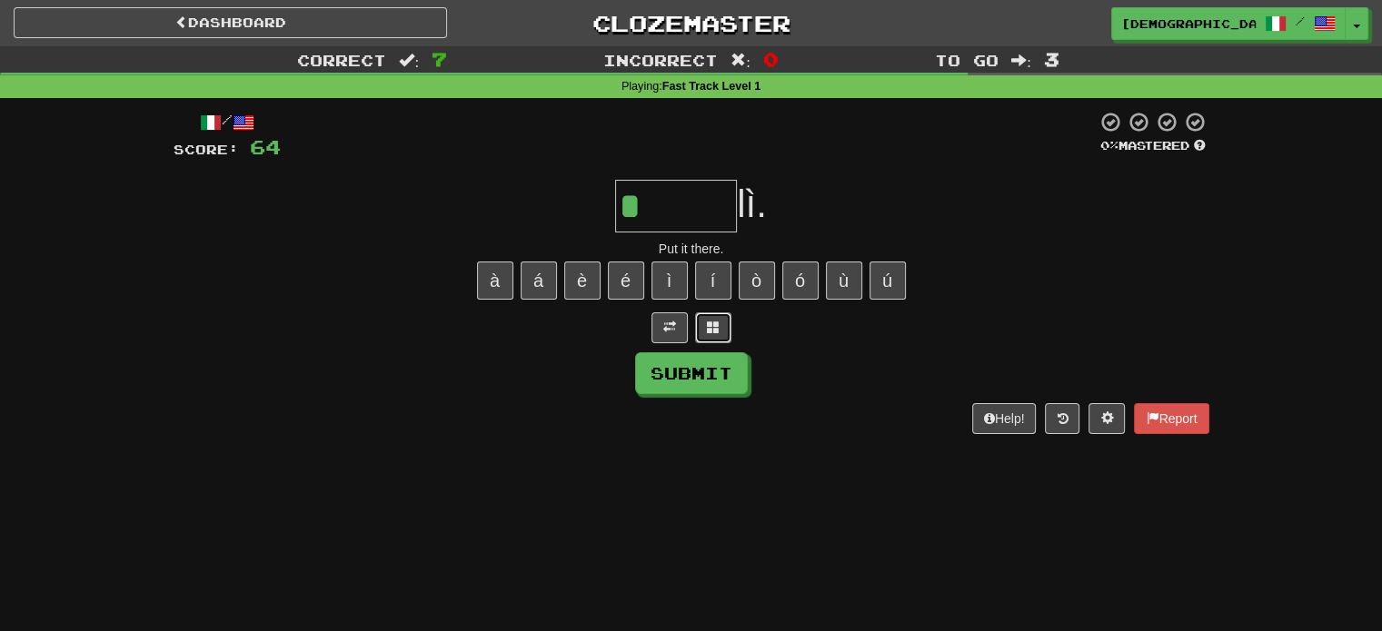
click at [721, 323] on button at bounding box center [713, 328] width 36 height 31
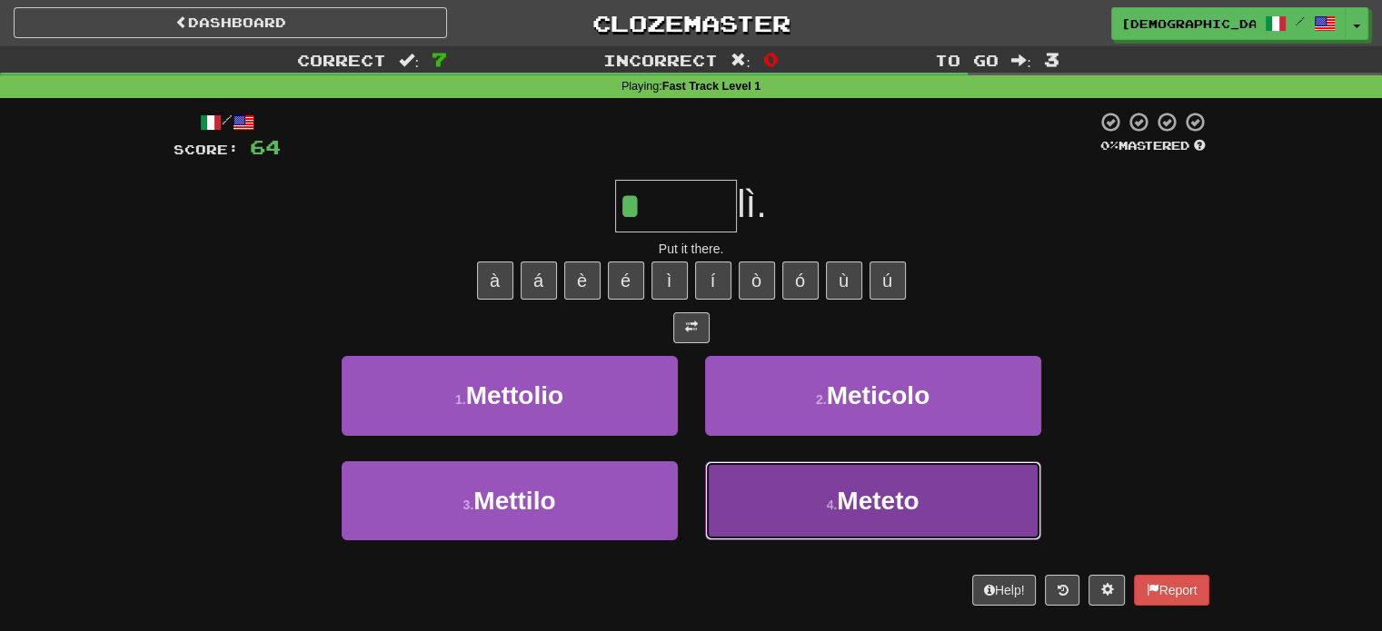
click at [776, 492] on button "4 . [GEOGRAPHIC_DATA]" at bounding box center [873, 501] width 336 height 79
type input "*******"
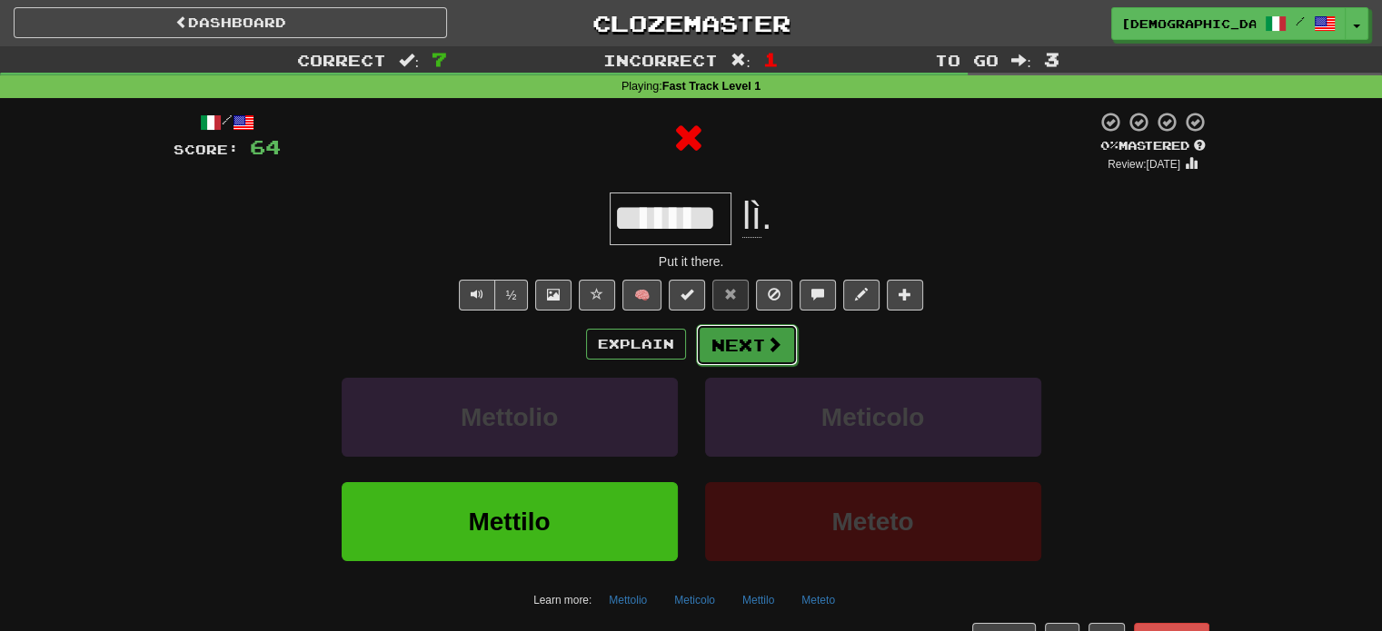
click at [716, 353] on button "Next" at bounding box center [747, 345] width 102 height 42
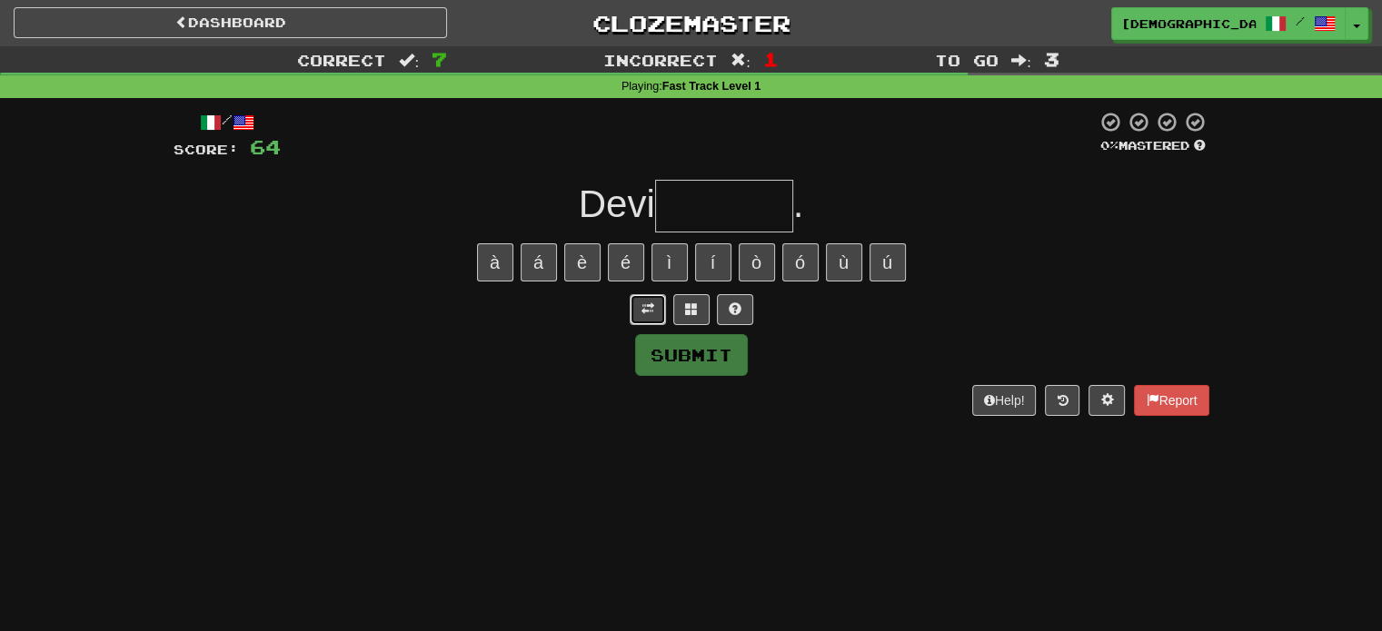
click at [647, 323] on button at bounding box center [648, 309] width 36 height 31
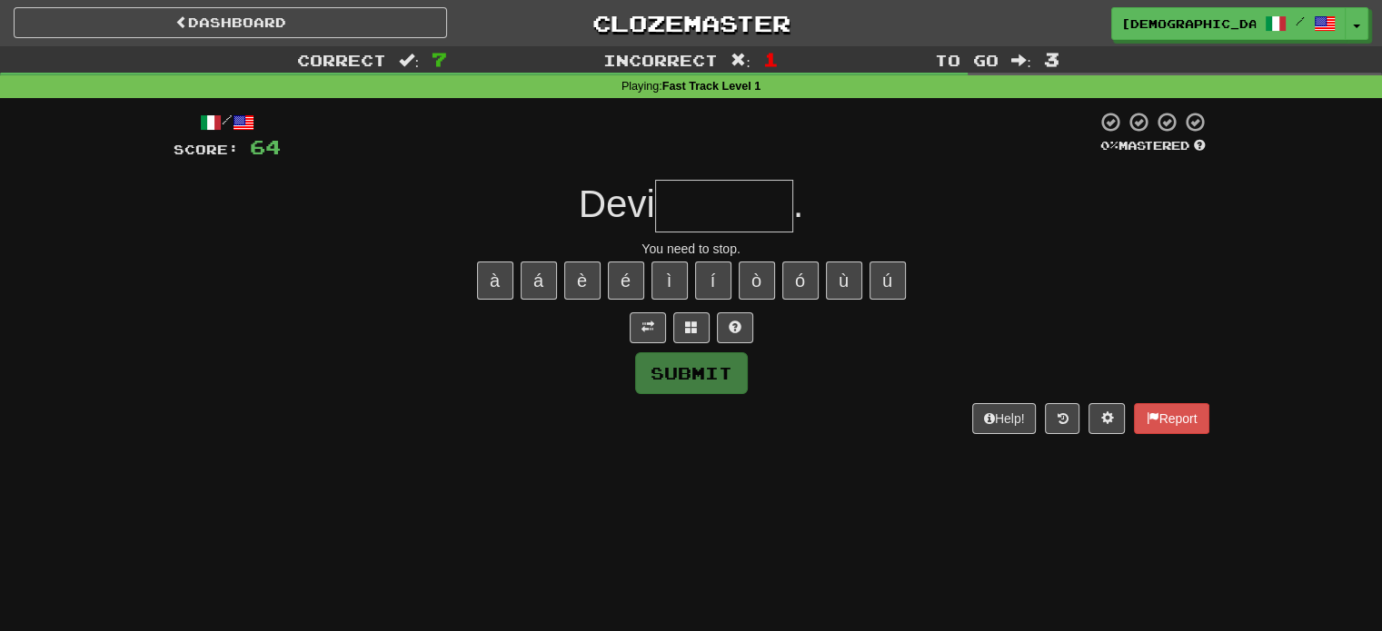
click at [728, 208] on input "text" at bounding box center [724, 206] width 138 height 53
click at [747, 330] on button at bounding box center [735, 328] width 36 height 31
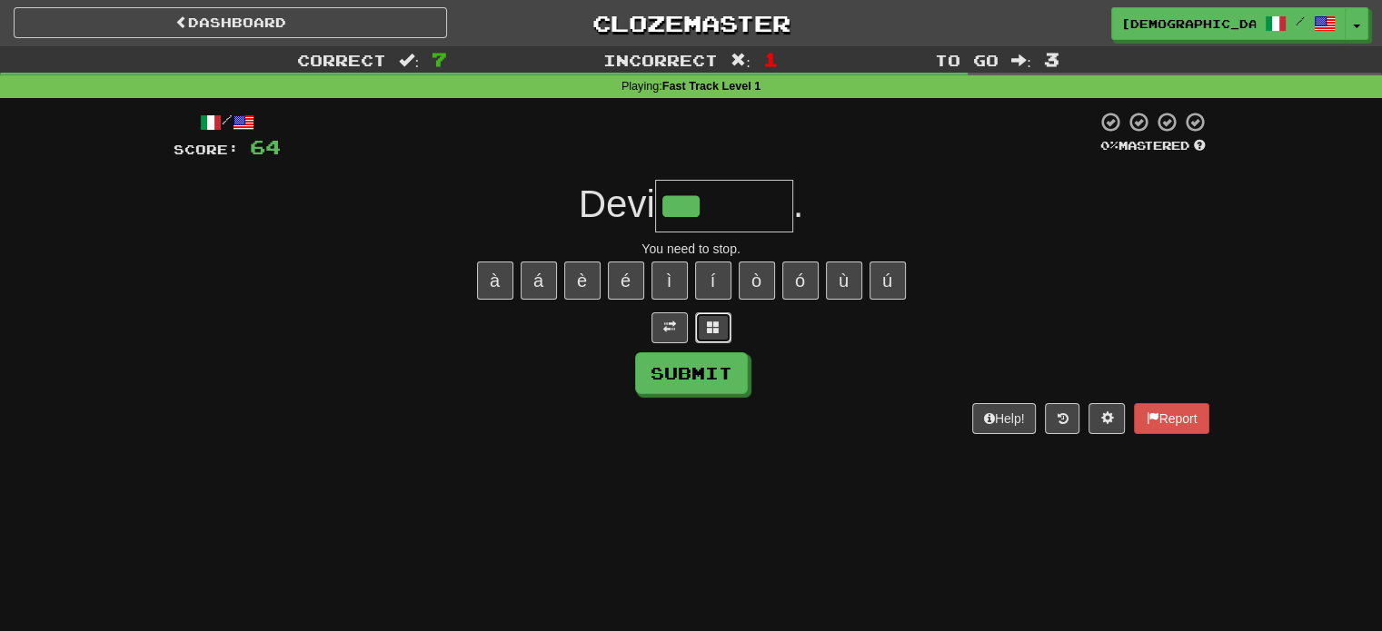
click at [709, 323] on span at bounding box center [713, 327] width 13 height 13
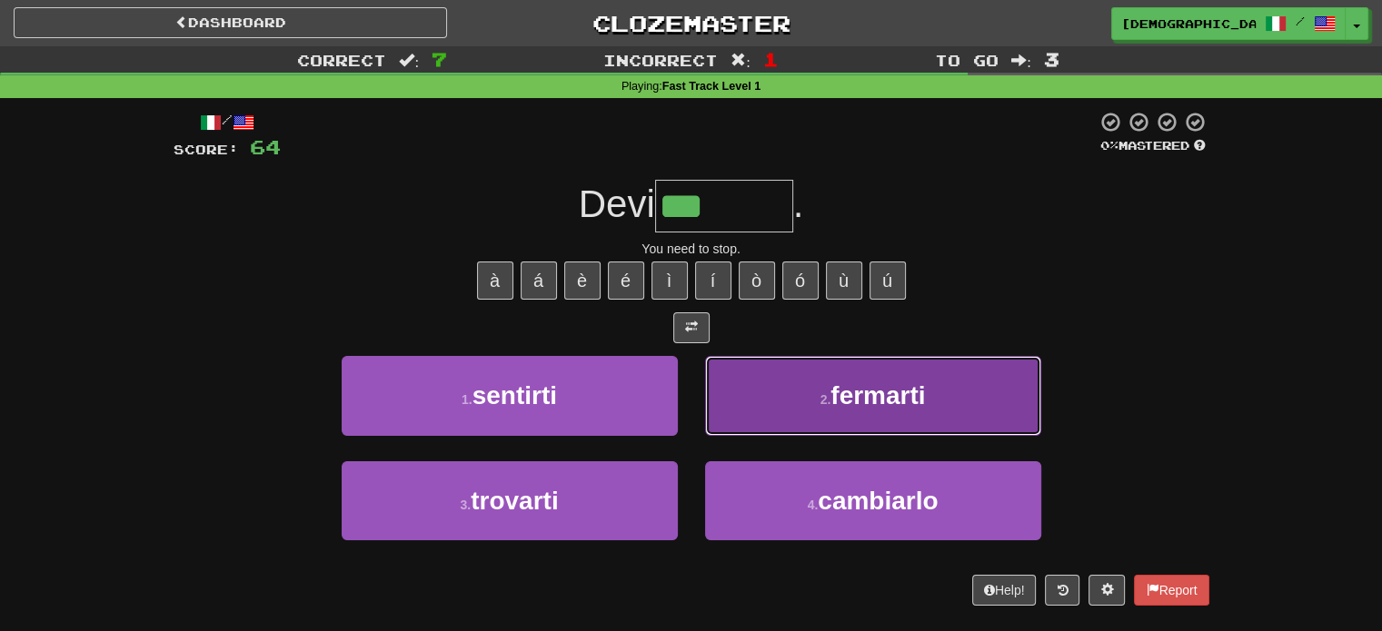
click at [719, 384] on button "2 . fermarti" at bounding box center [873, 395] width 336 height 79
type input "********"
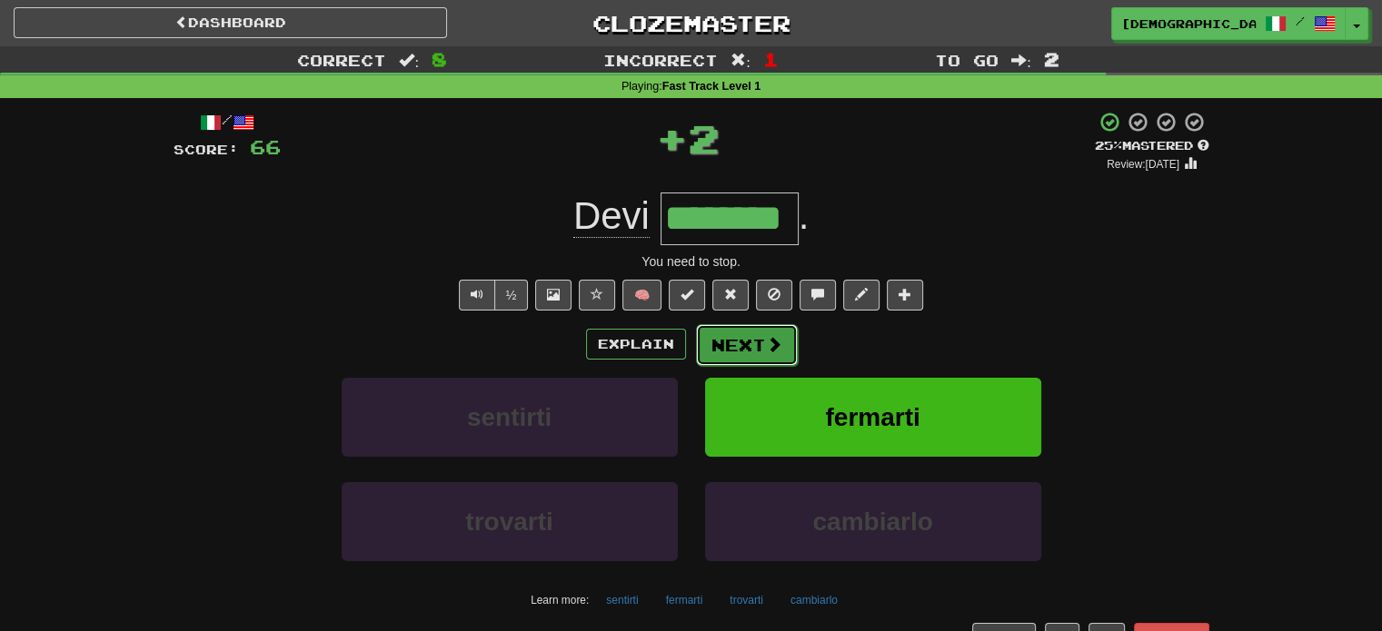
click at [724, 352] on button "Next" at bounding box center [747, 345] width 102 height 42
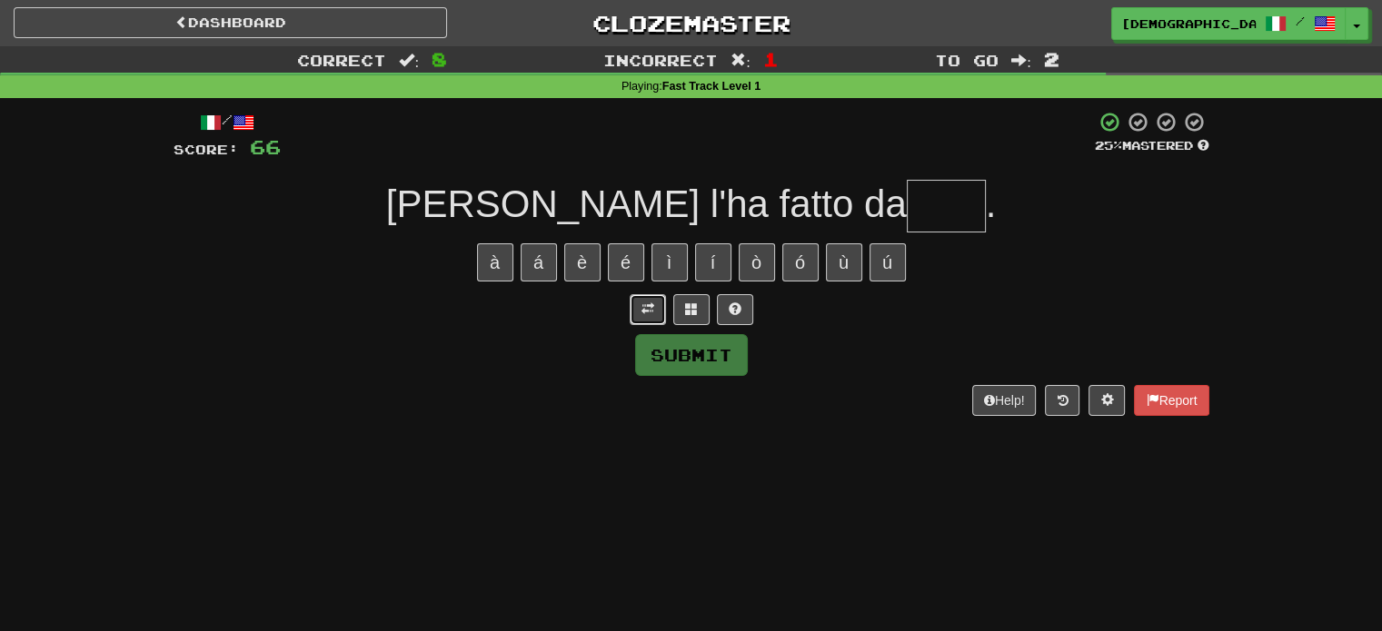
click at [651, 315] on span at bounding box center [647, 309] width 13 height 13
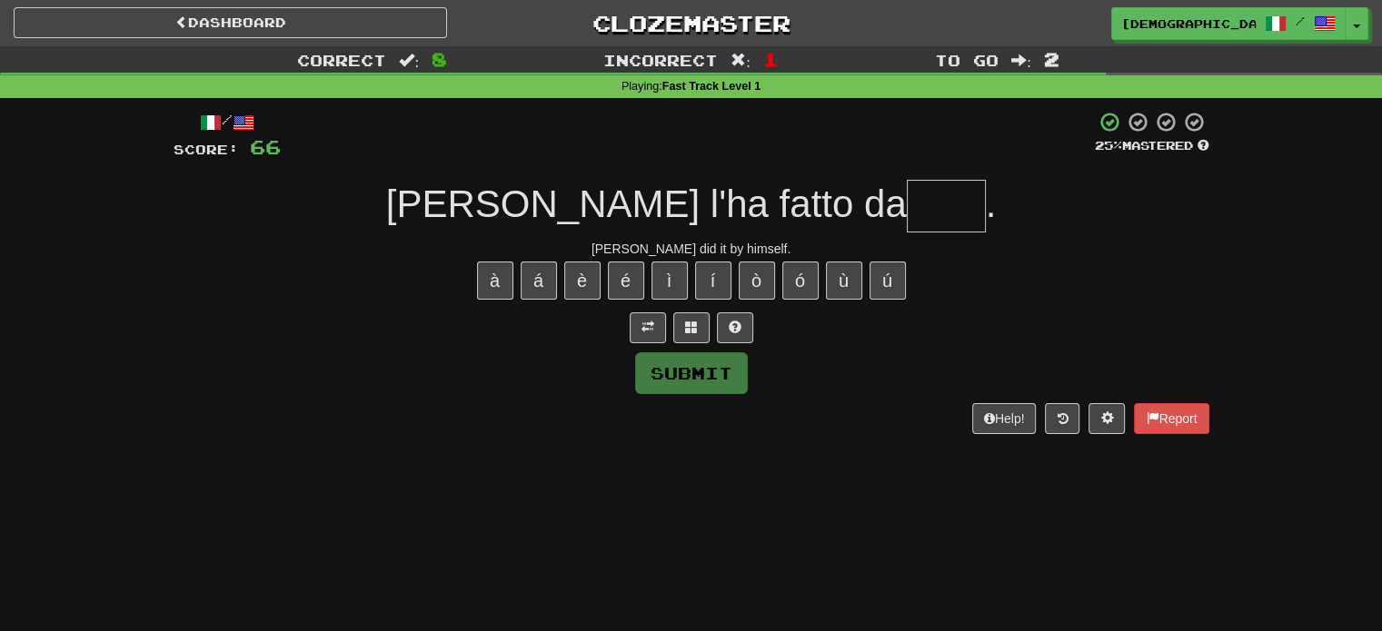
click at [907, 217] on input "text" at bounding box center [946, 206] width 79 height 53
type input "*"
type input "****"
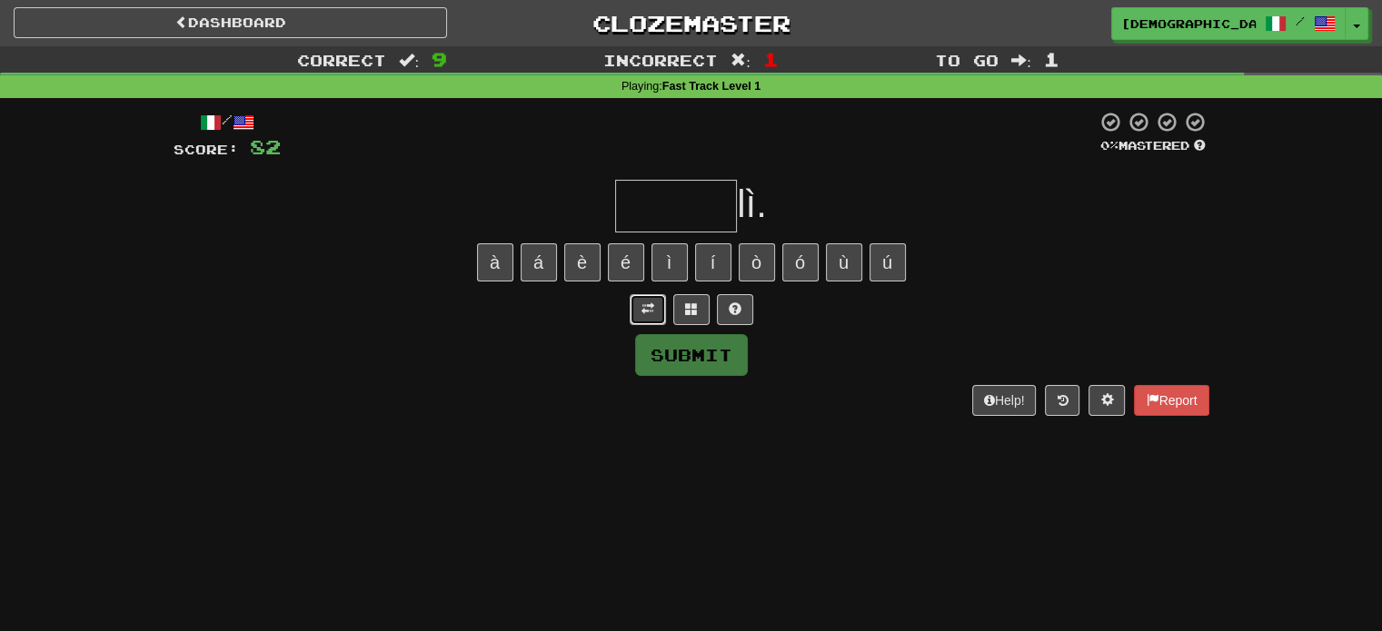
click at [651, 303] on span at bounding box center [647, 309] width 13 height 13
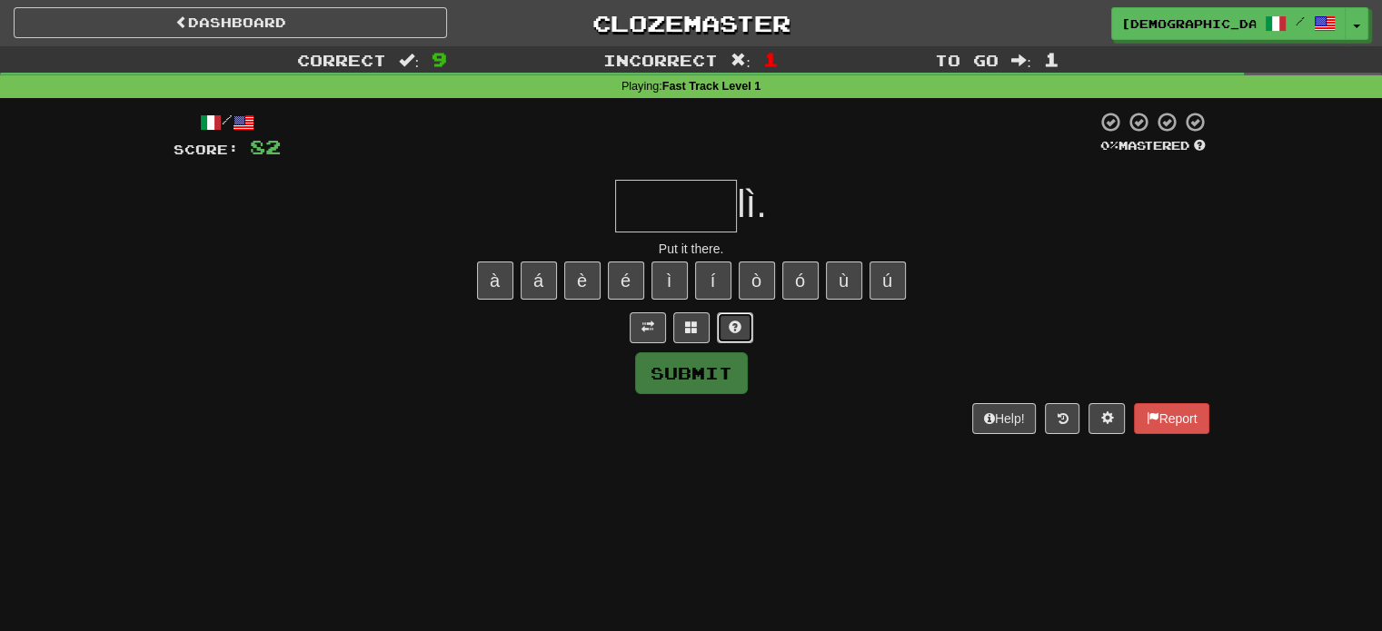
click at [725, 325] on button at bounding box center [735, 328] width 36 height 31
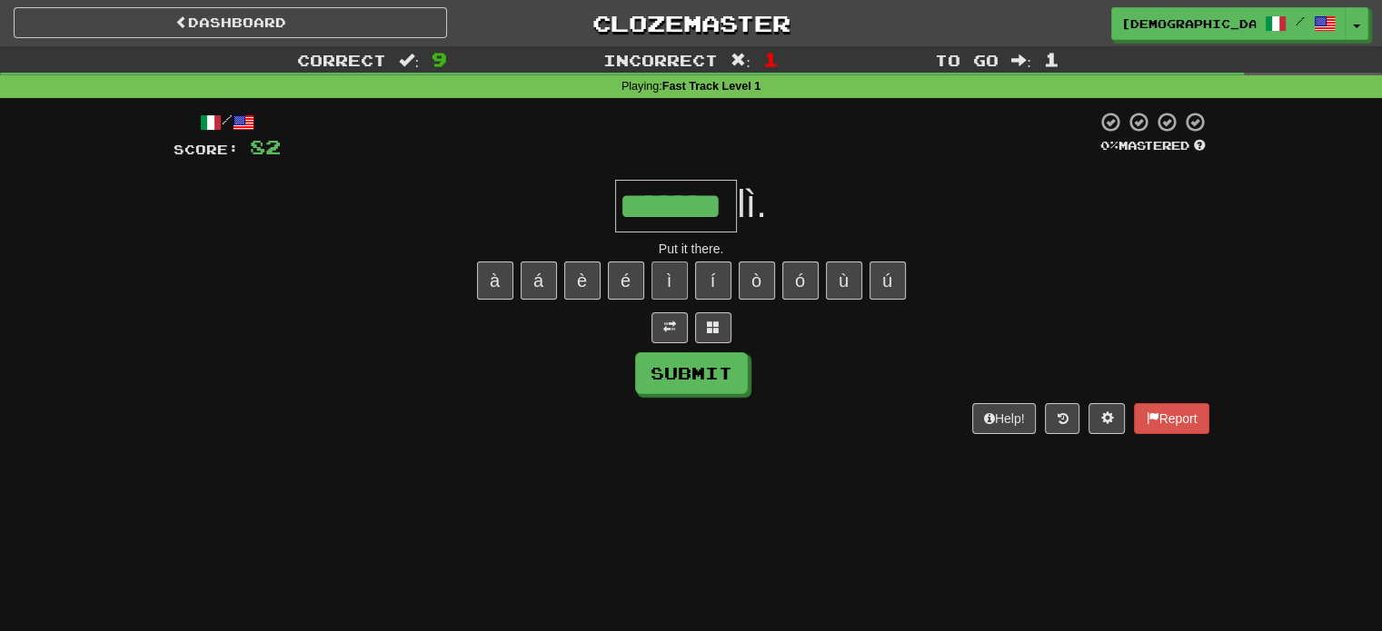
type input "*******"
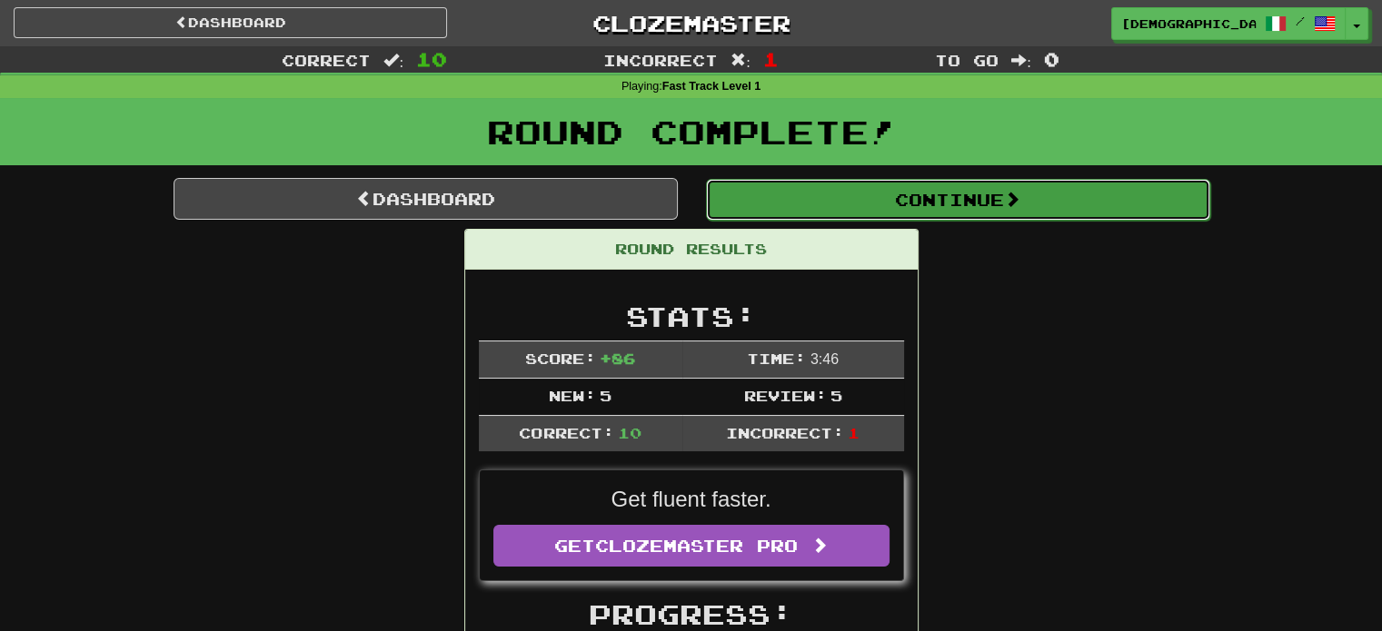
click at [738, 210] on button "Continue" at bounding box center [958, 200] width 504 height 42
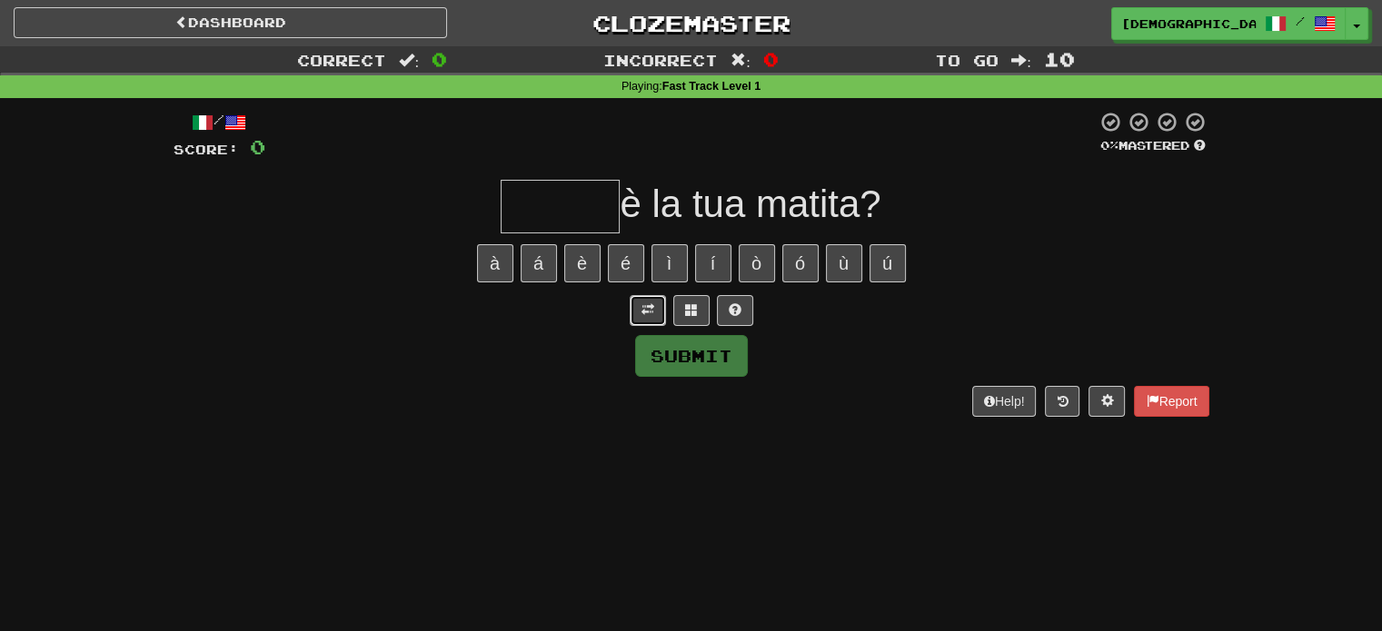
click at [645, 314] on span at bounding box center [647, 309] width 13 height 13
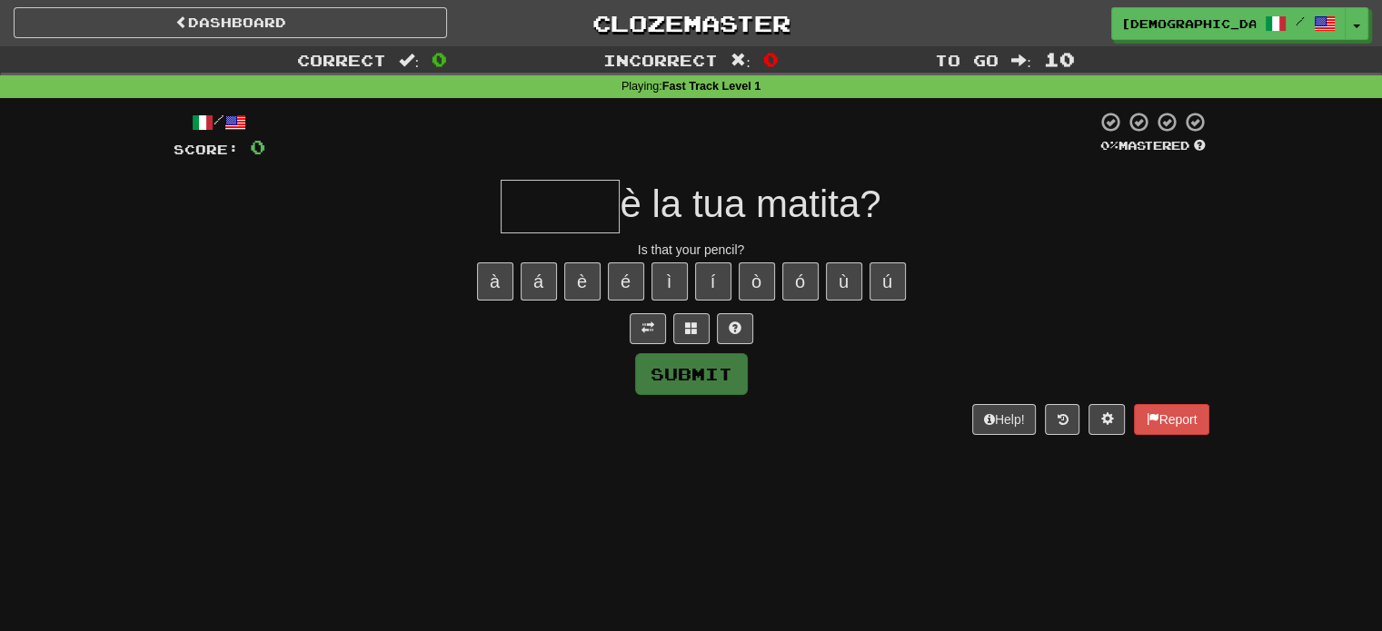
click at [565, 204] on input "text" at bounding box center [560, 207] width 119 height 54
type input "*"
type input "******"
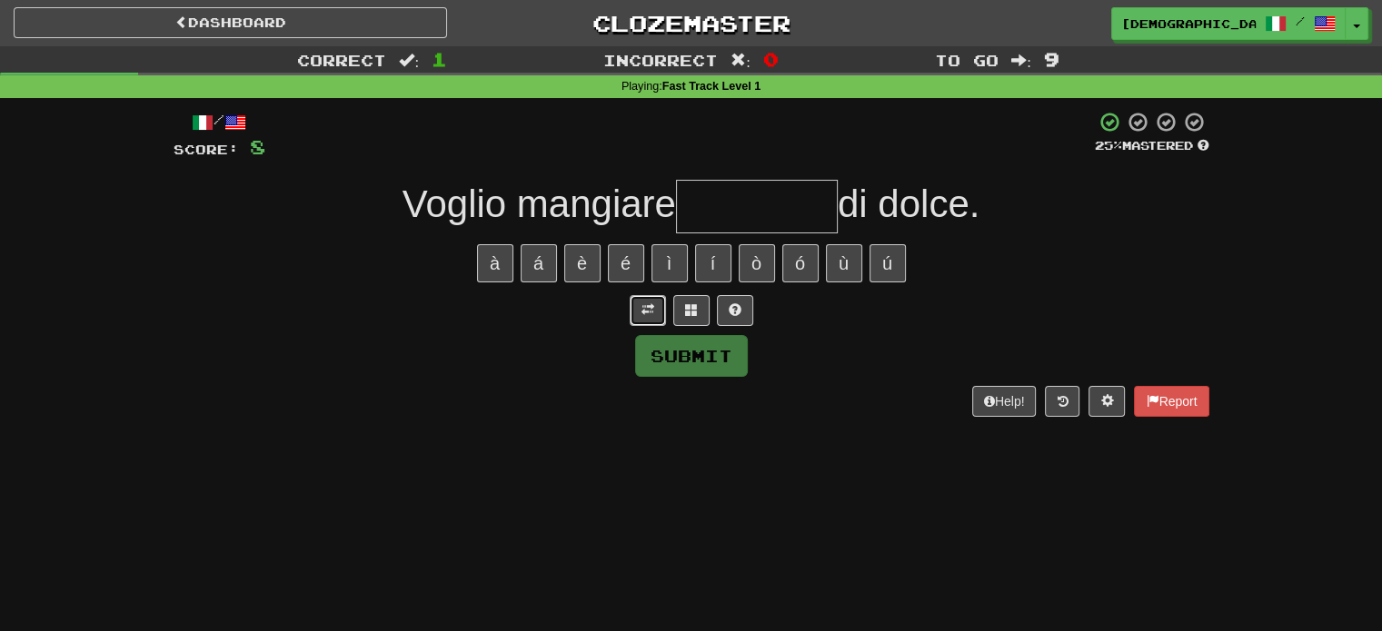
click at [649, 323] on button at bounding box center [648, 310] width 36 height 31
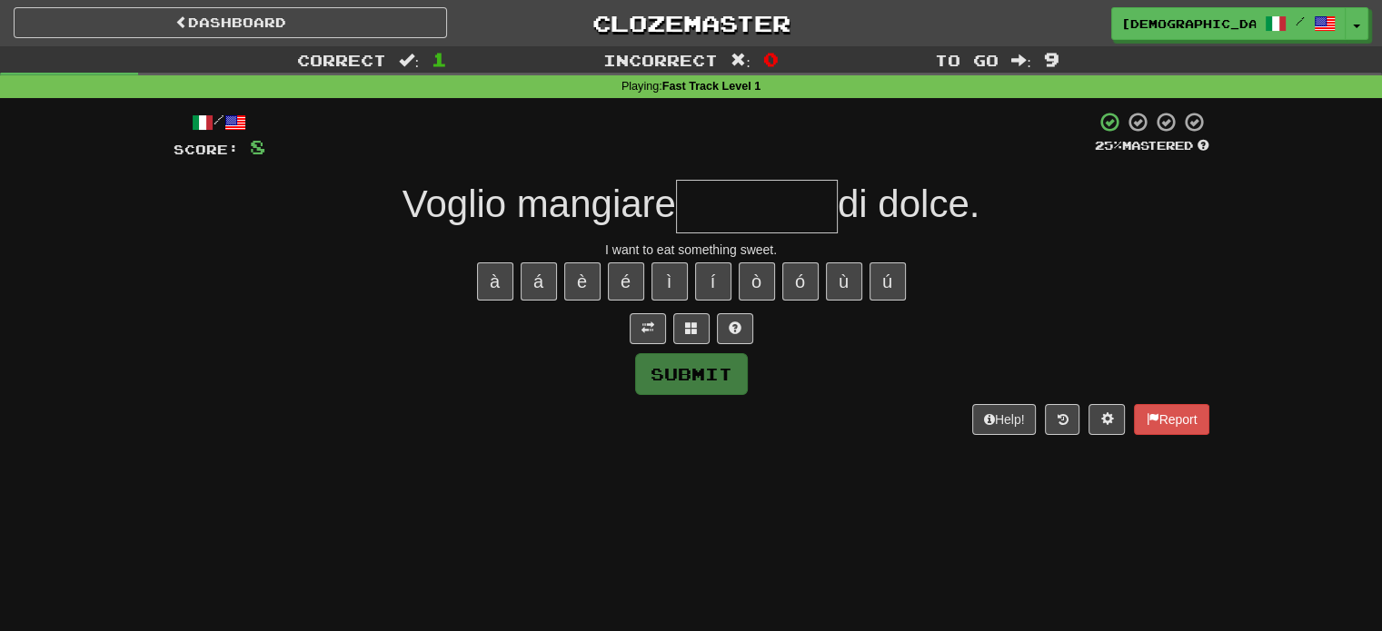
click at [717, 206] on input "text" at bounding box center [757, 207] width 162 height 54
type input "********"
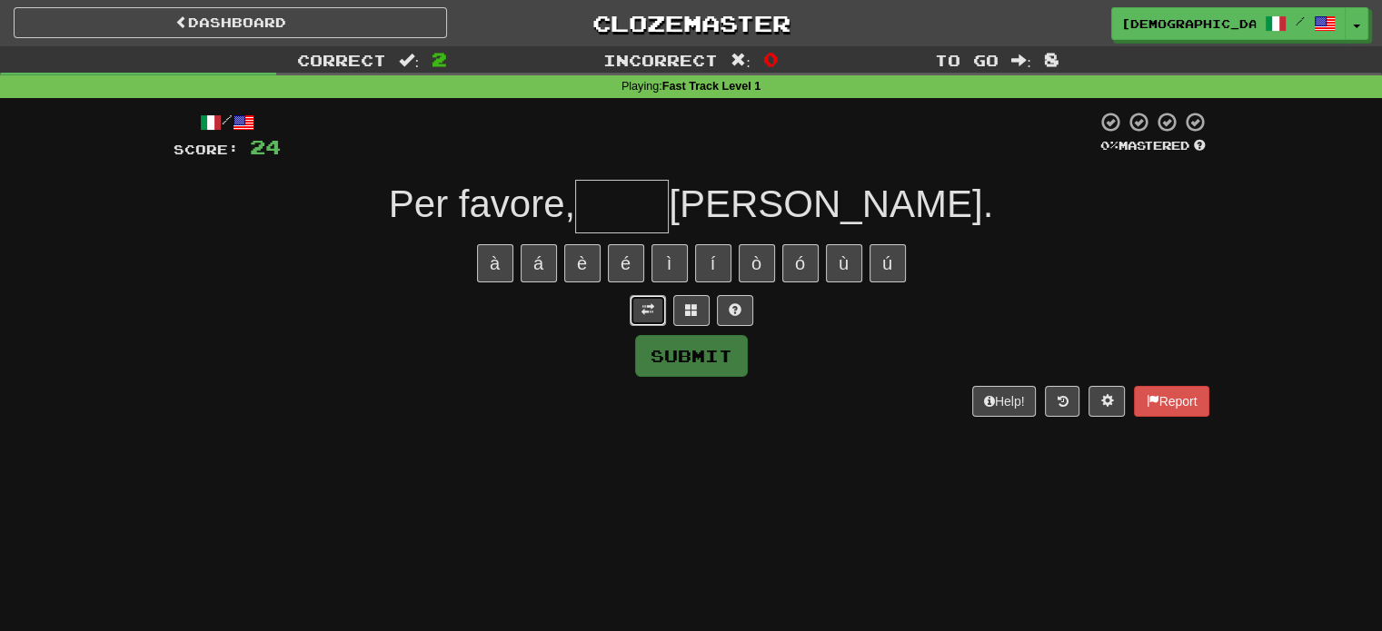
click at [652, 306] on span at bounding box center [647, 309] width 13 height 13
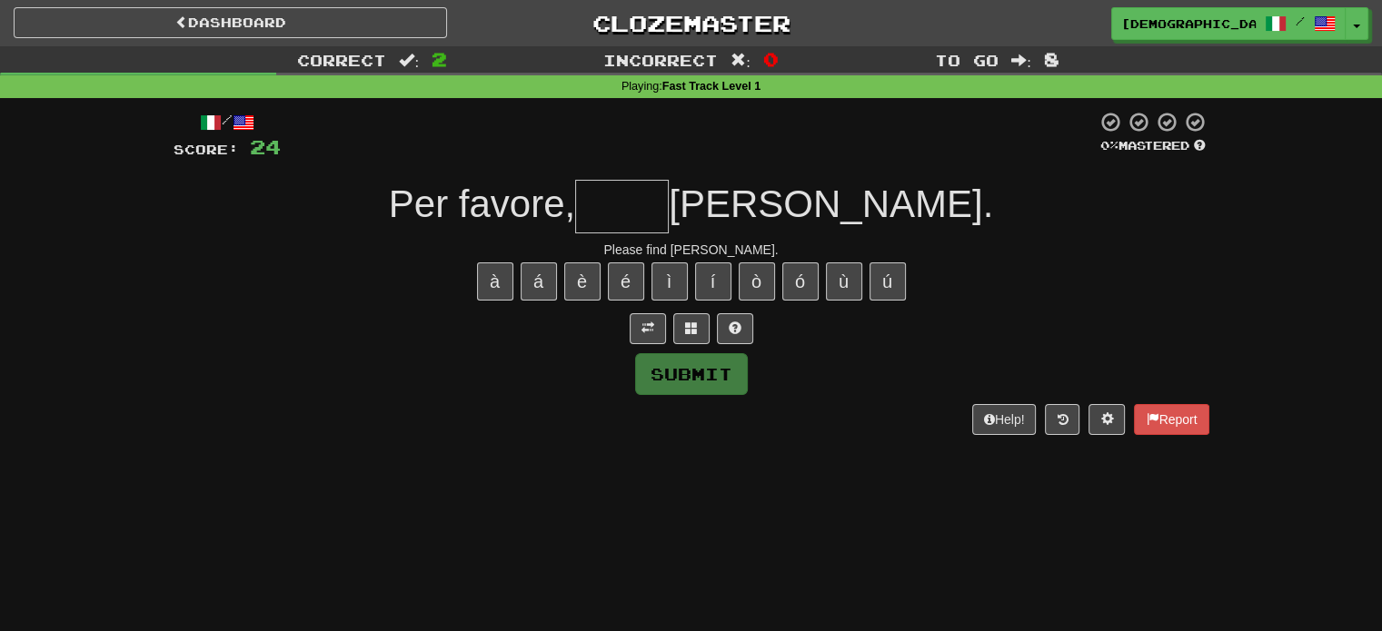
click at [669, 220] on input "text" at bounding box center [622, 207] width 94 height 54
type input "*"
click at [682, 341] on button at bounding box center [691, 328] width 36 height 31
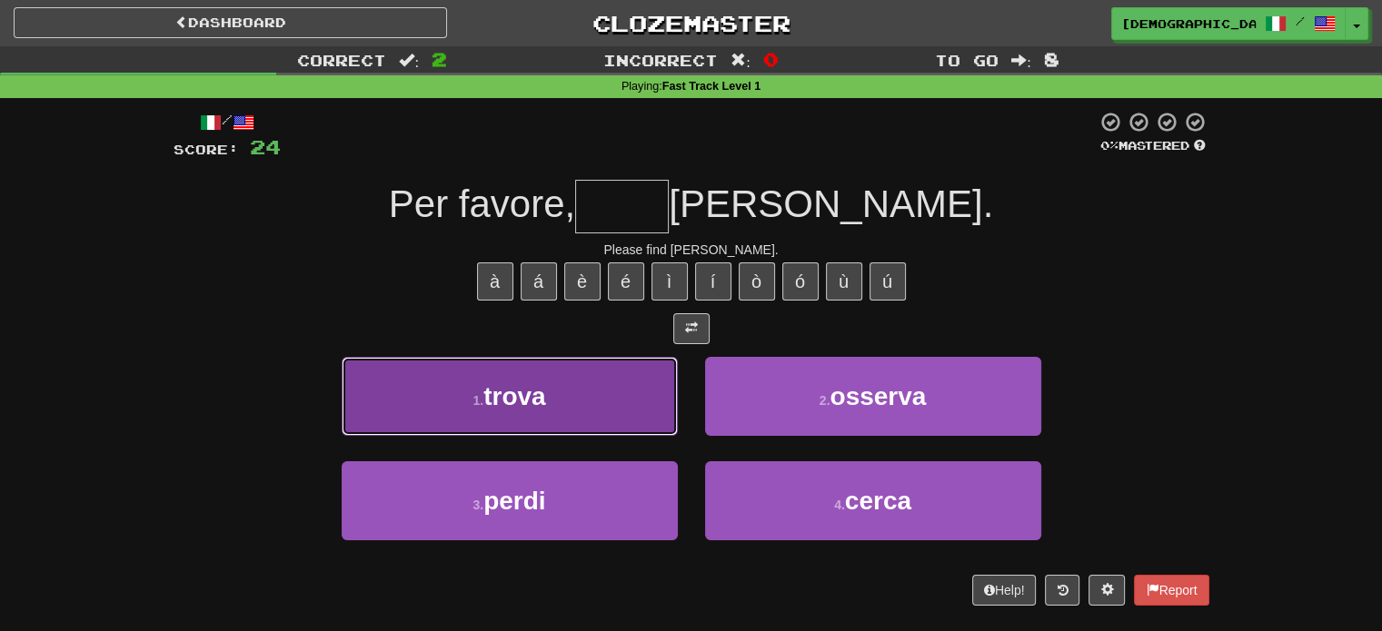
click at [560, 414] on button "1 . trova" at bounding box center [510, 396] width 336 height 79
type input "*****"
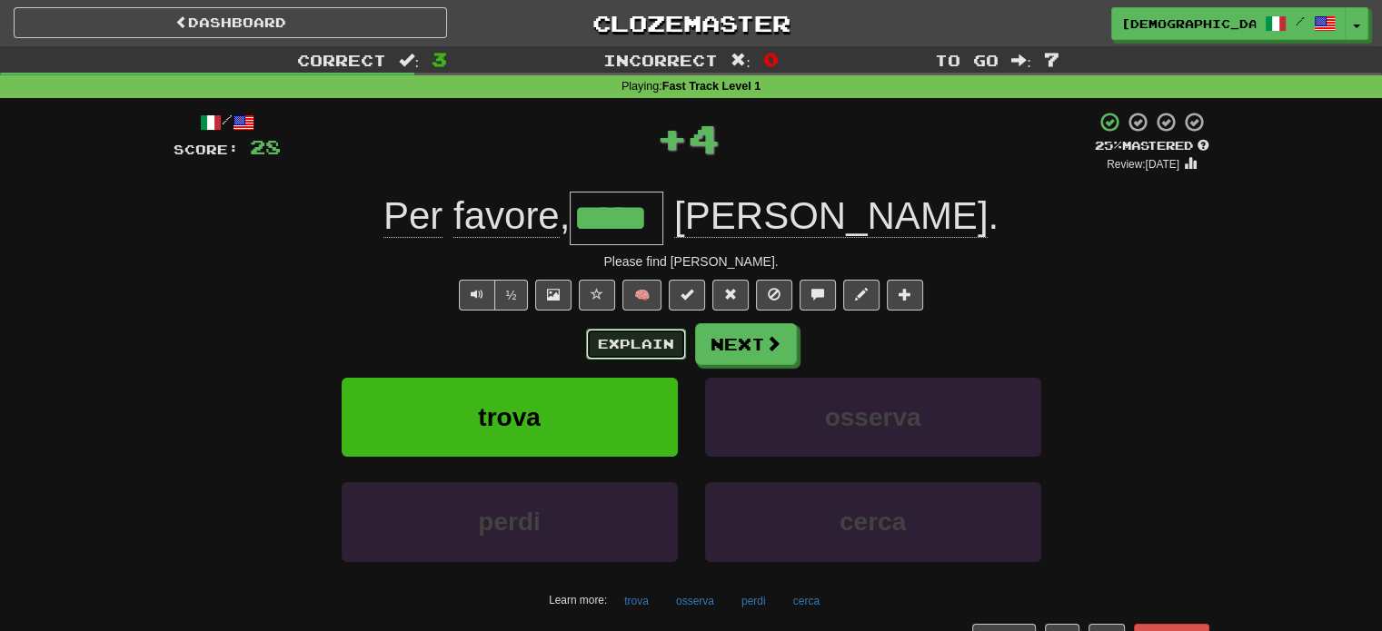
click at [614, 333] on button "Explain" at bounding box center [636, 344] width 100 height 31
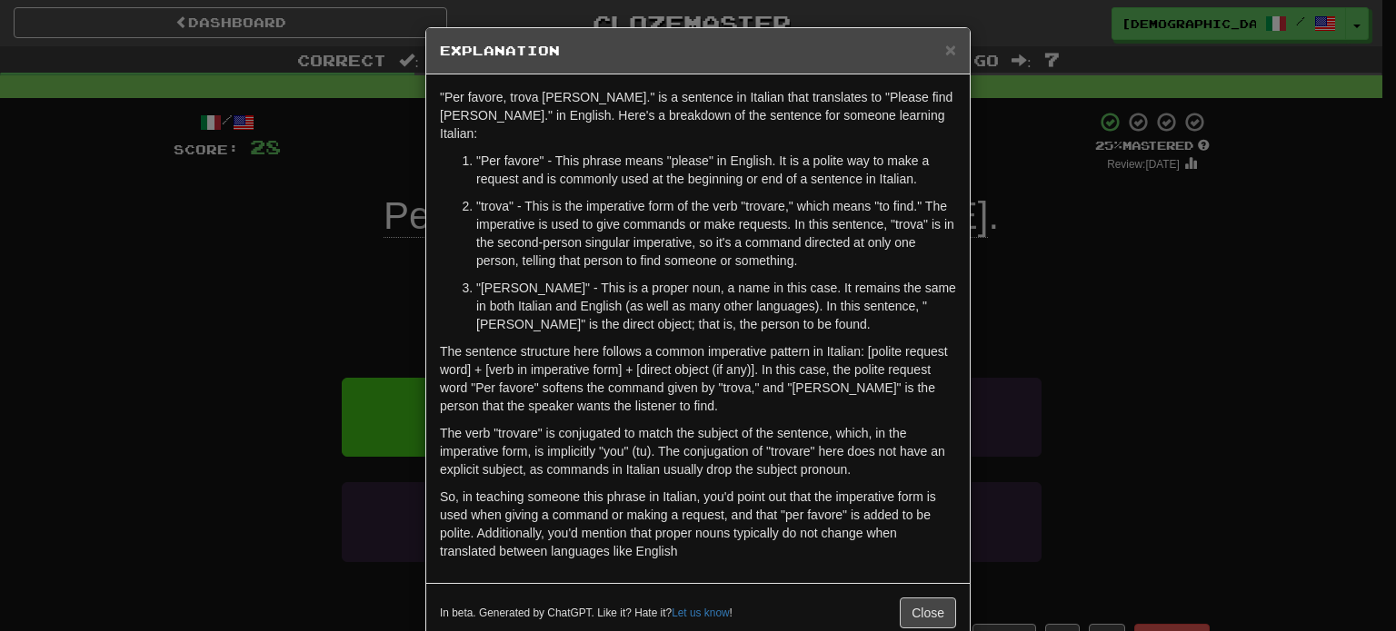
click at [1174, 441] on div "× Explanation "Per favore, trova [PERSON_NAME]." is a sentence in Italian that …" at bounding box center [698, 315] width 1396 height 631
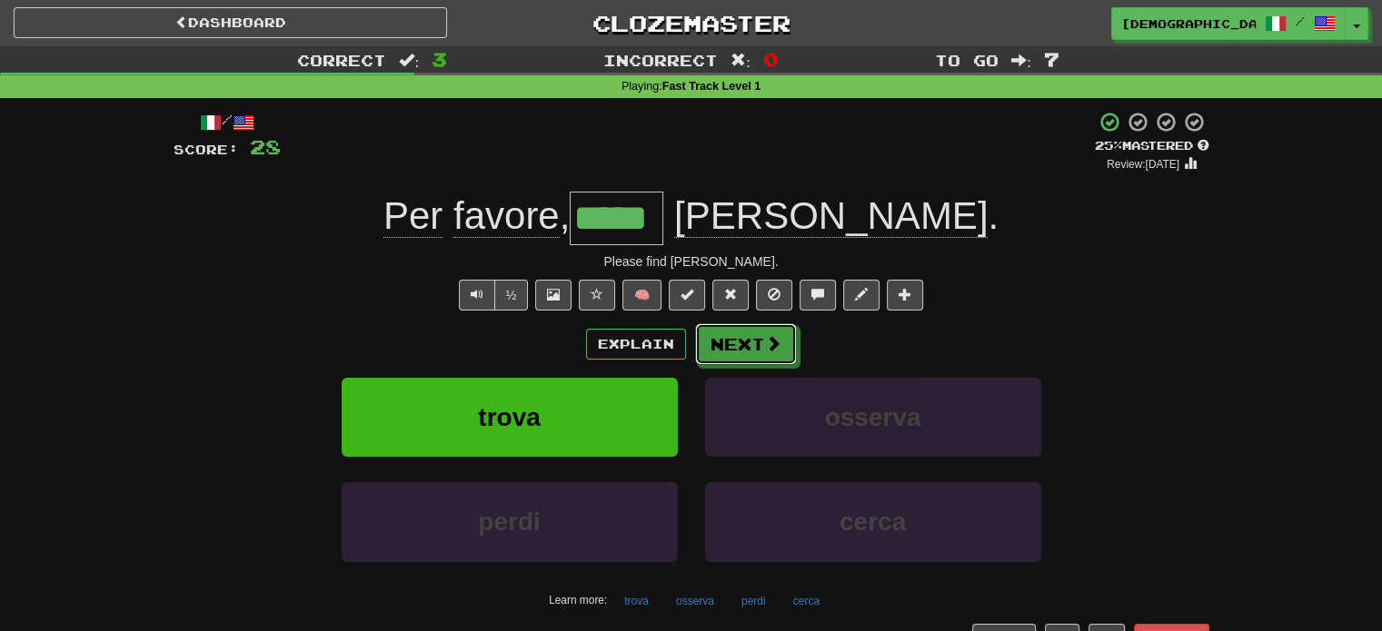
click at [780, 332] on button "Next" at bounding box center [746, 344] width 102 height 42
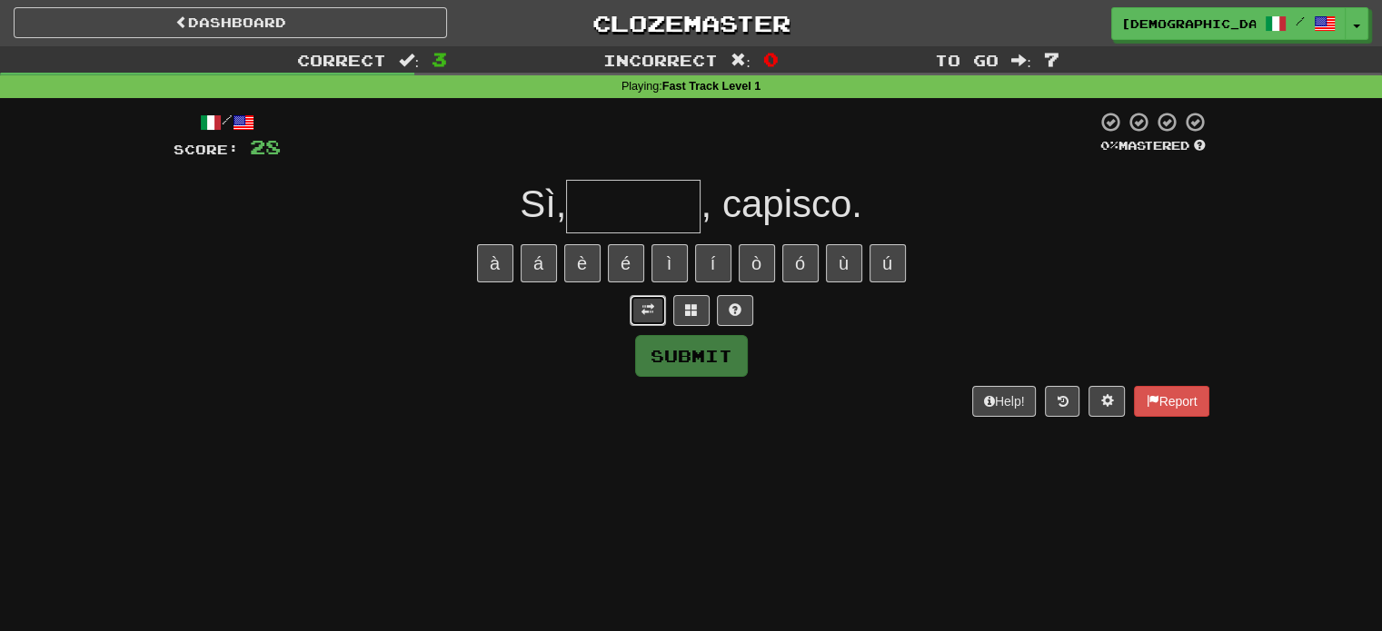
click at [658, 314] on button at bounding box center [648, 310] width 36 height 31
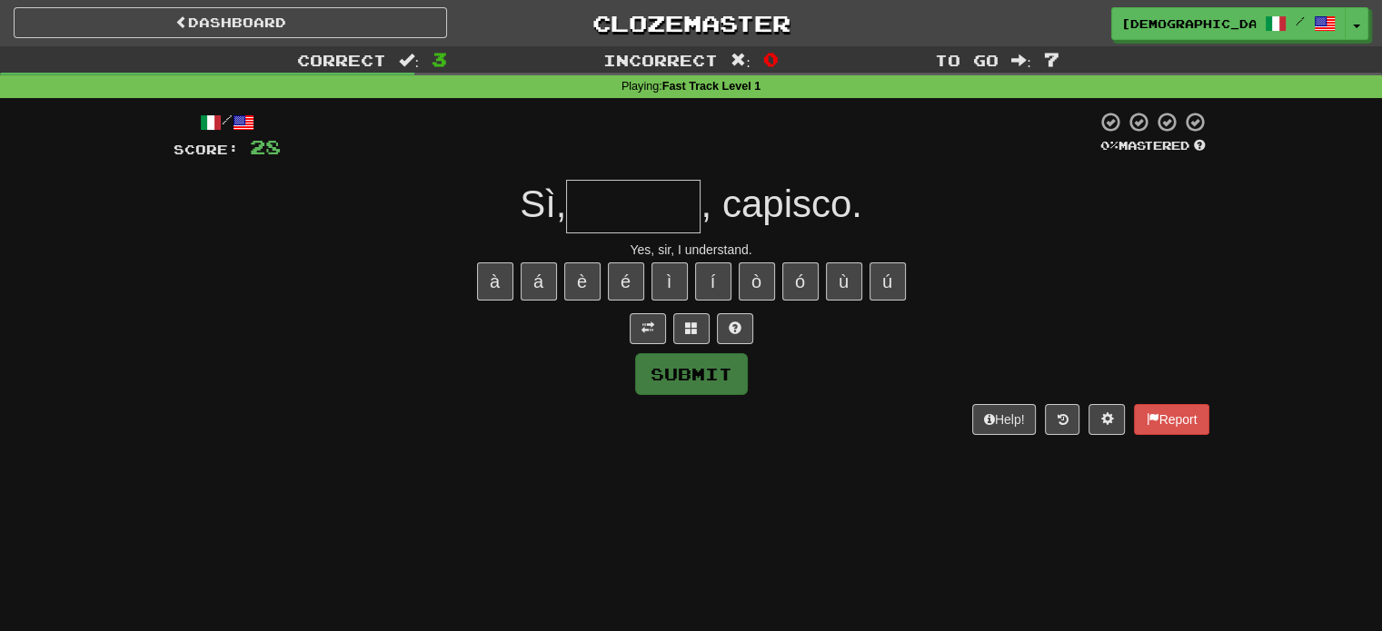
click at [646, 221] on input "text" at bounding box center [633, 207] width 134 height 54
type input "*******"
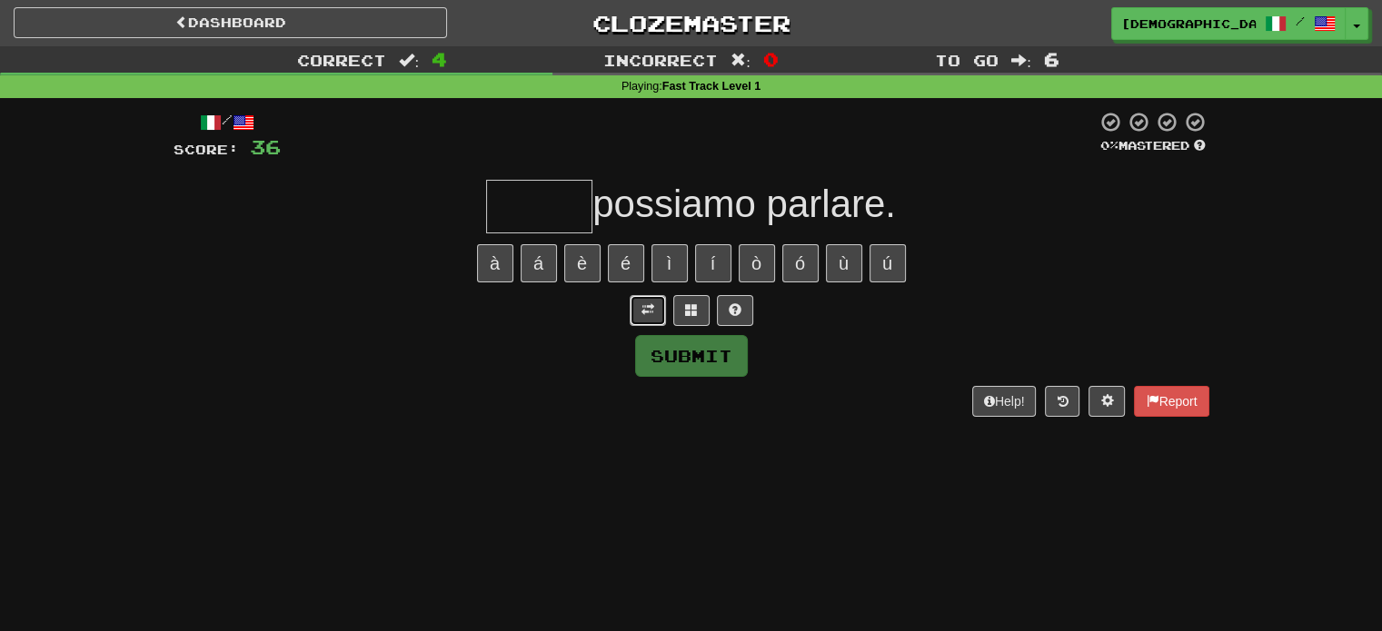
click at [643, 319] on button at bounding box center [648, 310] width 36 height 31
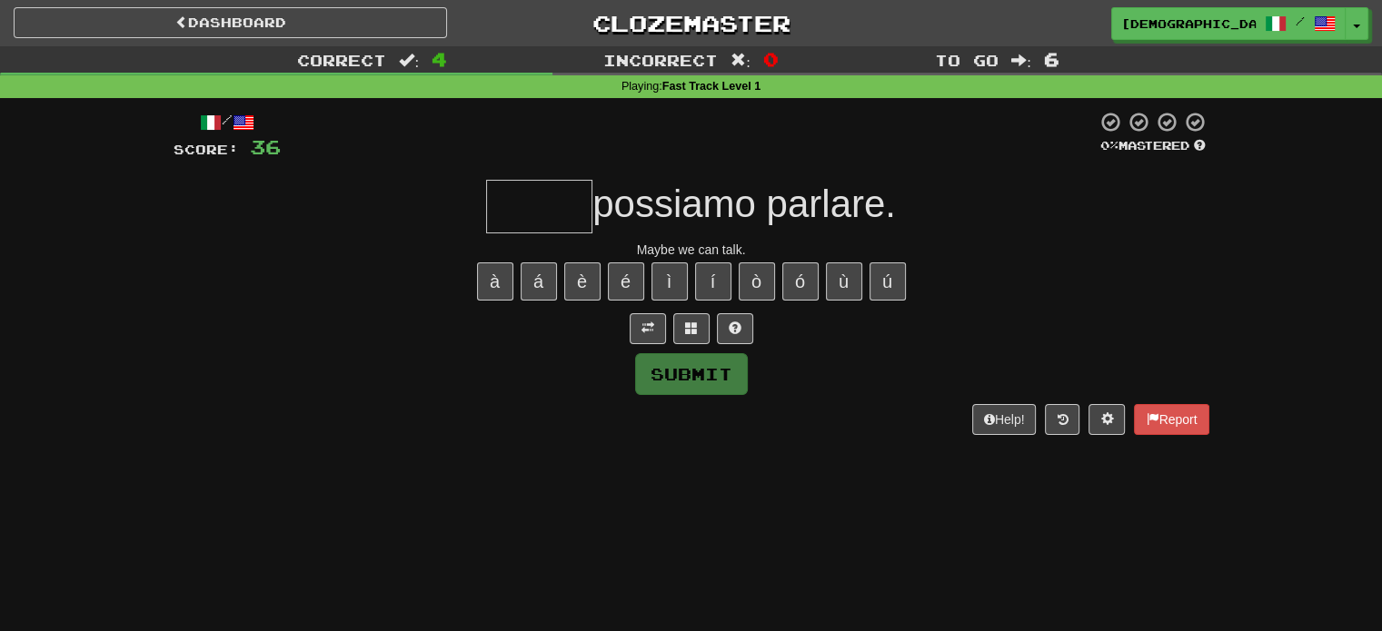
click at [551, 201] on input "text" at bounding box center [539, 207] width 106 height 54
type input "*"
click at [720, 326] on button at bounding box center [735, 328] width 36 height 31
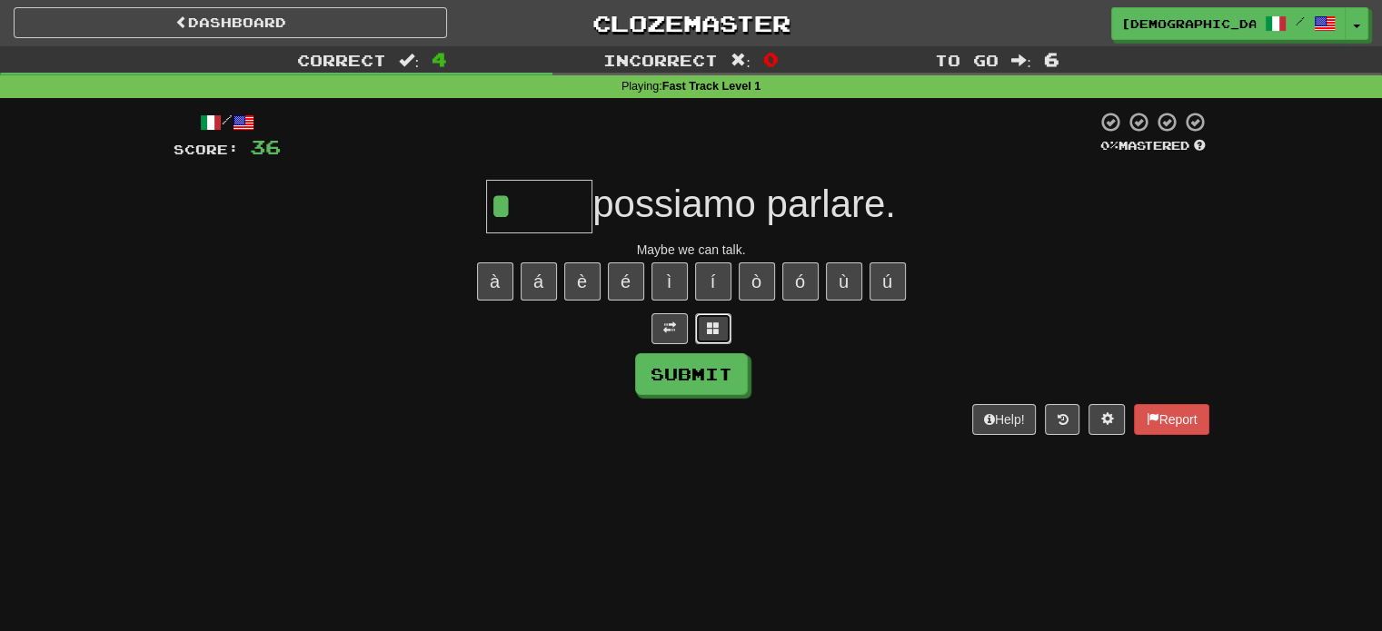
click at [711, 330] on span at bounding box center [713, 328] width 13 height 13
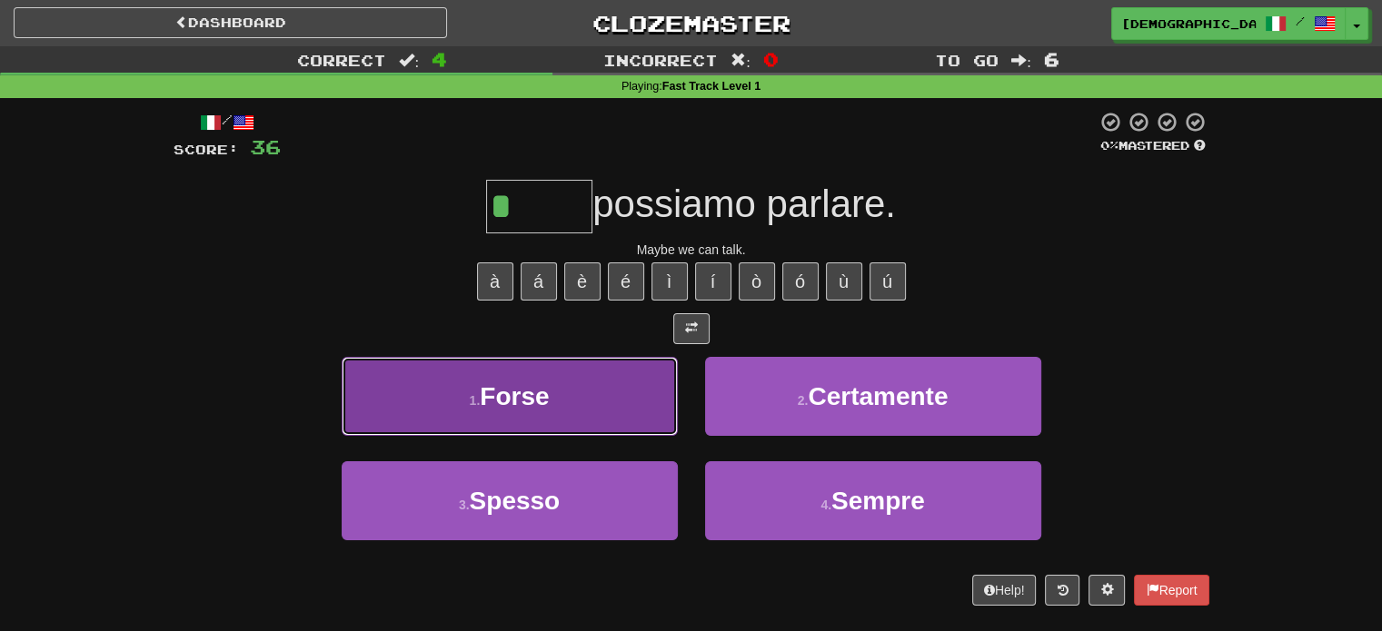
drag, startPoint x: 670, startPoint y: 370, endPoint x: 667, endPoint y: 380, distance: 10.4
click at [667, 380] on button "1 . Forse" at bounding box center [510, 396] width 336 height 79
type input "*****"
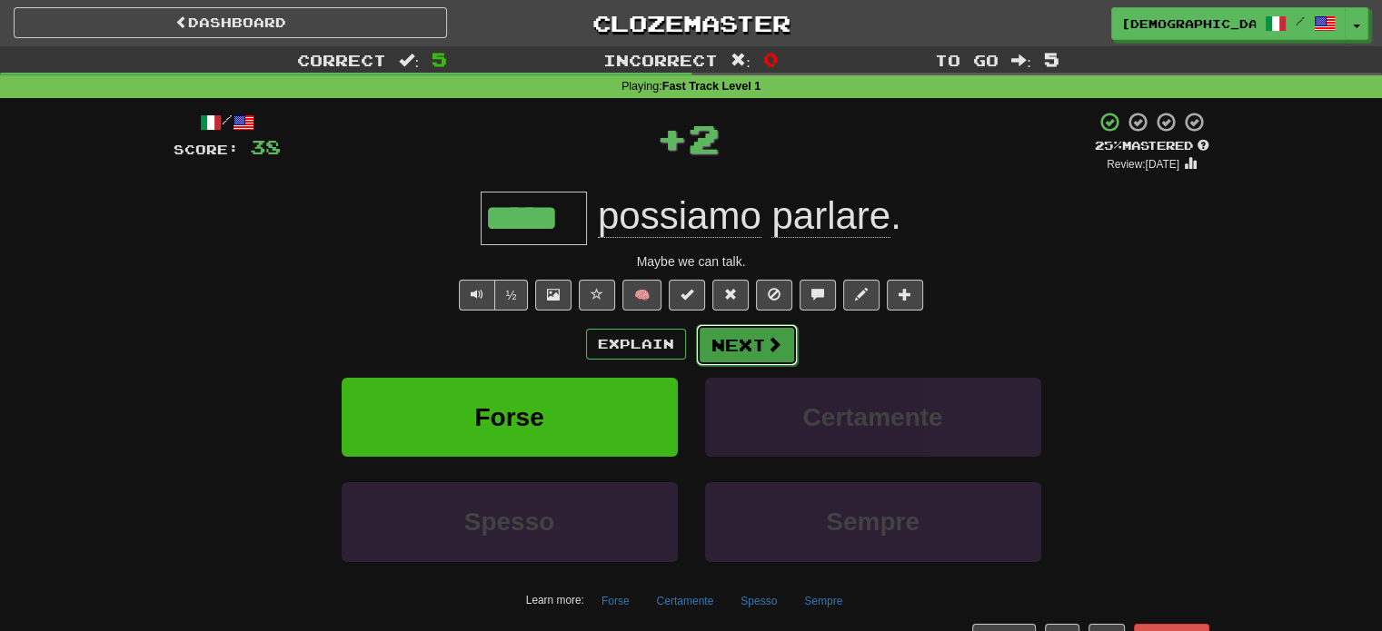
click at [727, 350] on button "Next" at bounding box center [747, 345] width 102 height 42
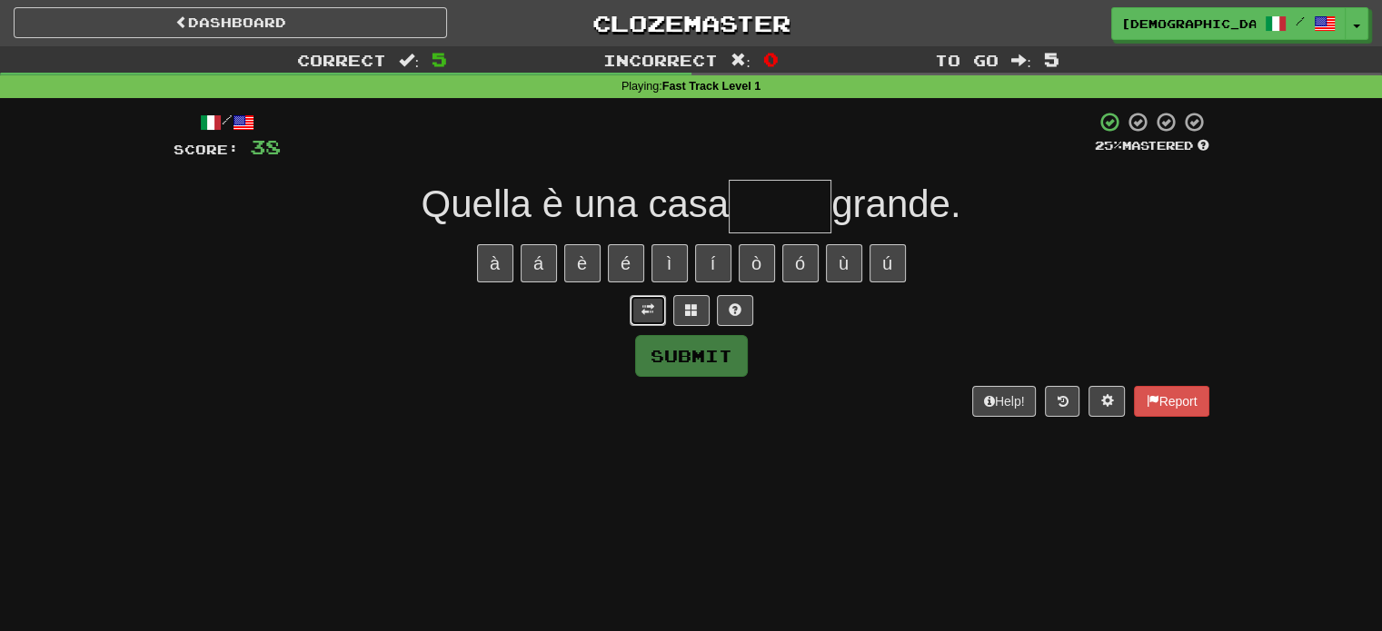
click at [657, 321] on button at bounding box center [648, 310] width 36 height 31
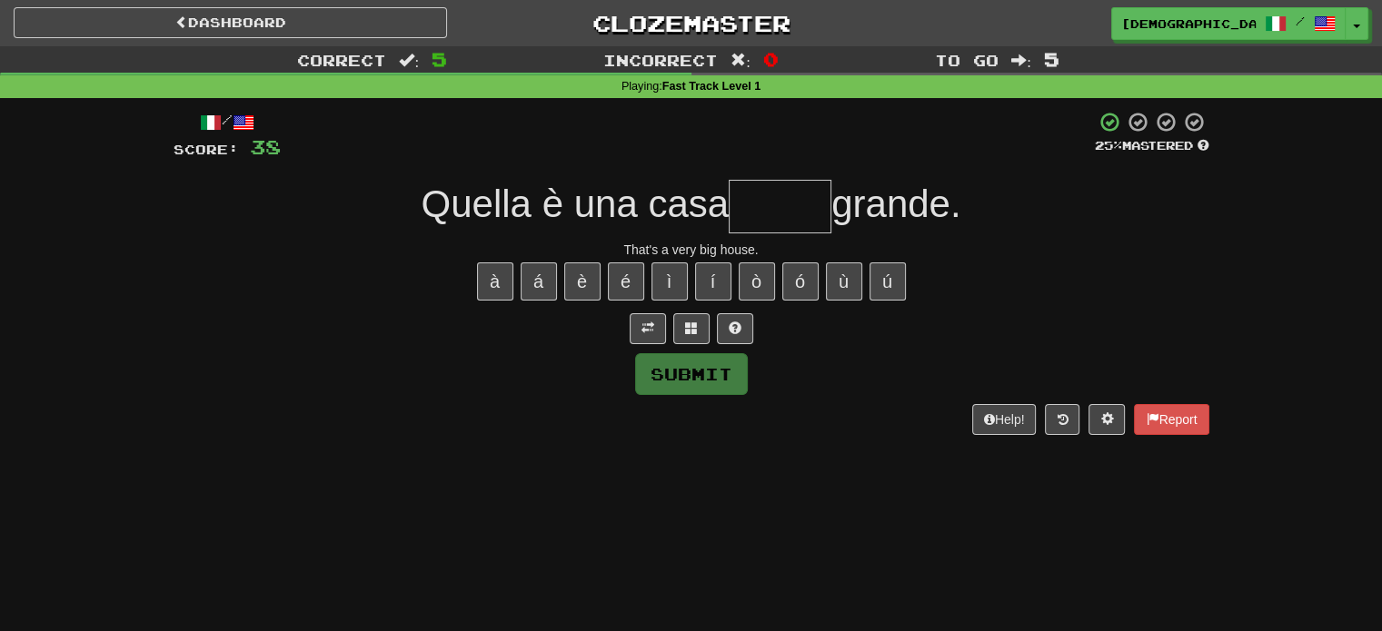
click at [790, 208] on input "text" at bounding box center [780, 207] width 103 height 54
type input "*****"
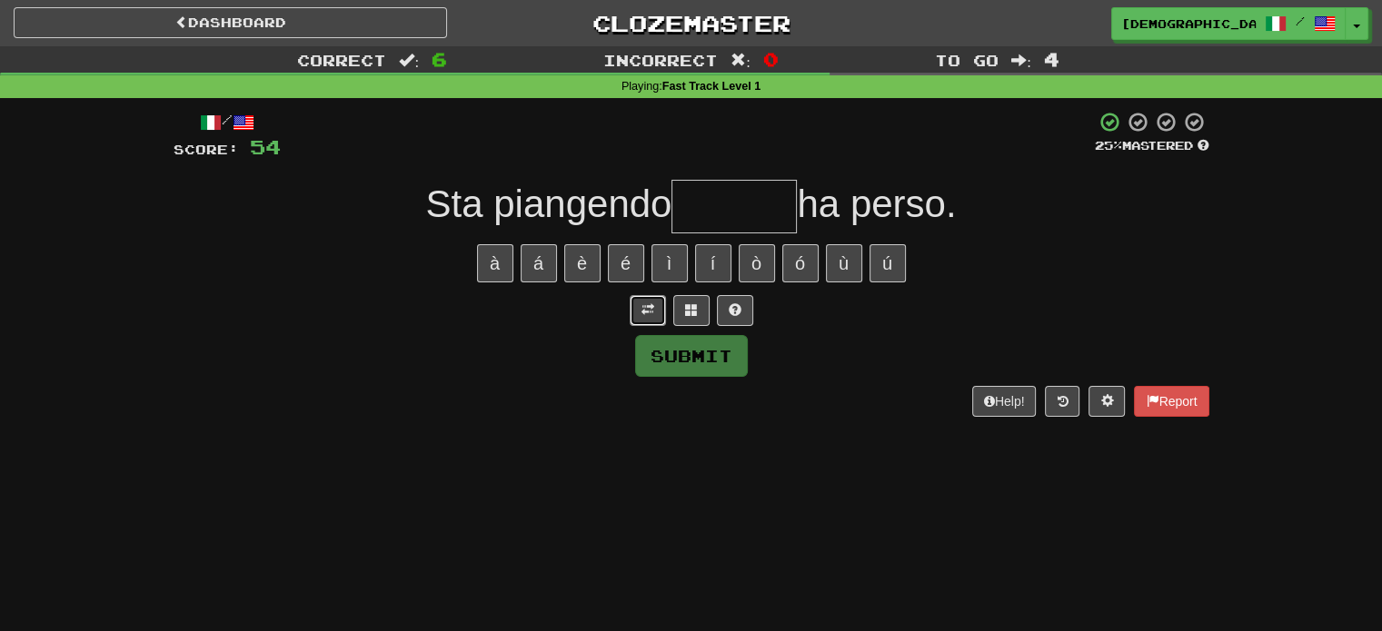
click at [640, 300] on button at bounding box center [648, 310] width 36 height 31
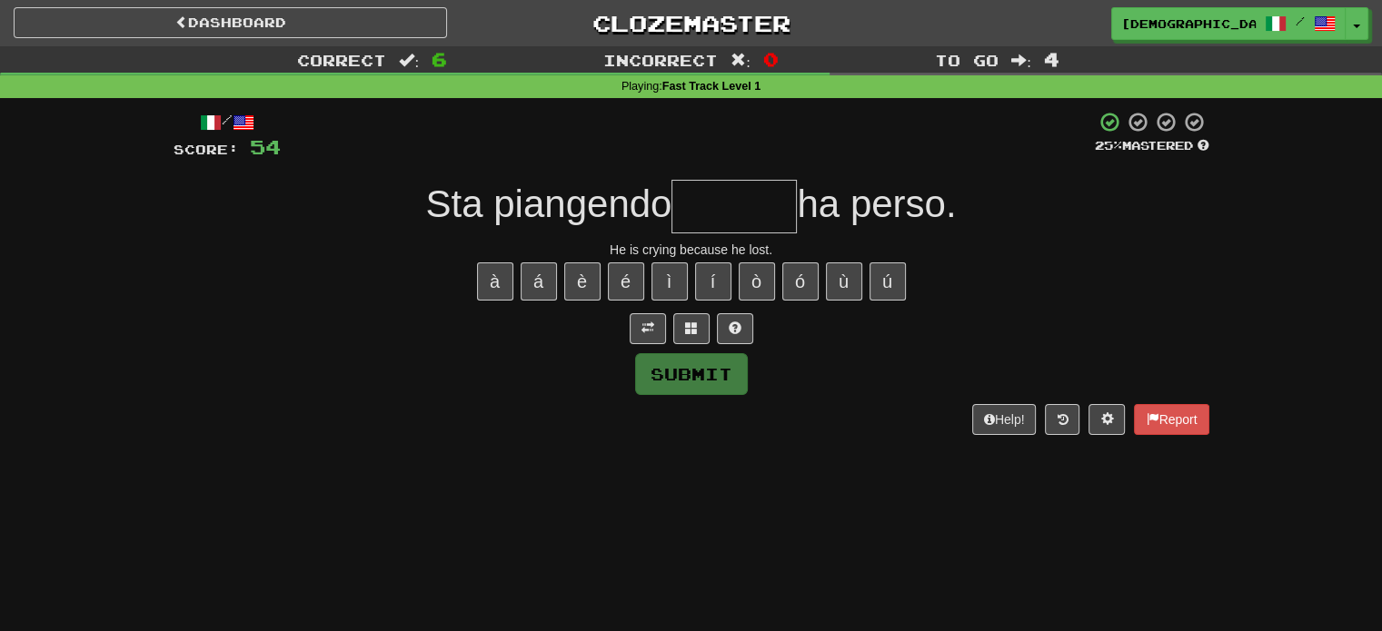
click at [752, 203] on input "text" at bounding box center [733, 207] width 125 height 54
type input "*"
click at [739, 322] on span at bounding box center [735, 328] width 13 height 13
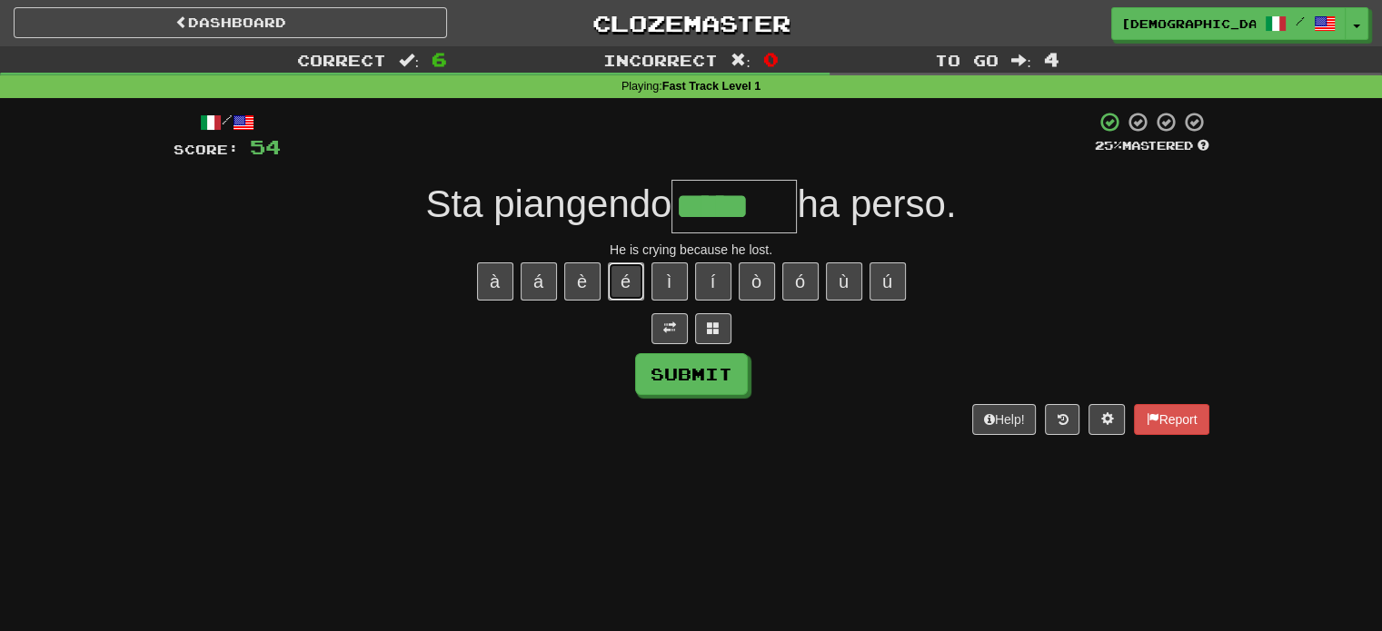
click at [628, 273] on button "é" at bounding box center [626, 282] width 36 height 38
type input "******"
click at [694, 359] on button "Submit" at bounding box center [692, 375] width 113 height 42
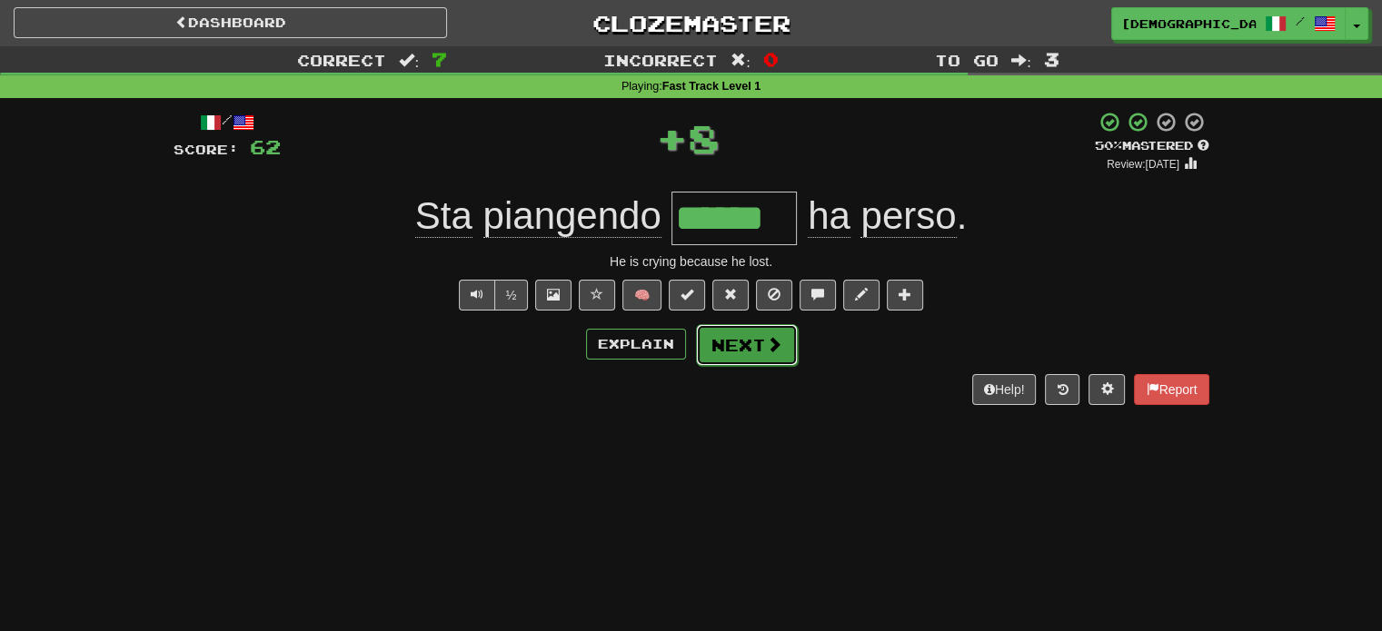
click at [723, 343] on button "Next" at bounding box center [747, 345] width 102 height 42
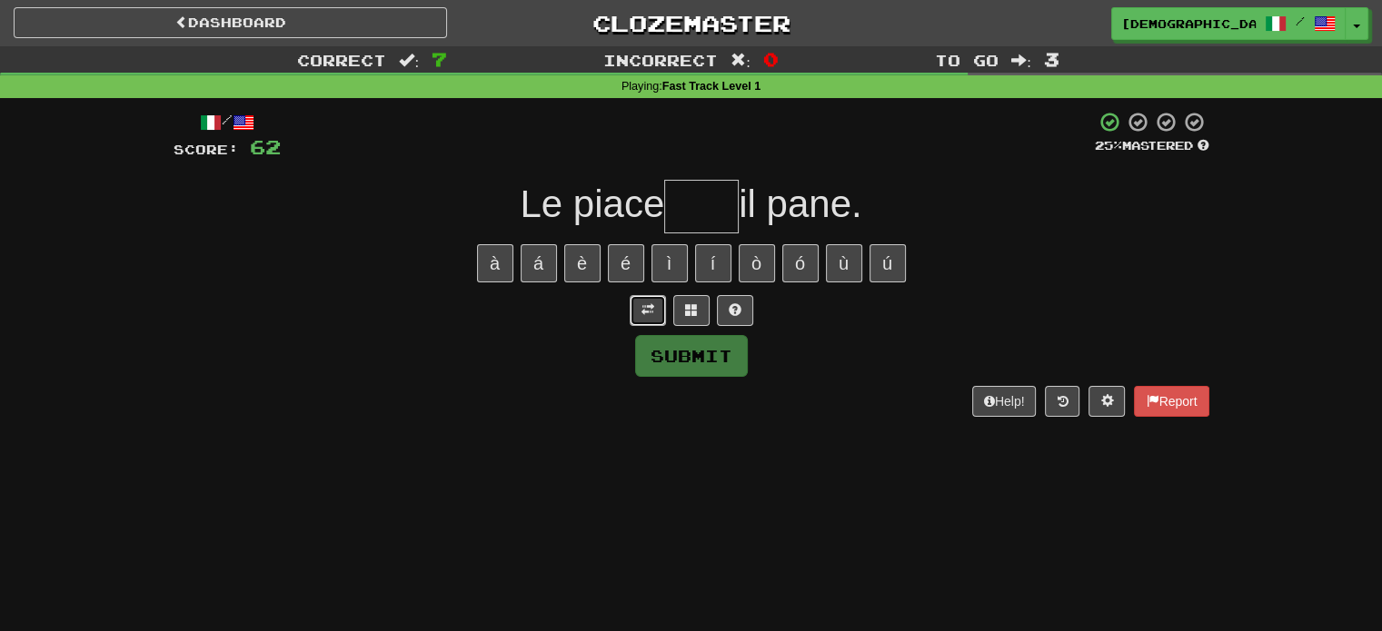
click at [650, 309] on span at bounding box center [647, 309] width 13 height 13
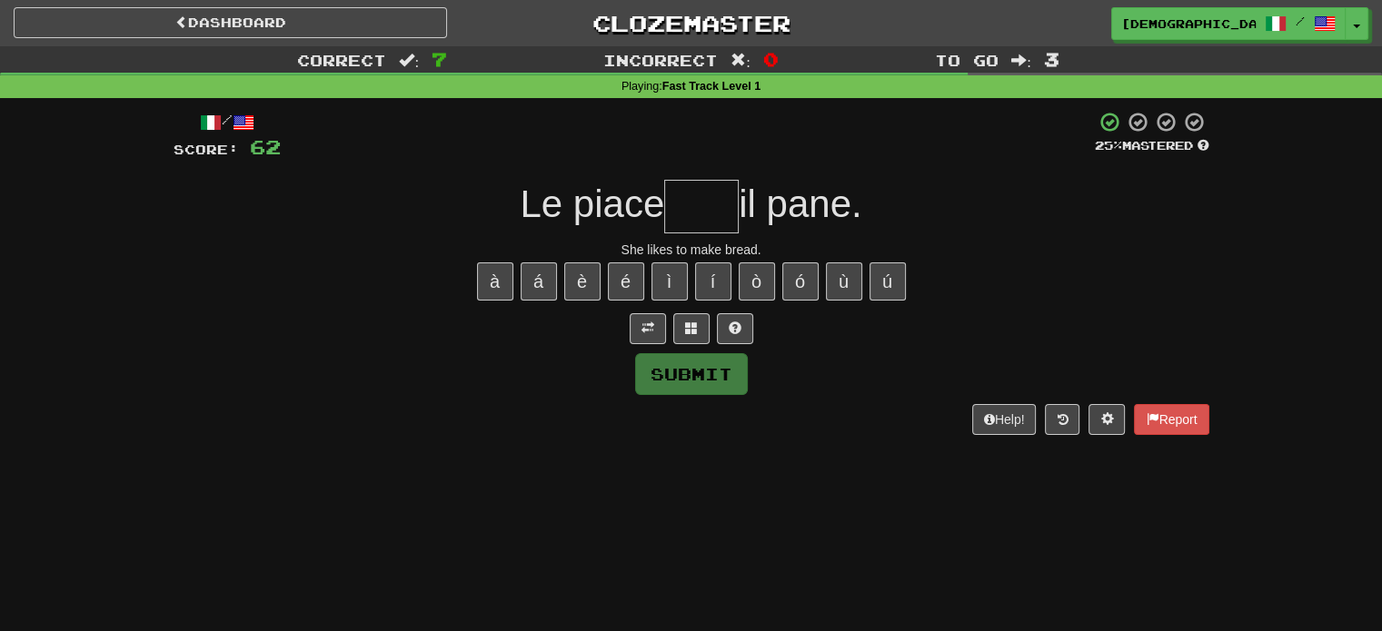
click at [691, 213] on input "text" at bounding box center [701, 207] width 75 height 54
type input "****"
